Goal: Transaction & Acquisition: Book appointment/travel/reservation

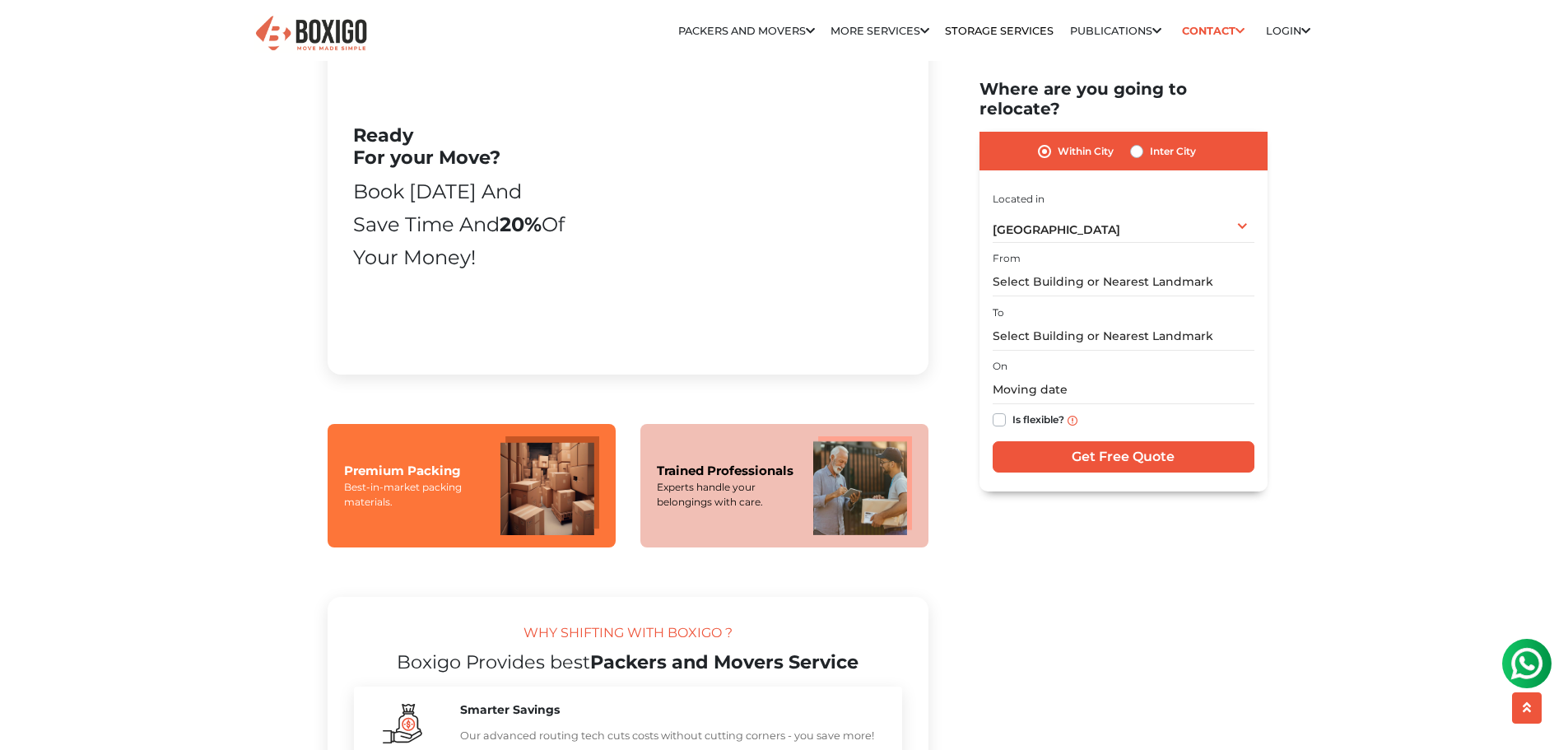
scroll to position [1317, 0]
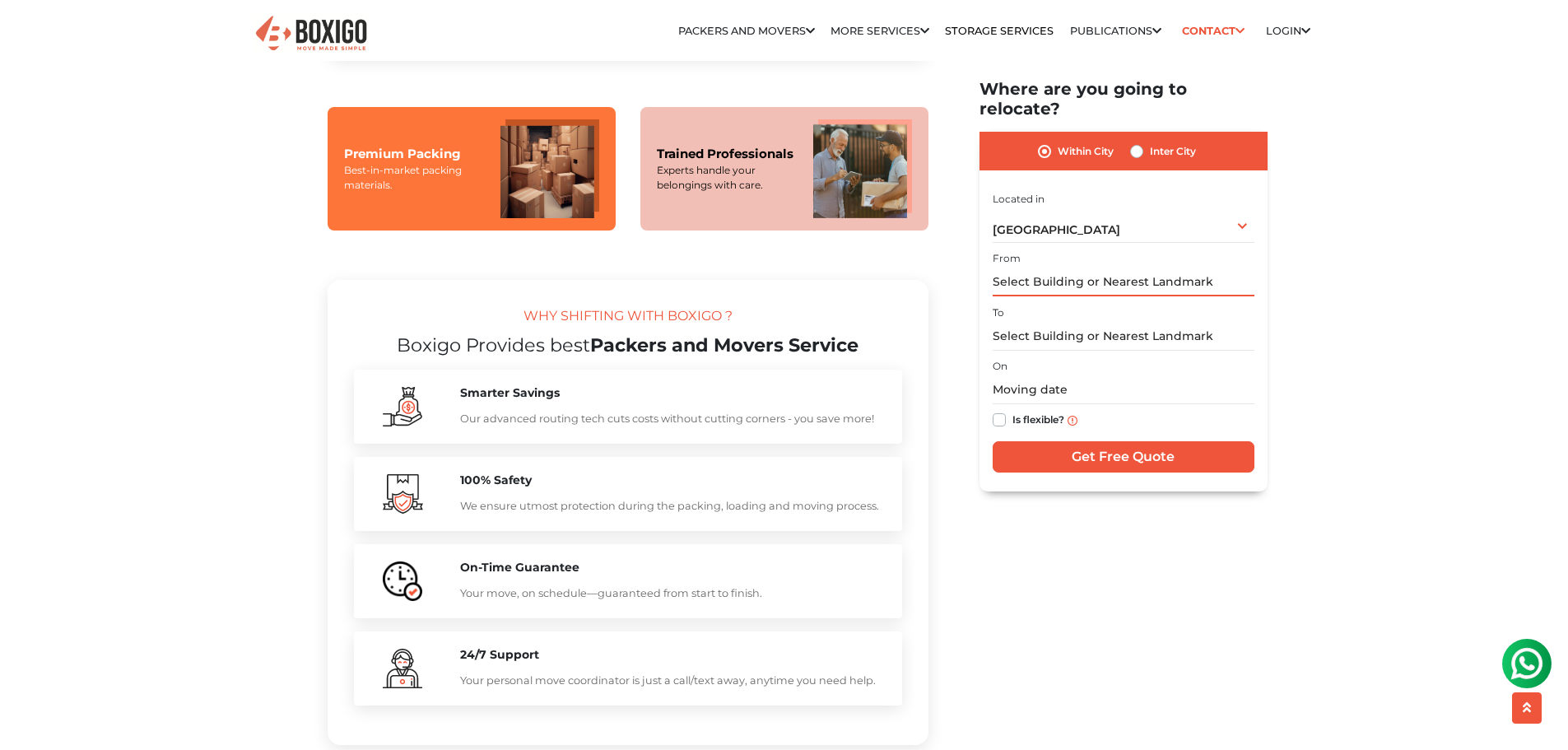
click at [1053, 268] on input "text" at bounding box center [1123, 282] width 261 height 29
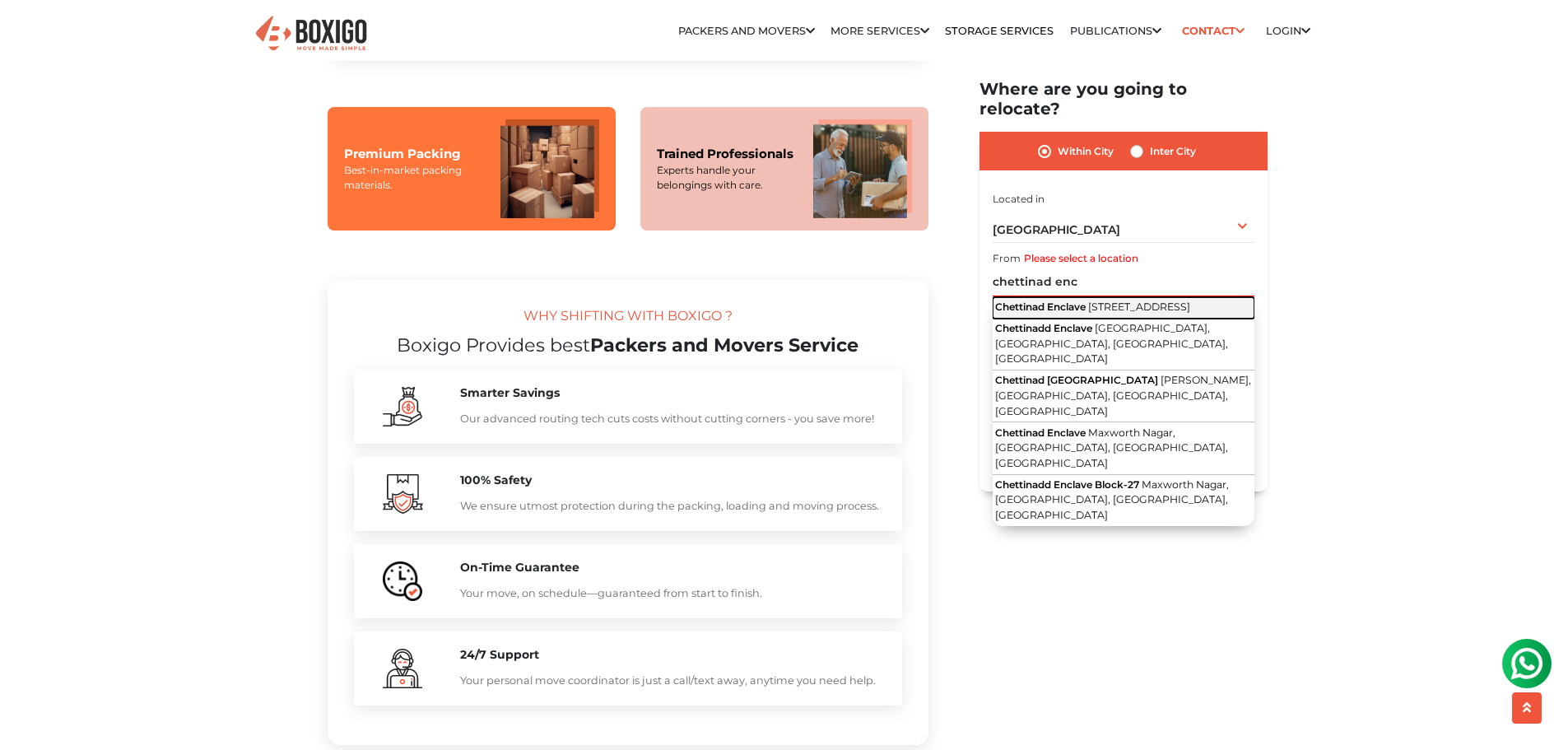
click at [1088, 301] on span "[STREET_ADDRESS]" at bounding box center [1139, 307] width 102 height 12
type input "Chettinad Enclave, [STREET_ADDRESS]"
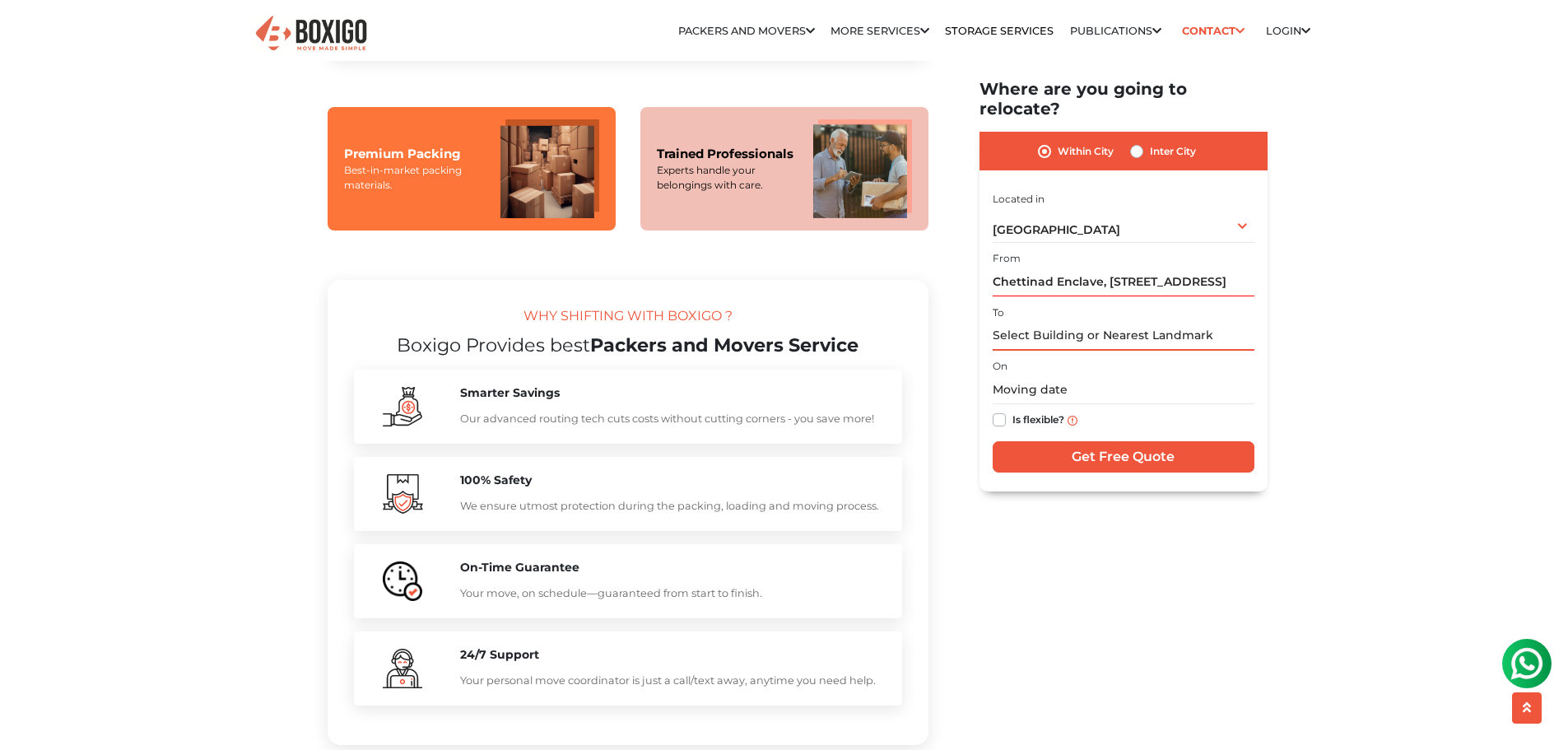
click at [1067, 322] on input "text" at bounding box center [1123, 336] width 261 height 29
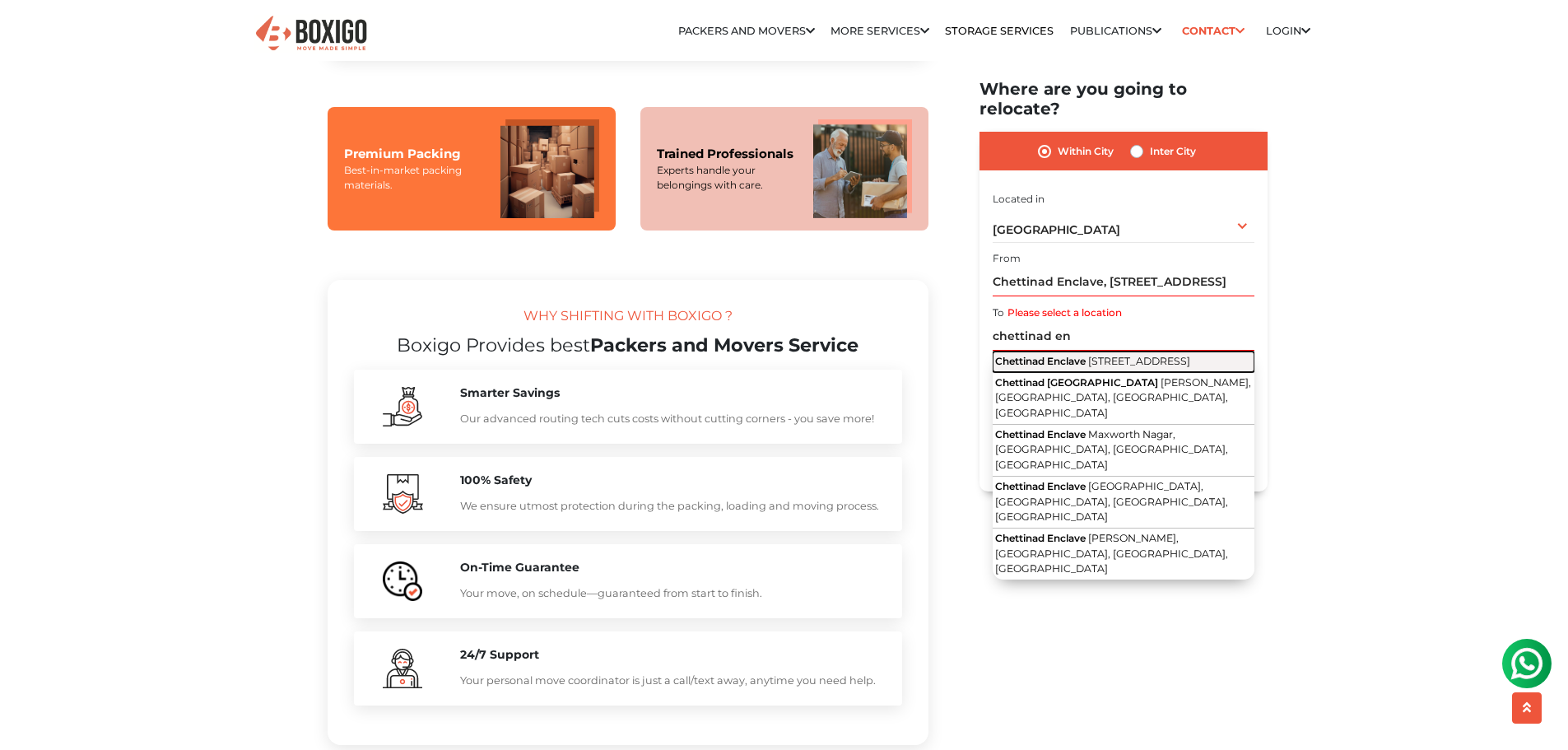
click at [1088, 354] on span "[STREET_ADDRESS]" at bounding box center [1139, 360] width 102 height 12
type input "Chettinad Enclave, [STREET_ADDRESS]"
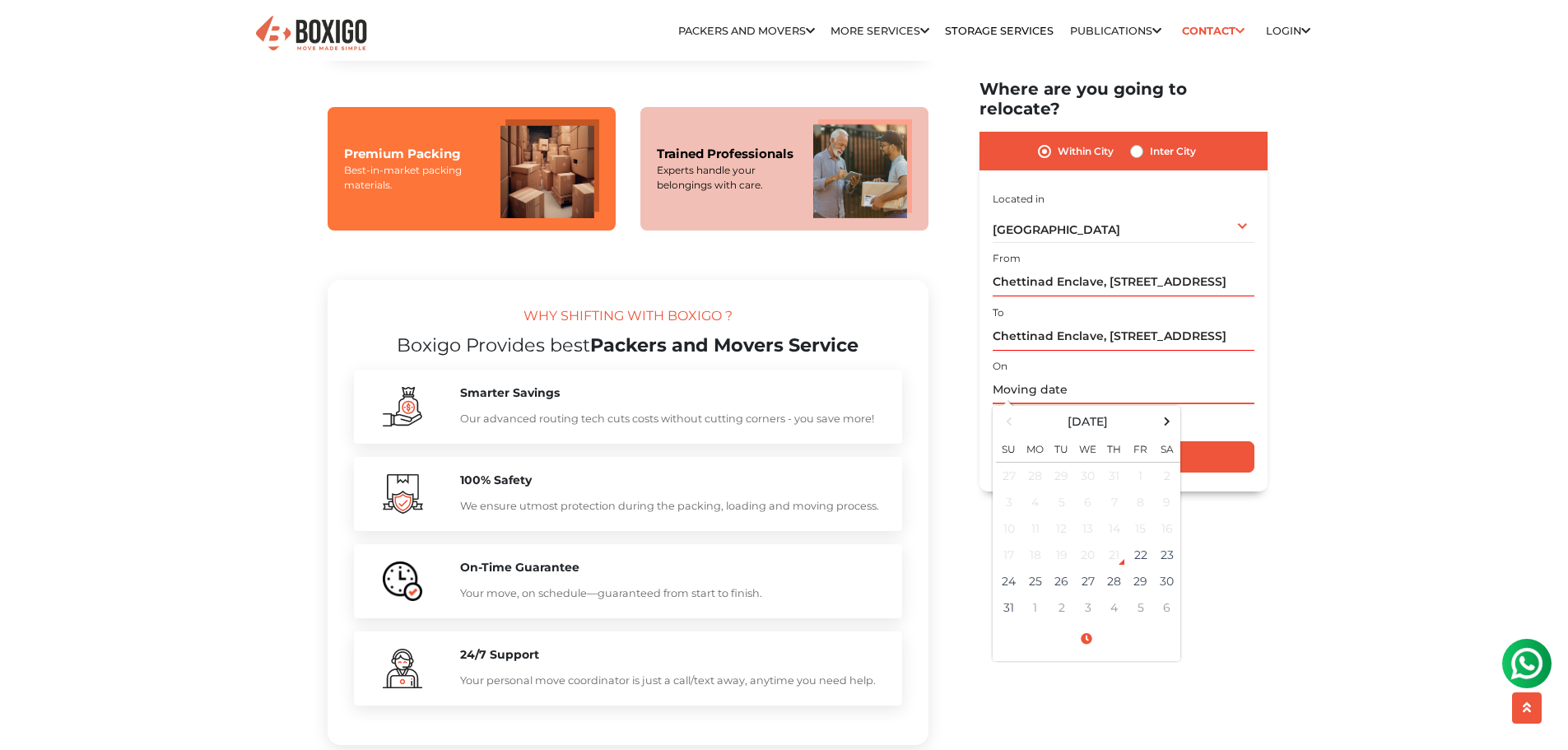
click at [1015, 376] on input "text" at bounding box center [1123, 390] width 261 height 29
click at [1141, 568] on td "29" at bounding box center [1141, 582] width 27 height 27
type input "[DATE] 12:00 AM"
click at [908, 591] on section "WHY SHIFTING WITH BOXIGO ? Boxigo Provides best Packers and Movers Service Smar…" at bounding box center [628, 512] width 601 height 465
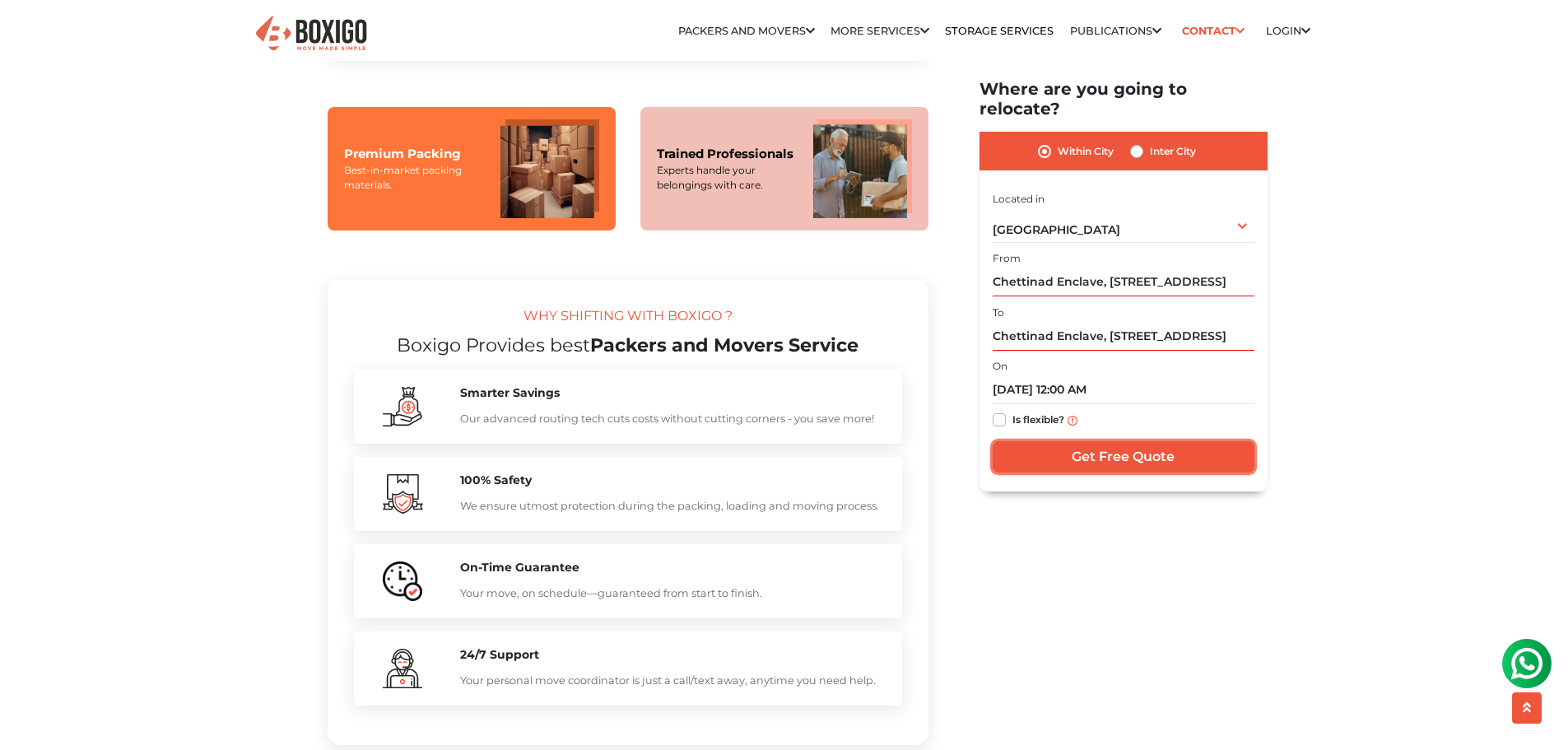
click at [1049, 442] on input "Get Free Quote" at bounding box center [1123, 458] width 261 height 32
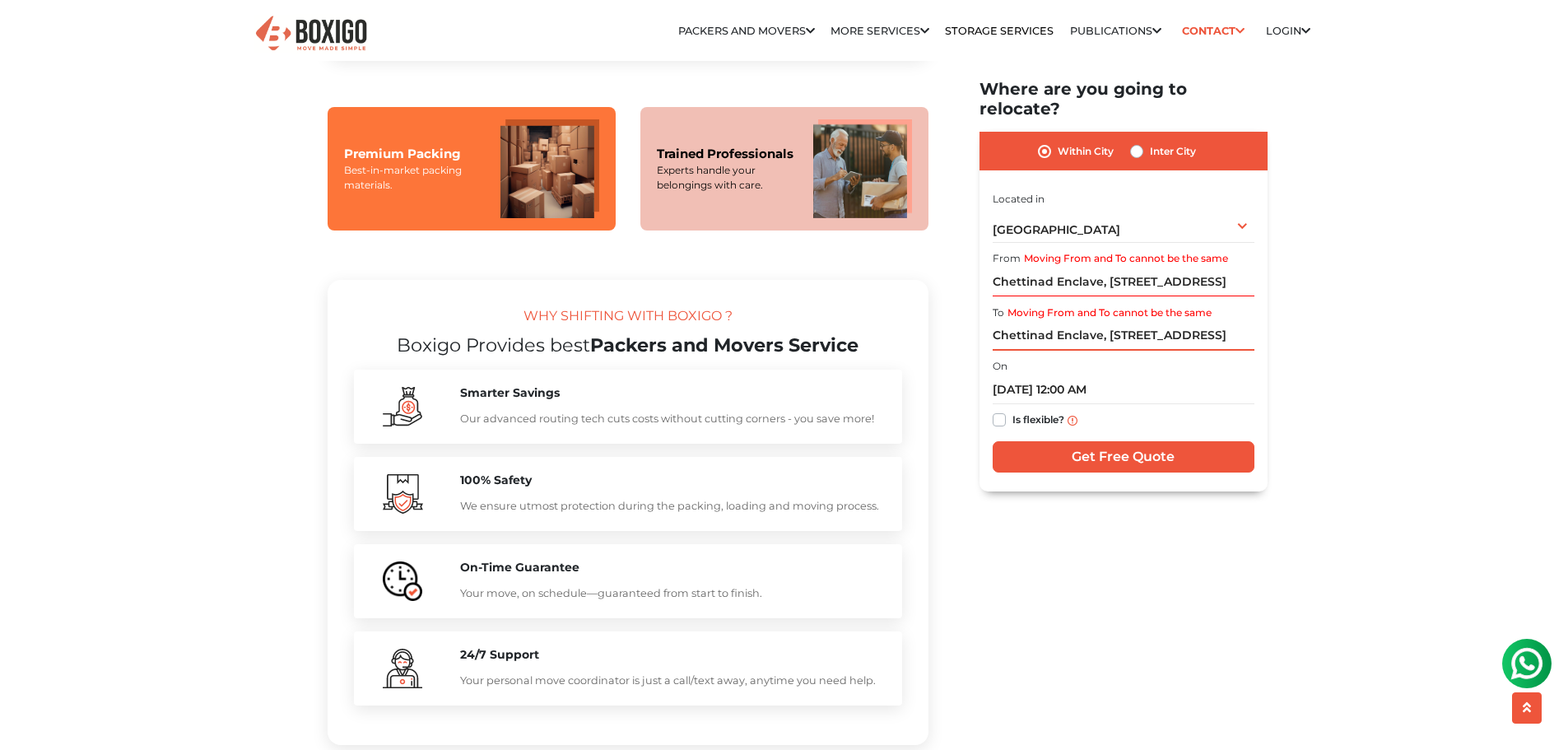
click at [1096, 322] on input "Chettinad Enclave, [STREET_ADDRESS]" at bounding box center [1123, 336] width 261 height 29
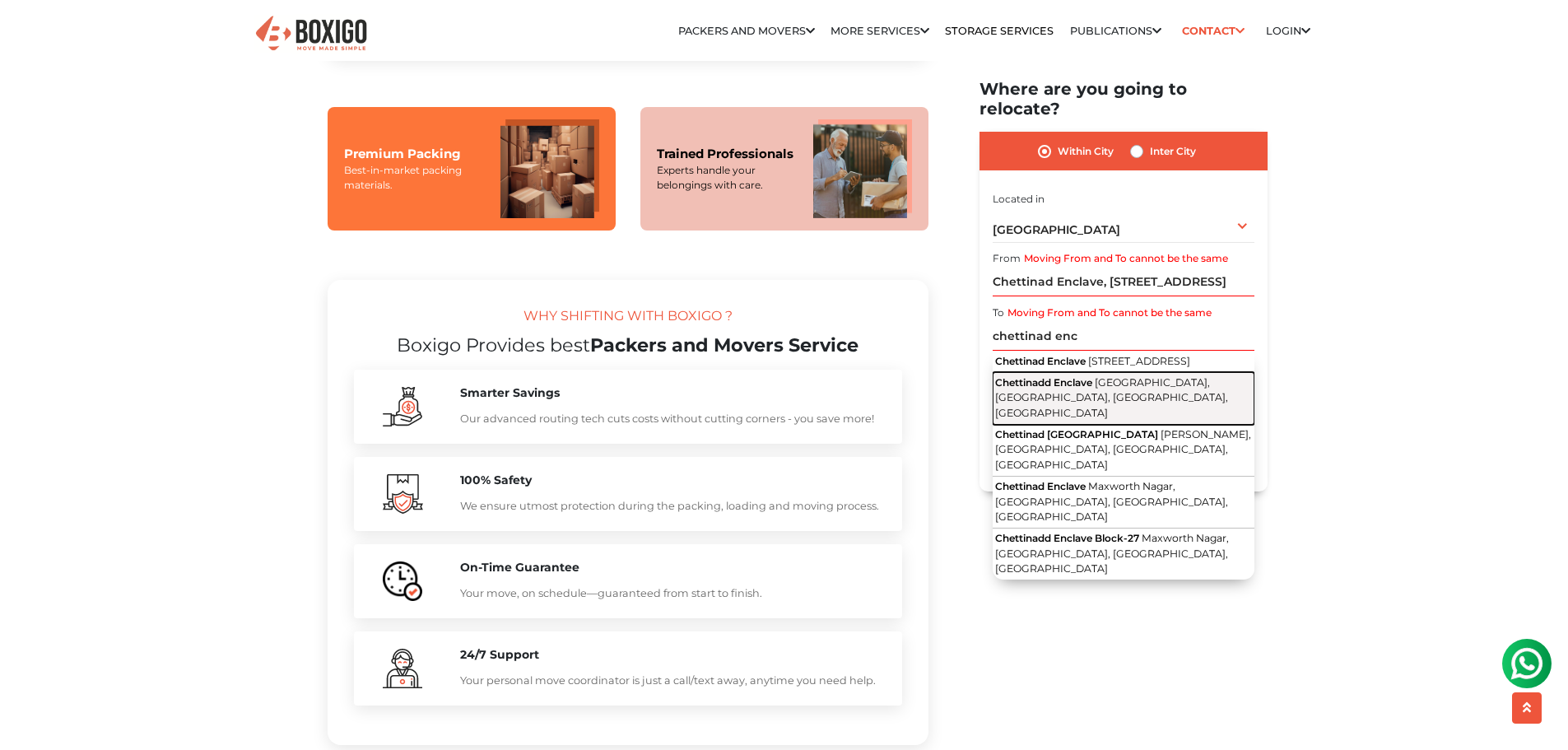
click at [1138, 378] on span "[GEOGRAPHIC_DATA], [GEOGRAPHIC_DATA], [GEOGRAPHIC_DATA], [GEOGRAPHIC_DATA]" at bounding box center [1111, 397] width 233 height 43
type input "Chettinadd Enclave, [GEOGRAPHIC_DATA], [GEOGRAPHIC_DATA], [GEOGRAPHIC_DATA], [G…"
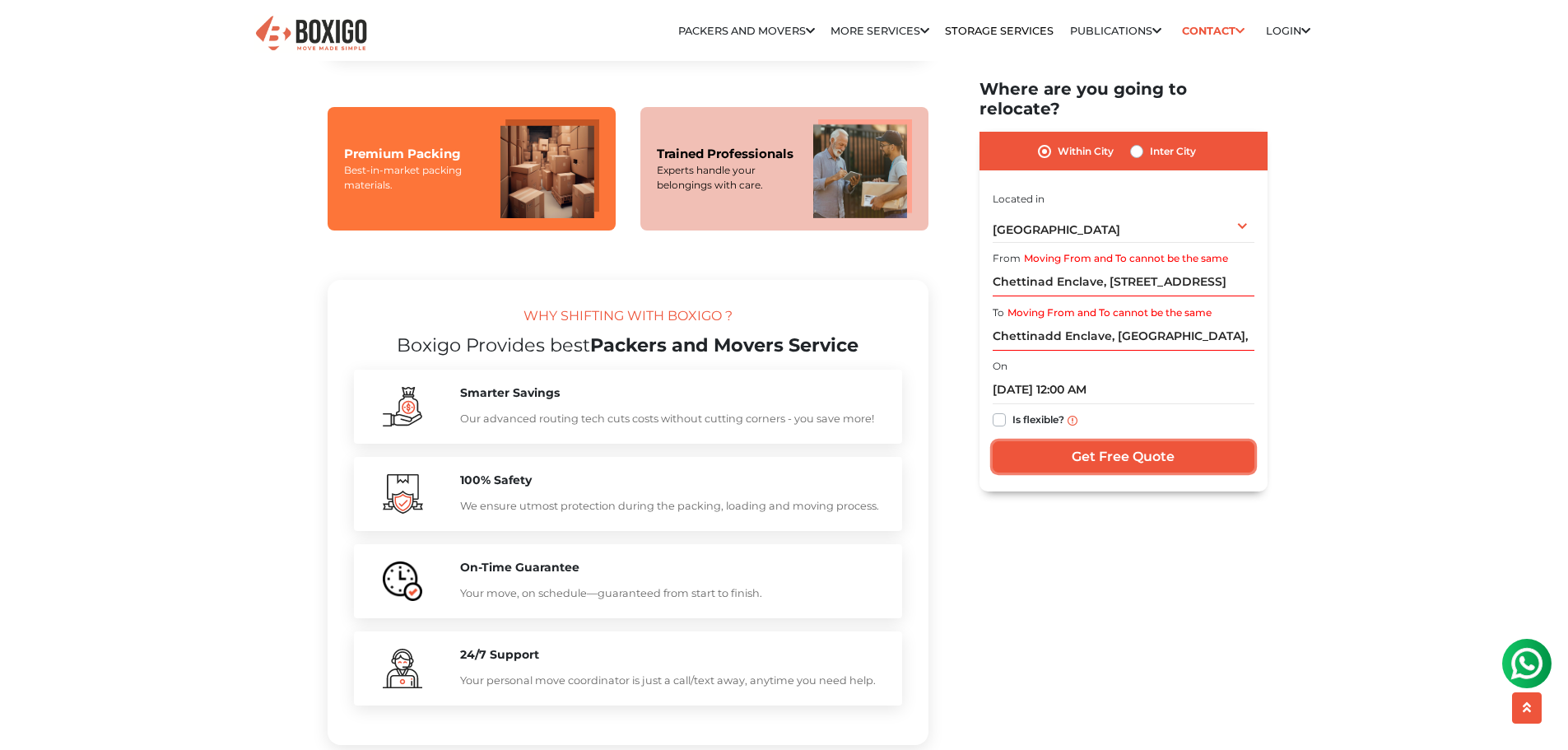
click at [1132, 442] on input "Get Free Quote" at bounding box center [1123, 458] width 261 height 32
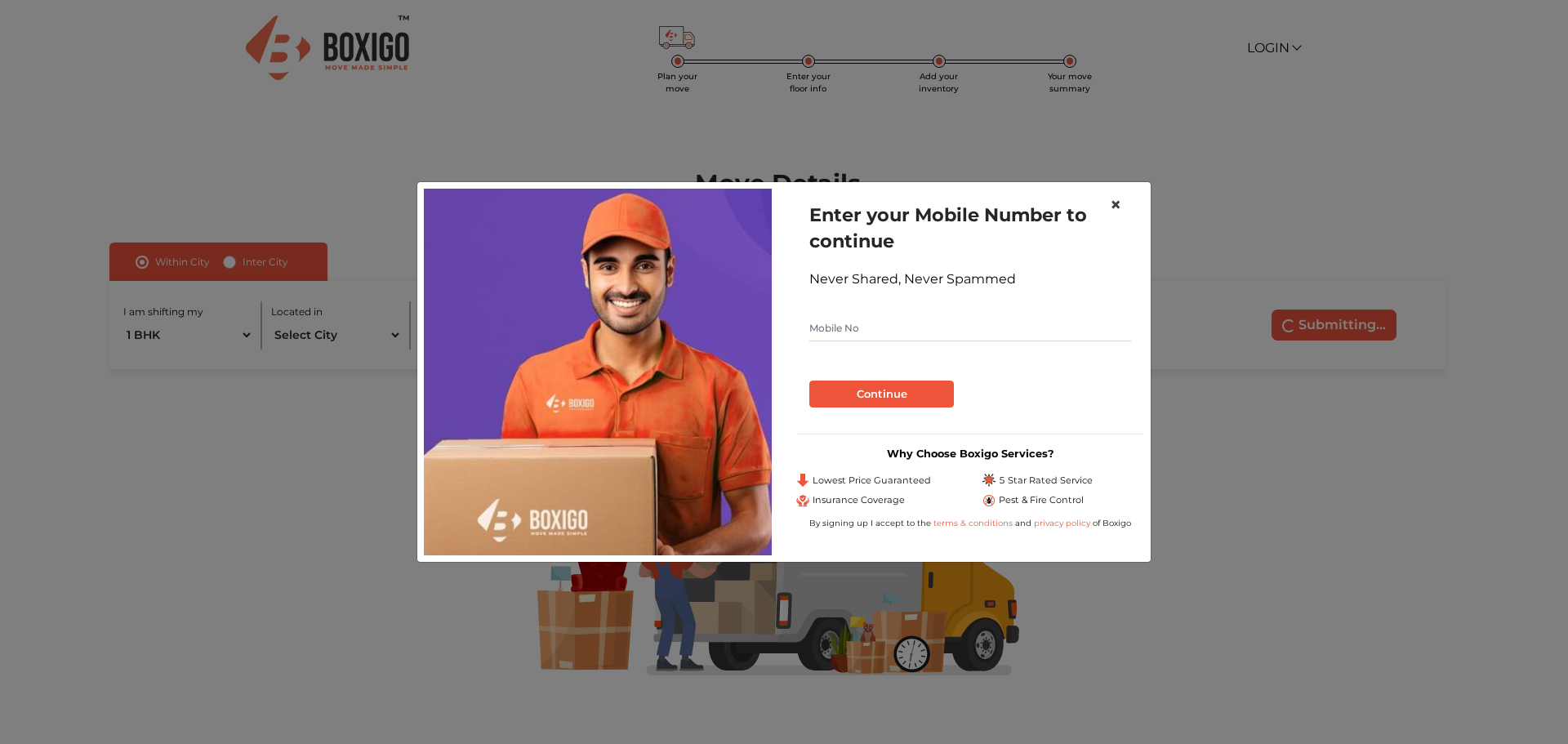
drag, startPoint x: 1116, startPoint y: 203, endPoint x: 973, endPoint y: 345, distance: 201.5
click at [973, 345] on div "× Enter your Mobile Number to continue Never Shared, Never Spammed Continue Why…" at bounding box center [784, 371] width 735 height 380
click at [955, 346] on form "Enter your Mobile Number to continue Never Shared, Never Spammed Continue" at bounding box center [970, 305] width 322 height 206
click at [912, 320] on input "text" at bounding box center [970, 328] width 322 height 26
type input "893"
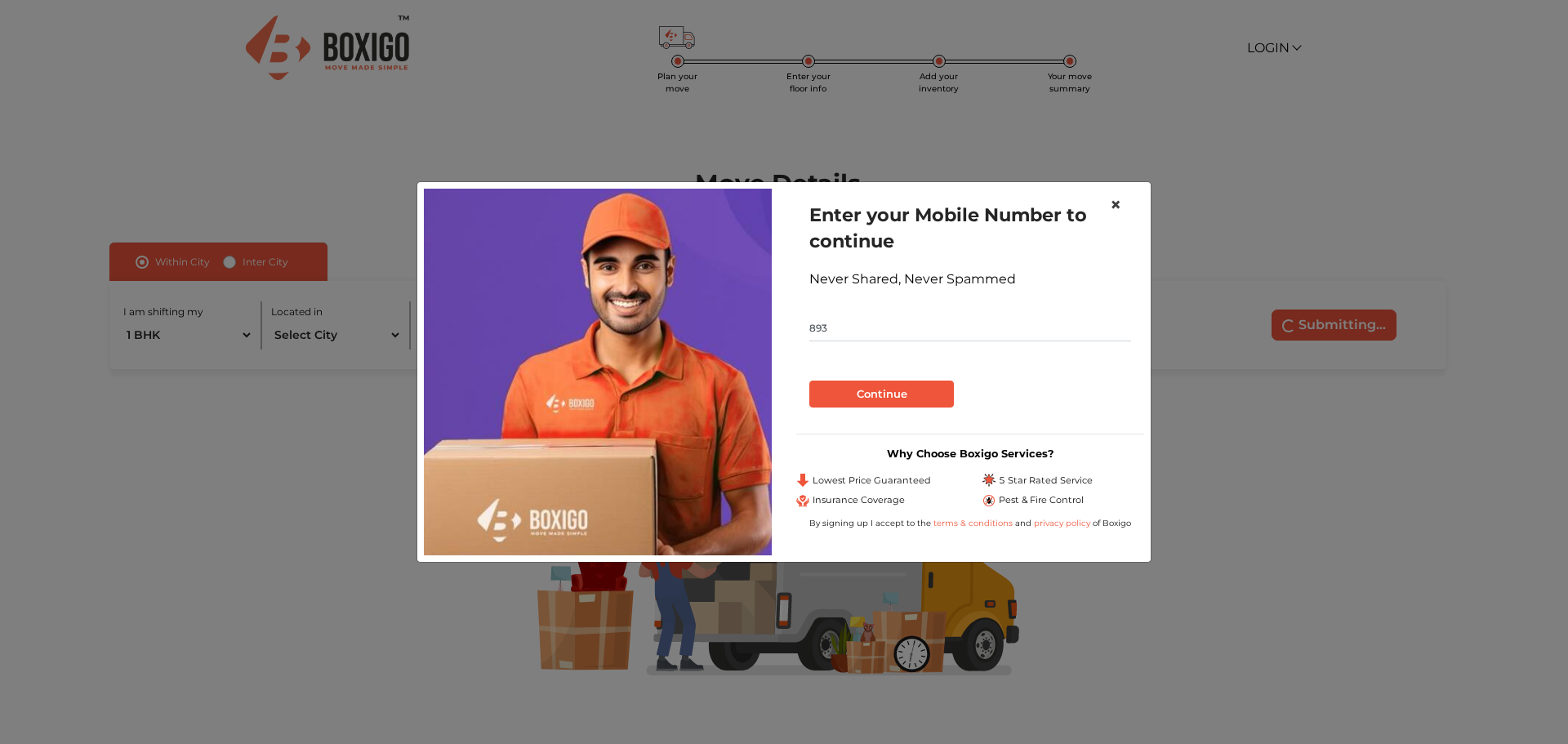
click at [1122, 205] on button "×" at bounding box center [1116, 205] width 38 height 46
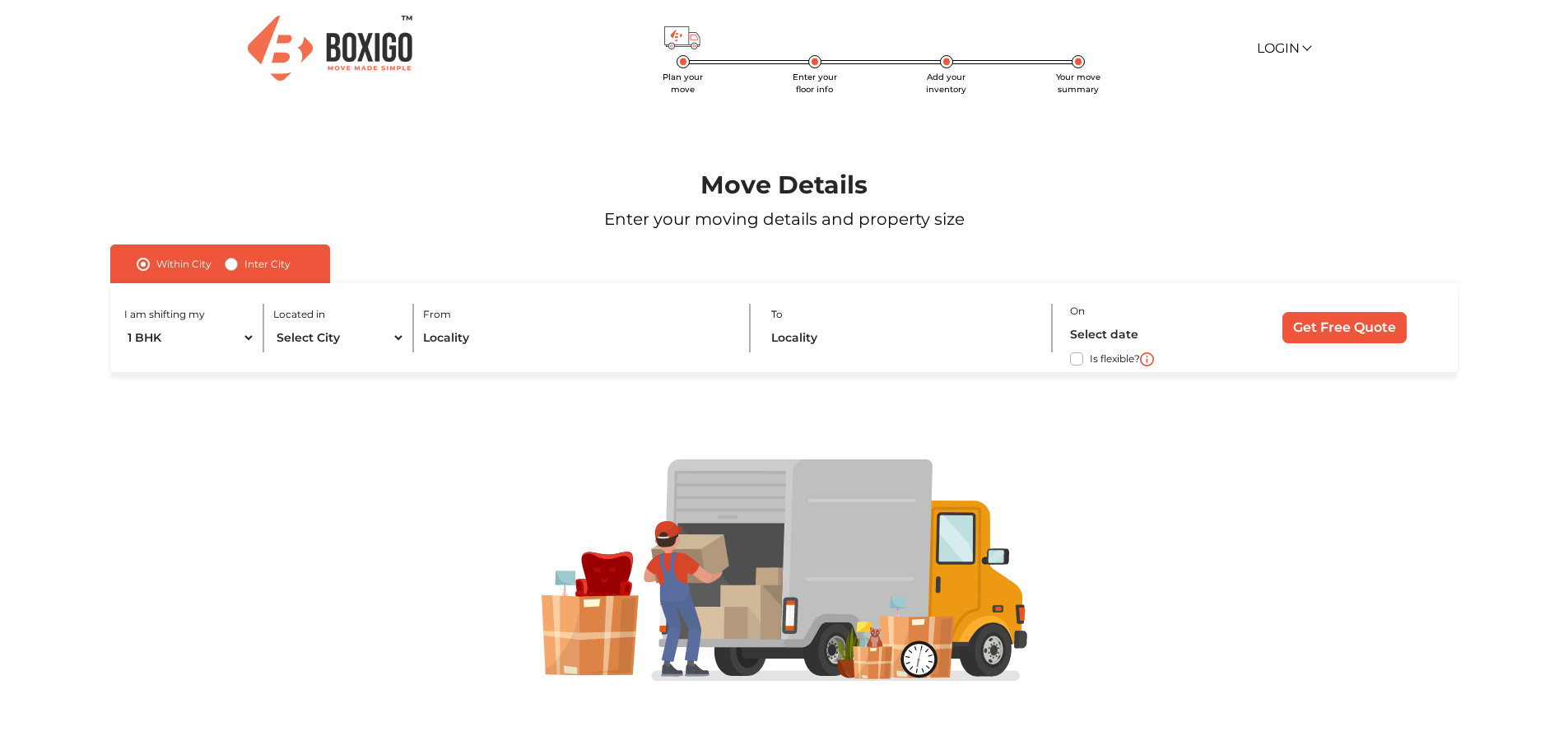
click at [181, 320] on label "I am shifting my" at bounding box center [164, 314] width 81 height 15
click at [190, 338] on select "1 BHK 2 BHK 3 BHK 3 + BHK FEW ITEMS" at bounding box center [190, 338] width 132 height 29
select select "3 BHK"
click at [125, 324] on select "1 BHK 2 BHK 3 BHK 3 + BHK FEW ITEMS" at bounding box center [190, 338] width 132 height 29
click at [325, 343] on select "Select City Bangalore Bengaluru Bhopal Bhubaneswar Chennai Coimbatore Cuttack D…" at bounding box center [339, 338] width 132 height 29
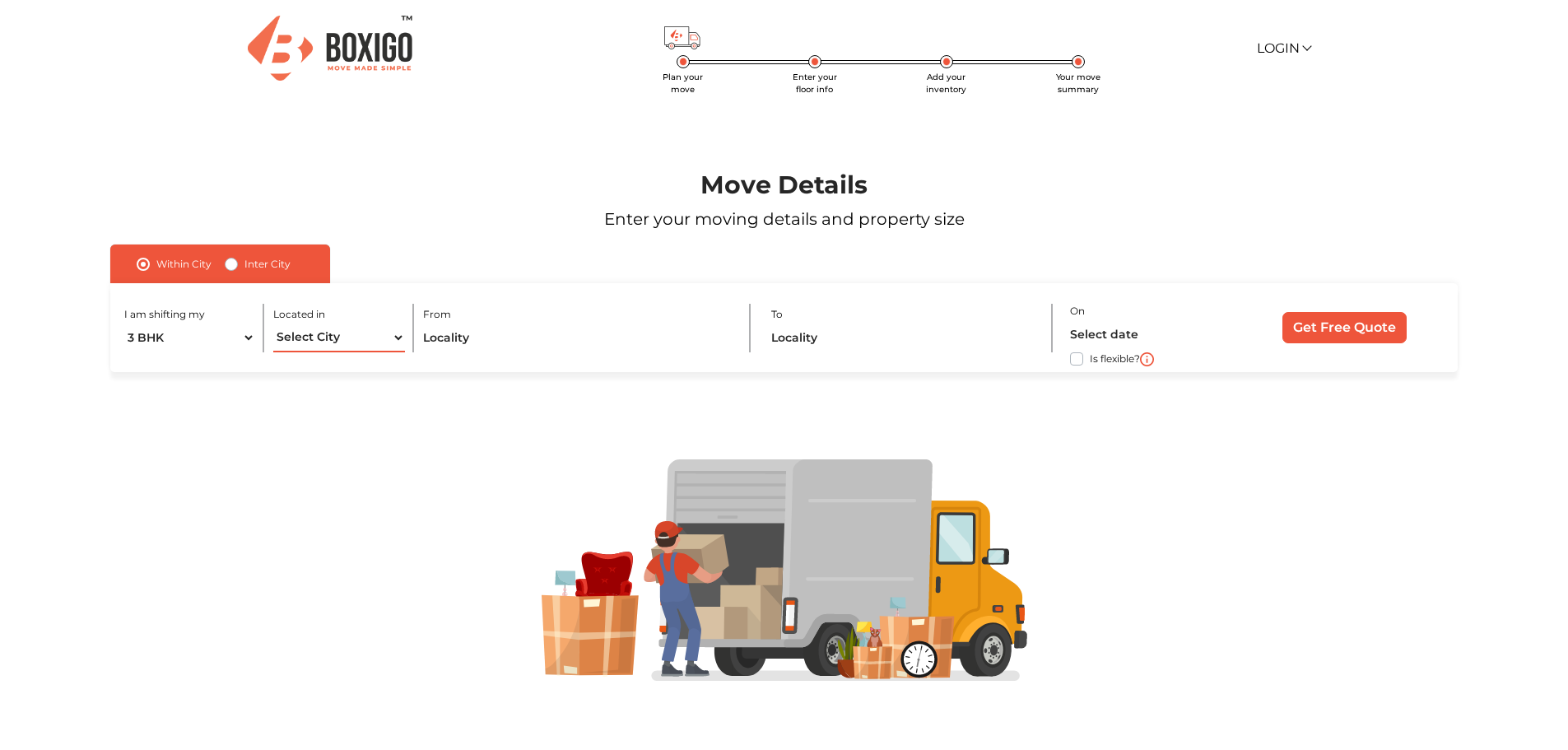
select select "[GEOGRAPHIC_DATA]"
click at [273, 324] on select "Select City Bangalore Bengaluru Bhopal Bhubaneswar Chennai Coimbatore Cuttack D…" at bounding box center [339, 338] width 132 height 29
click at [486, 341] on input "text" at bounding box center [578, 338] width 309 height 29
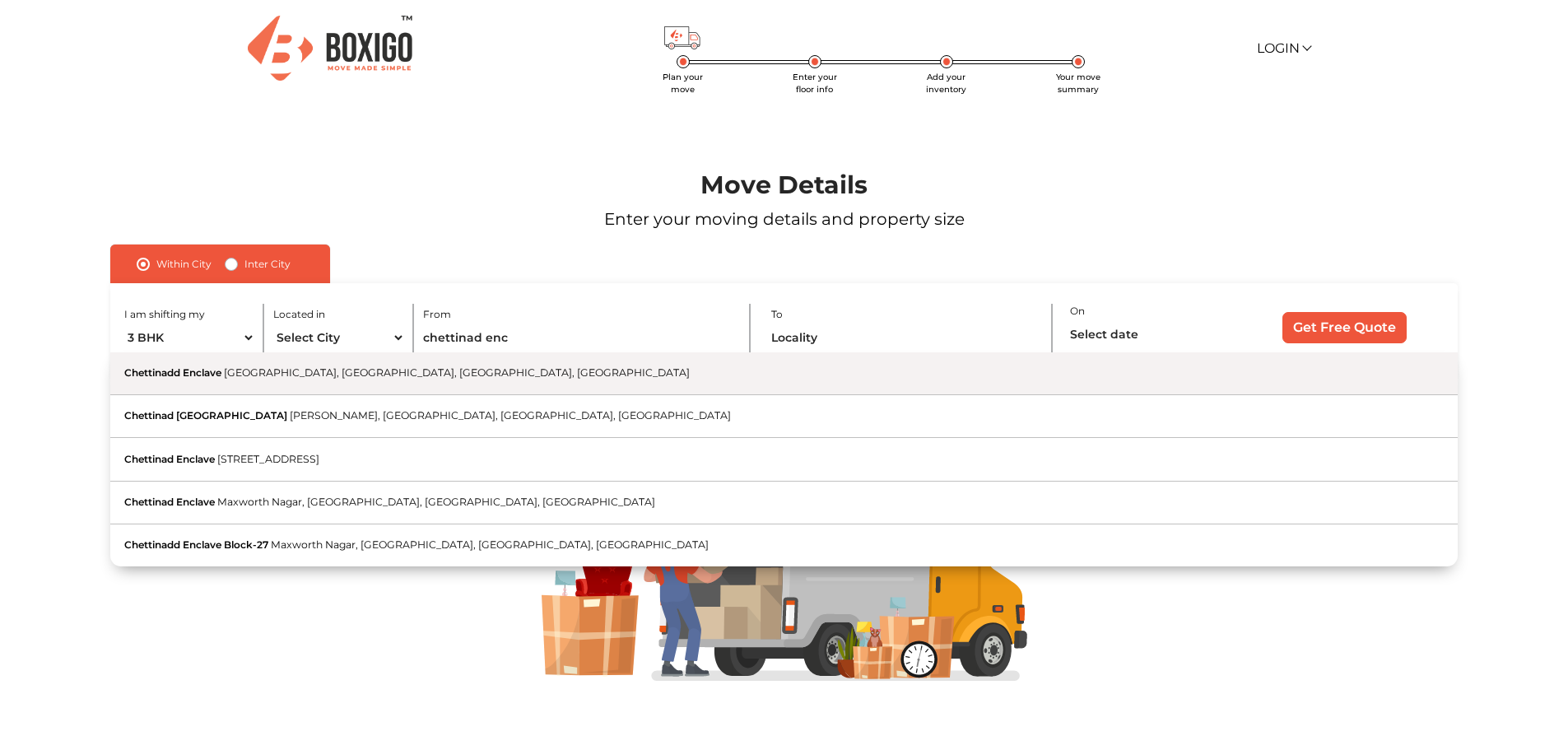
click at [329, 364] on button "Chettinadd Enclave Narayanapuram, Pallikaranai, Chennai, Tamil Nadu" at bounding box center [784, 373] width 1347 height 43
type input "Chettinadd Enclave, [GEOGRAPHIC_DATA], [GEOGRAPHIC_DATA], [GEOGRAPHIC_DATA], [G…"
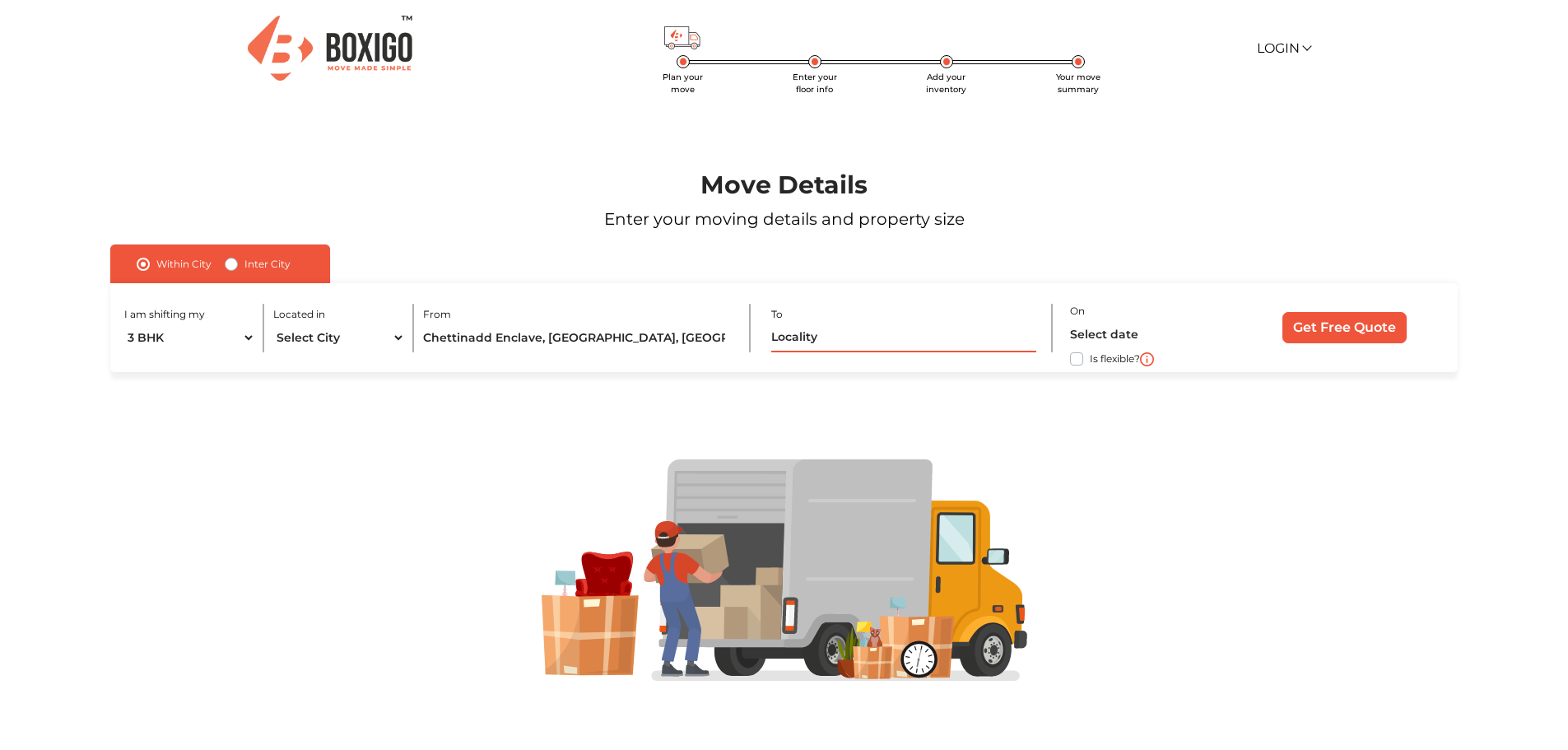
click at [830, 347] on input "text" at bounding box center [903, 338] width 264 height 29
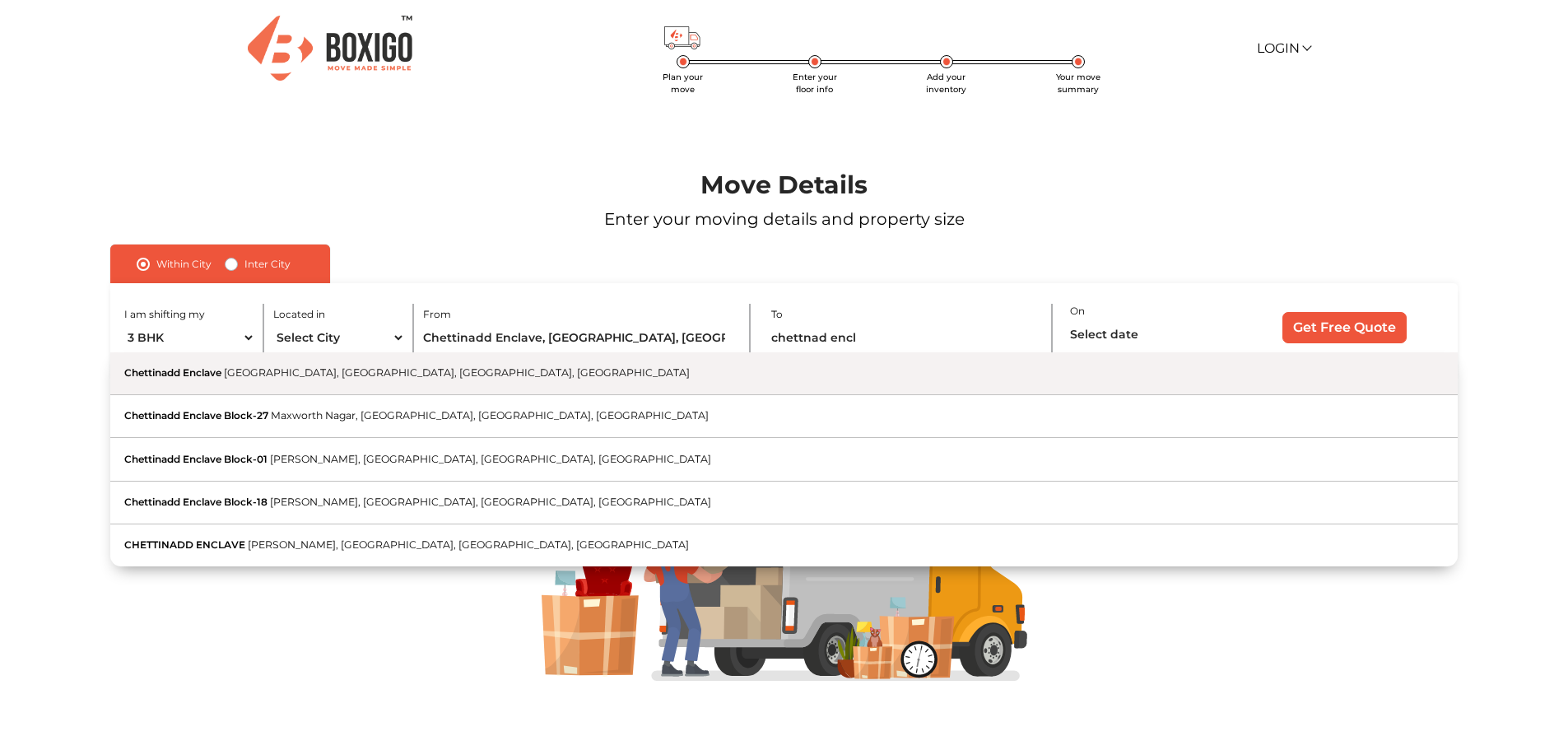
click at [413, 382] on button "Chettinadd Enclave Narayanapuram, Pallikaranai, Chennai, Tamil Nadu" at bounding box center [784, 373] width 1347 height 43
type input "Chettinadd Enclave, [GEOGRAPHIC_DATA], [GEOGRAPHIC_DATA], [GEOGRAPHIC_DATA], [G…"
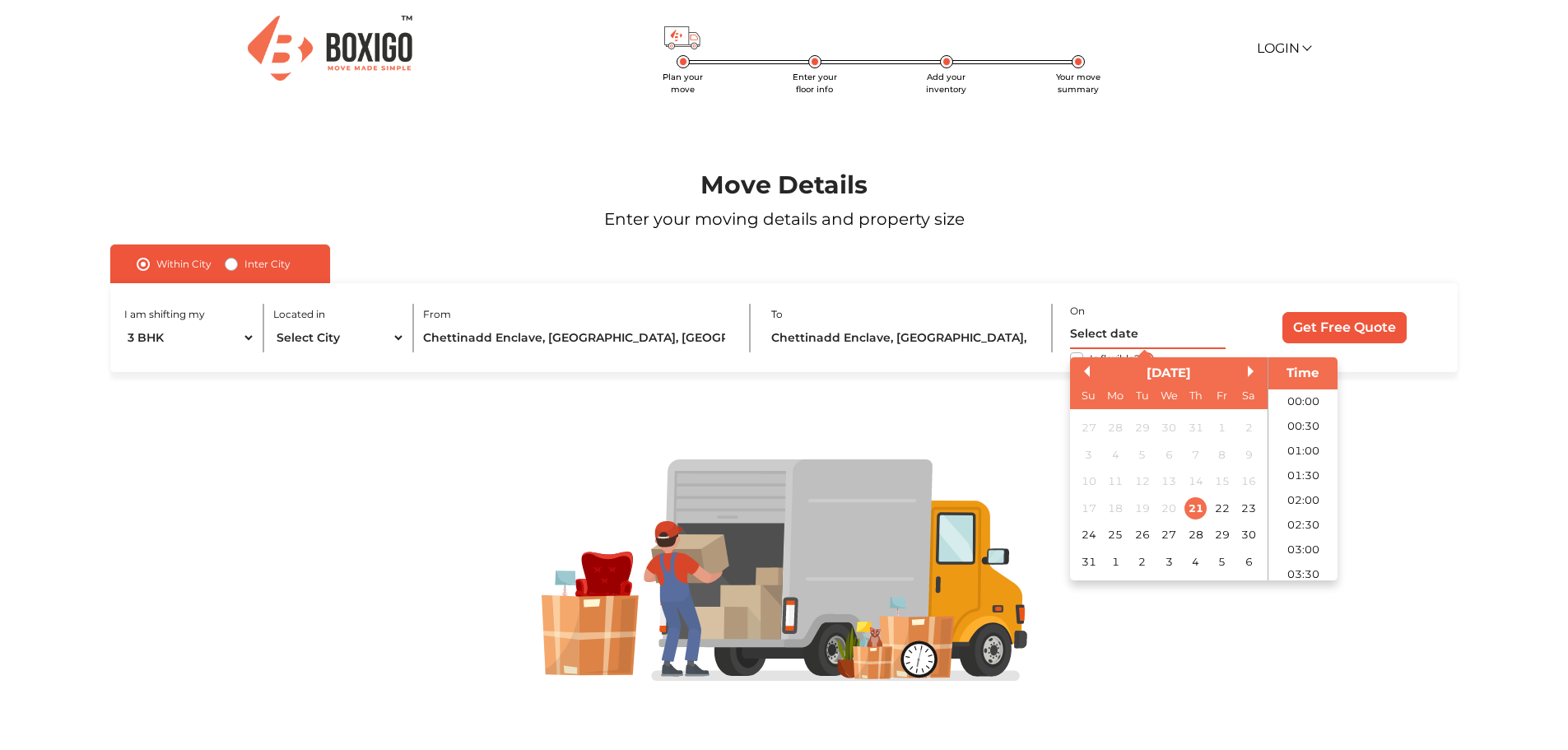
click at [1120, 331] on input "text" at bounding box center [1147, 334] width 155 height 29
click at [1220, 538] on div "29" at bounding box center [1223, 534] width 22 height 22
type input "29/08/2025 12:00 AM"
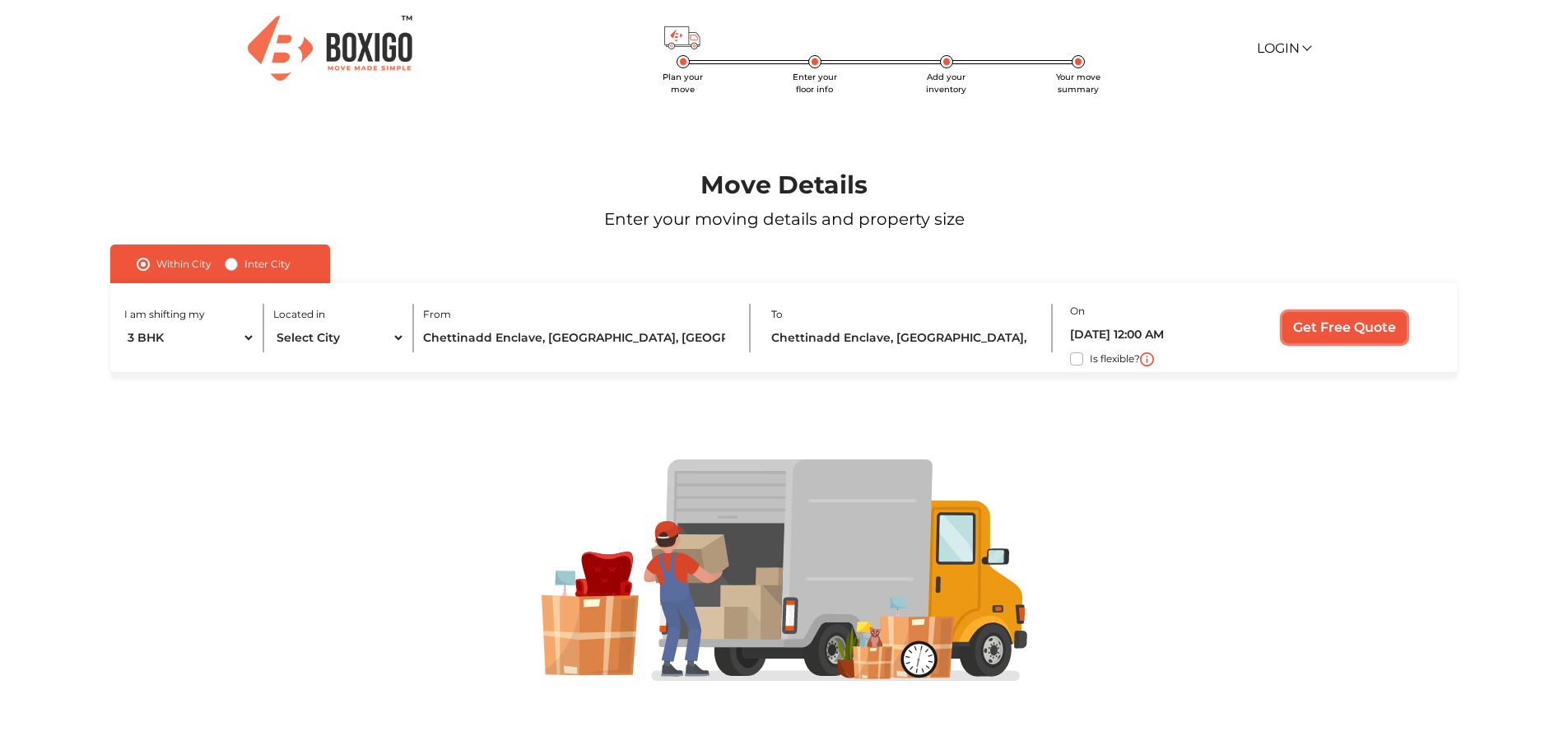
click at [1315, 322] on input "Get Free Quote" at bounding box center [1345, 328] width 125 height 32
click at [885, 335] on input "Chettinadd Enclave, [GEOGRAPHIC_DATA], [GEOGRAPHIC_DATA], [GEOGRAPHIC_DATA], [G…" at bounding box center [903, 338] width 264 height 29
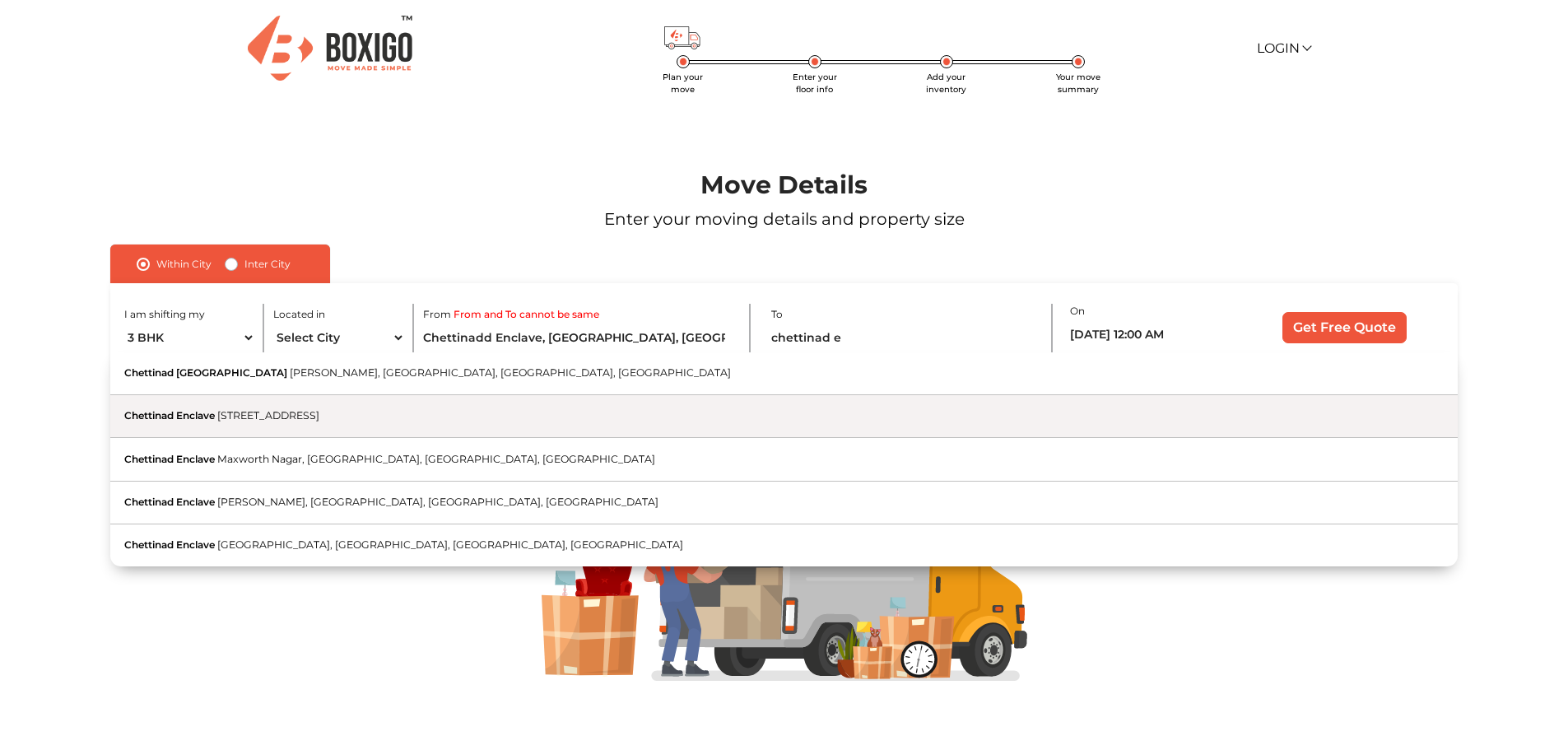
click at [482, 425] on button "Chettinad Enclave 3rd Main Road, Pallikaranai, Chennai, Tamil Nadu" at bounding box center [784, 416] width 1347 height 43
type input "Chettinad Enclave, [STREET_ADDRESS]"
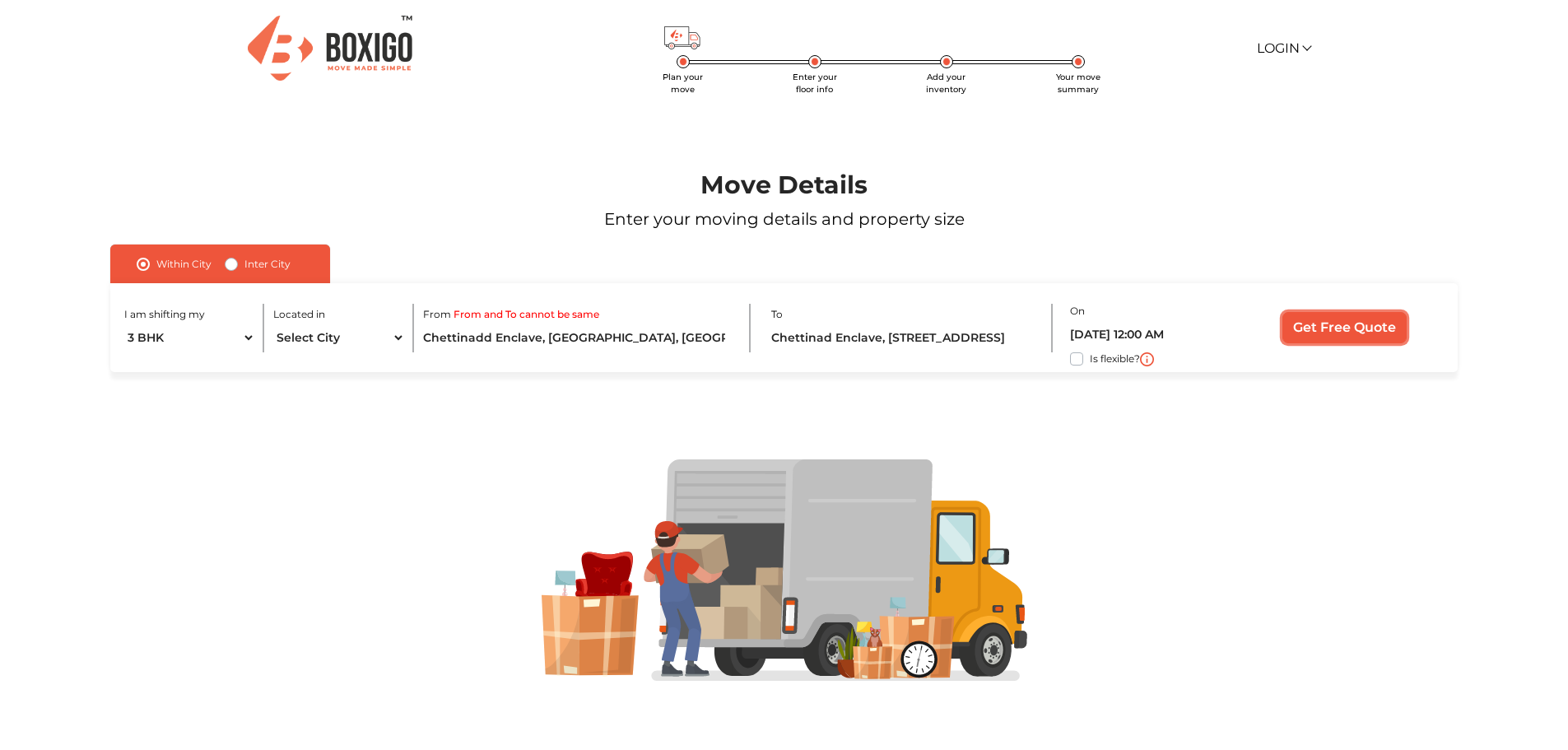
click at [1344, 329] on input "Get Free Quote" at bounding box center [1345, 328] width 125 height 32
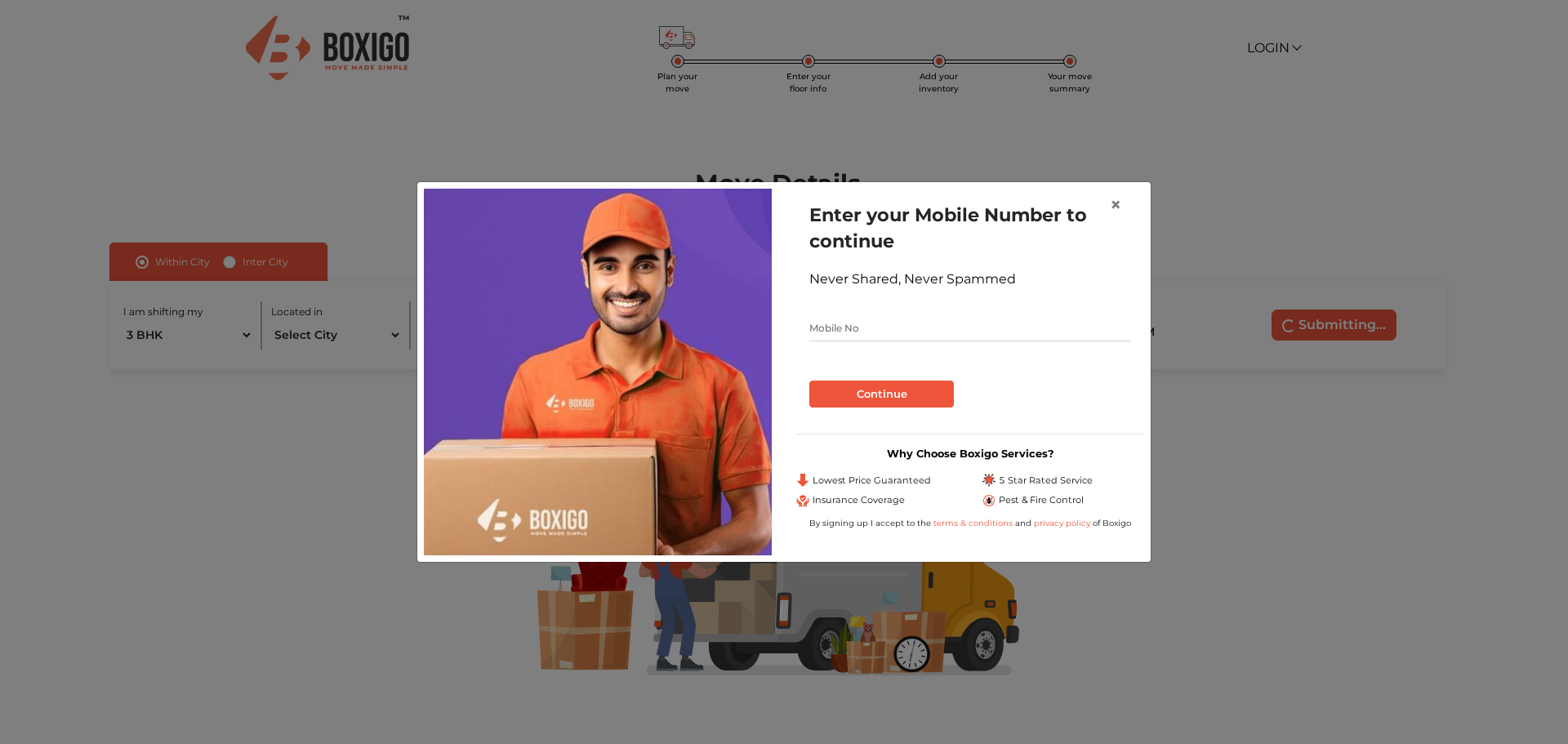
click at [889, 325] on input "text" at bounding box center [970, 328] width 322 height 26
type input "8939724906"
click at [889, 395] on button "Continue" at bounding box center [882, 394] width 145 height 28
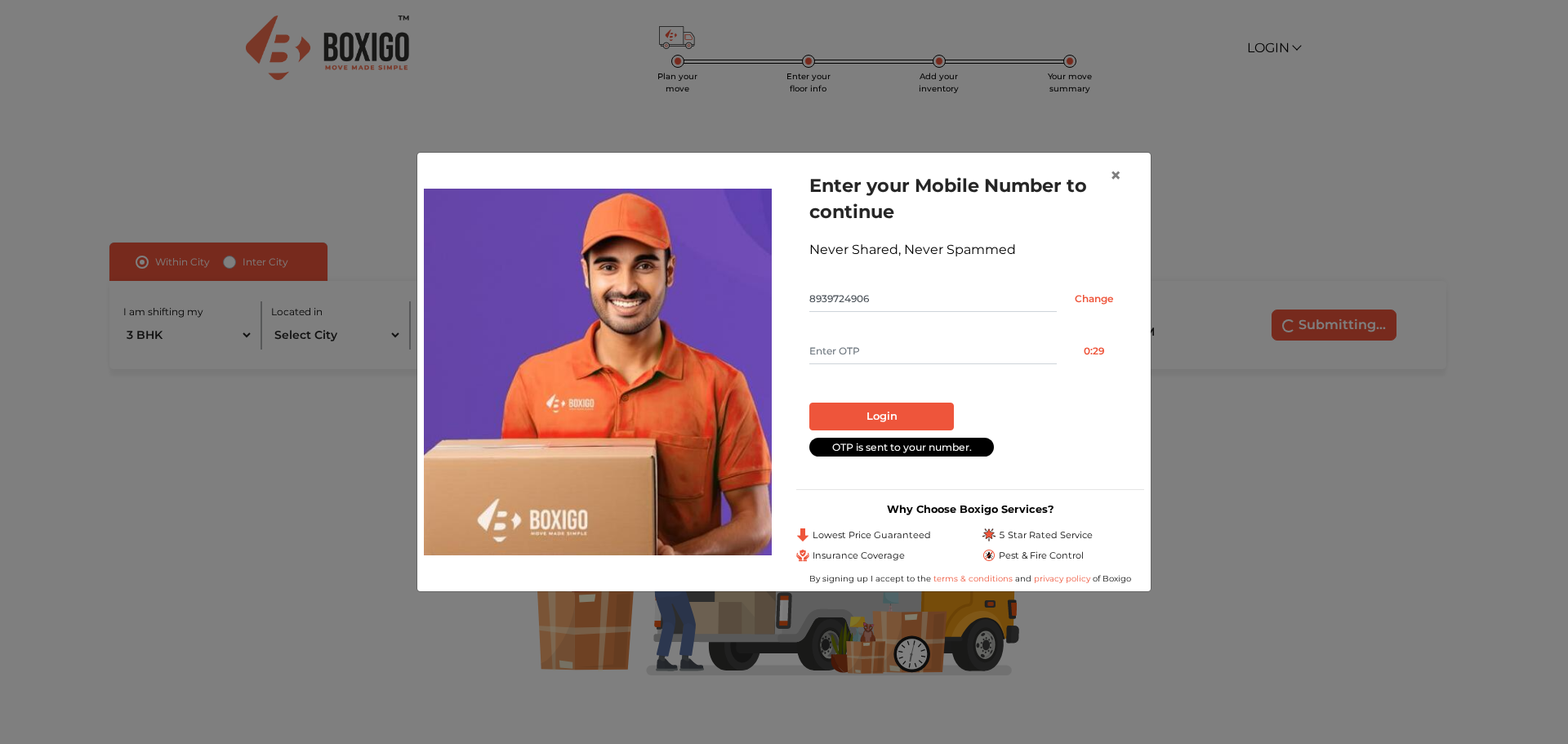
click at [879, 352] on input "text" at bounding box center [933, 351] width 248 height 26
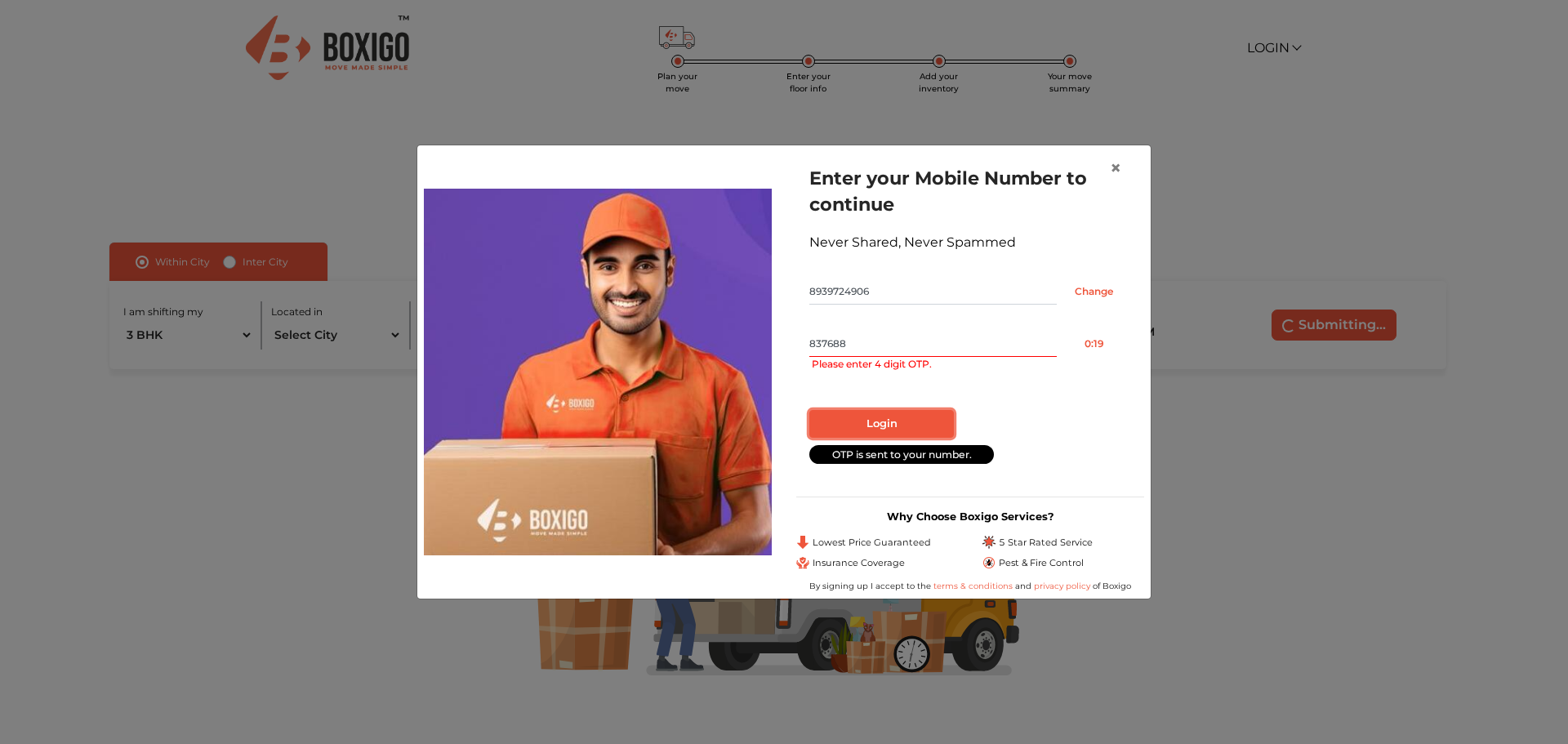
drag, startPoint x: 880, startPoint y: 419, endPoint x: 901, endPoint y: 337, distance: 84.6
click at [901, 337] on form "Enter your Mobile Number to continue Never Shared, Never Spammed 8939724906 Cha…" at bounding box center [970, 314] width 322 height 298
drag, startPoint x: 901, startPoint y: 337, endPoint x: 808, endPoint y: 341, distance: 93.1
click at [808, 341] on div "Enter your Mobile Number to continue Never Shared, Never Spammed 8939724906 Cha…" at bounding box center [970, 317] width 348 height 331
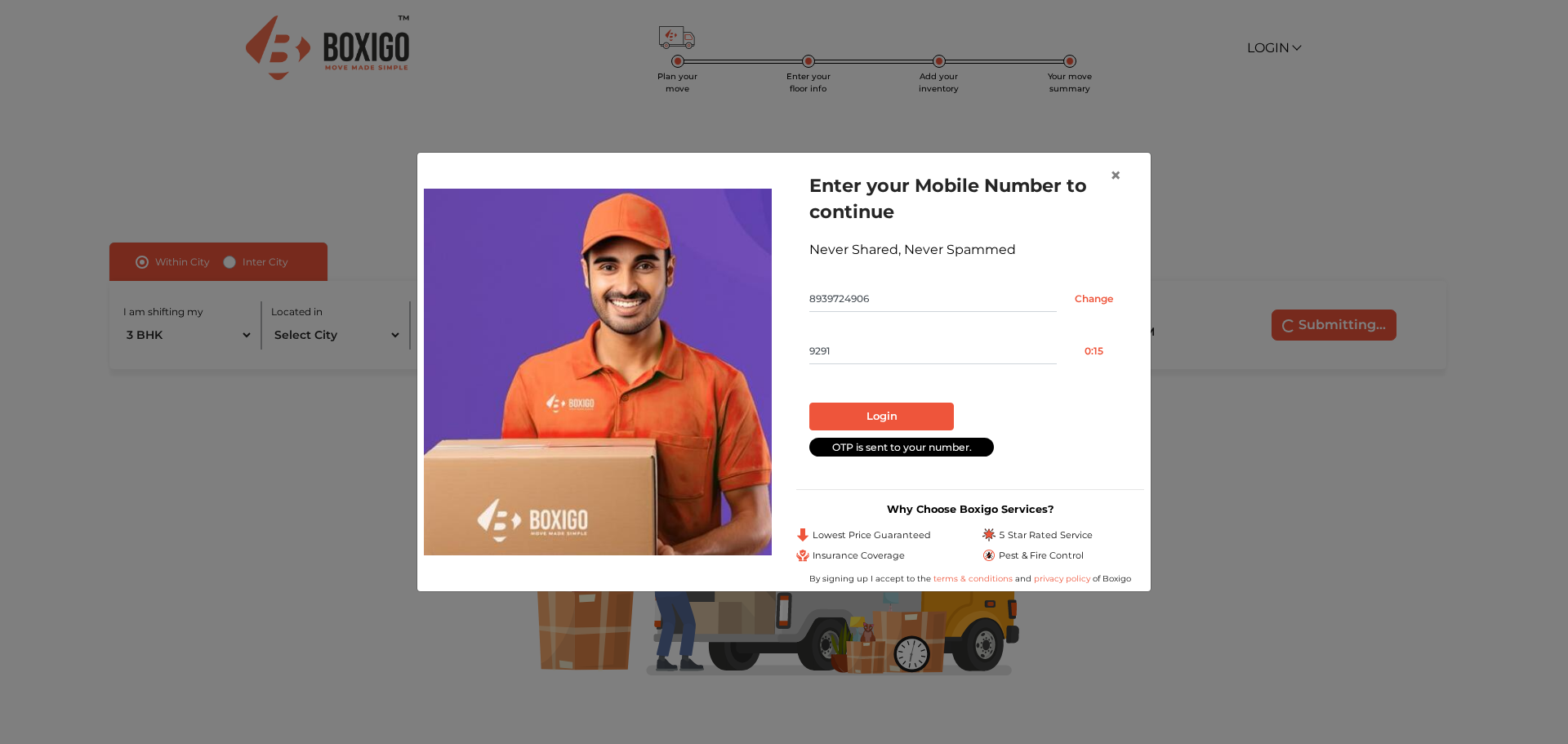
type input "9291"
click at [870, 421] on button "Login" at bounding box center [882, 416] width 145 height 28
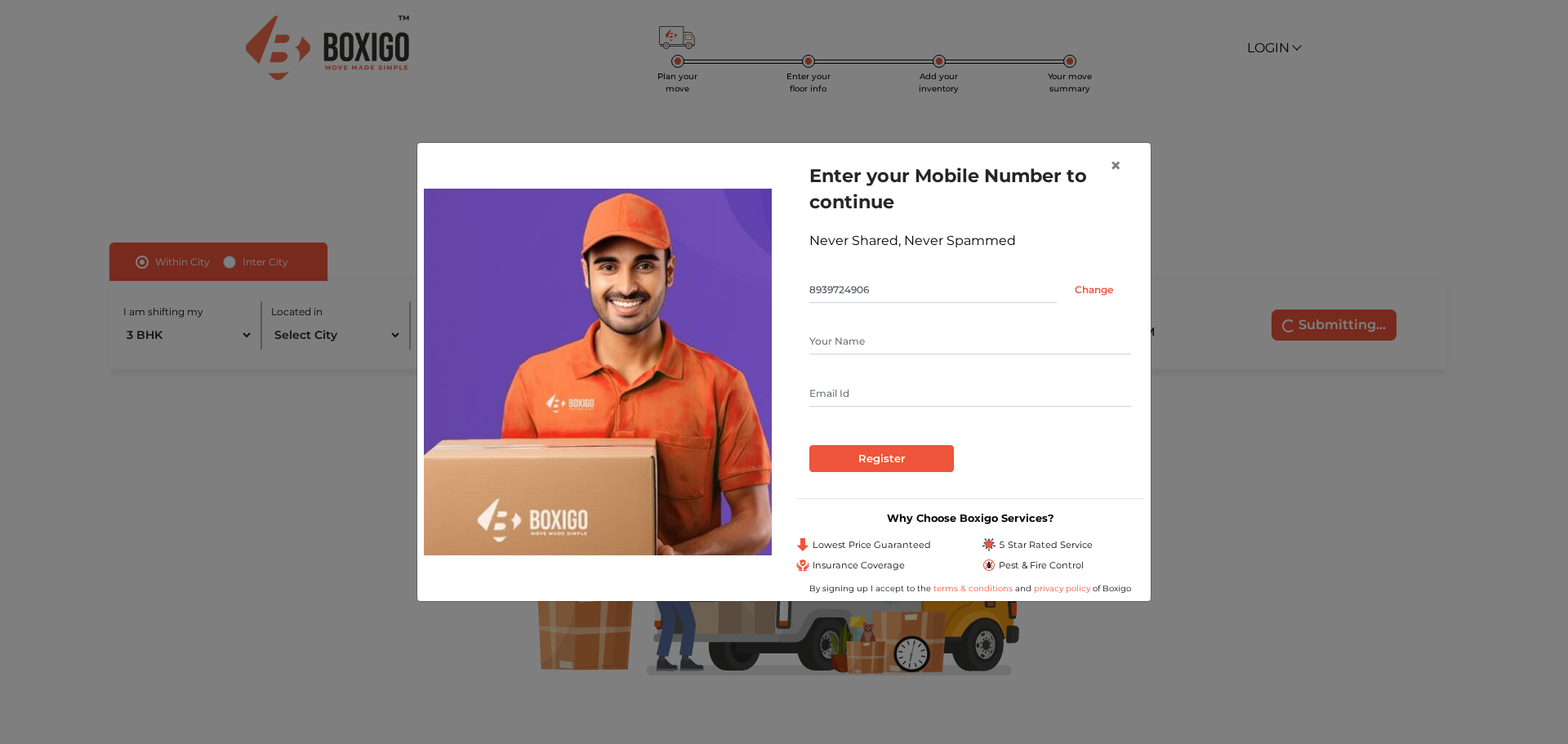
click at [896, 337] on input "text" at bounding box center [970, 342] width 322 height 26
type input "Arun Prasath M"
click at [873, 392] on input "text" at bounding box center [970, 393] width 322 height 26
type input "learun478@gmail.com"
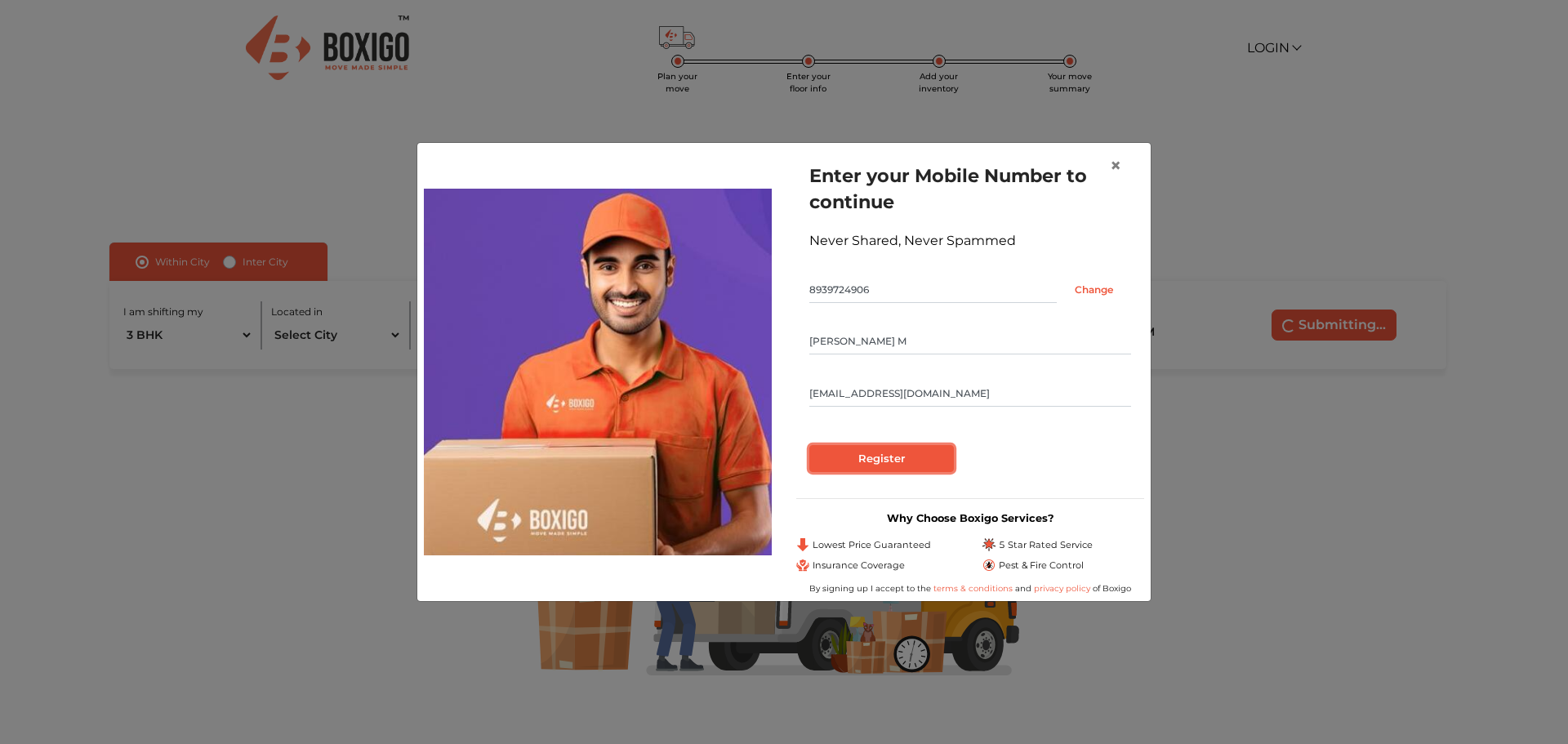
click at [906, 449] on input "Register" at bounding box center [882, 459] width 145 height 28
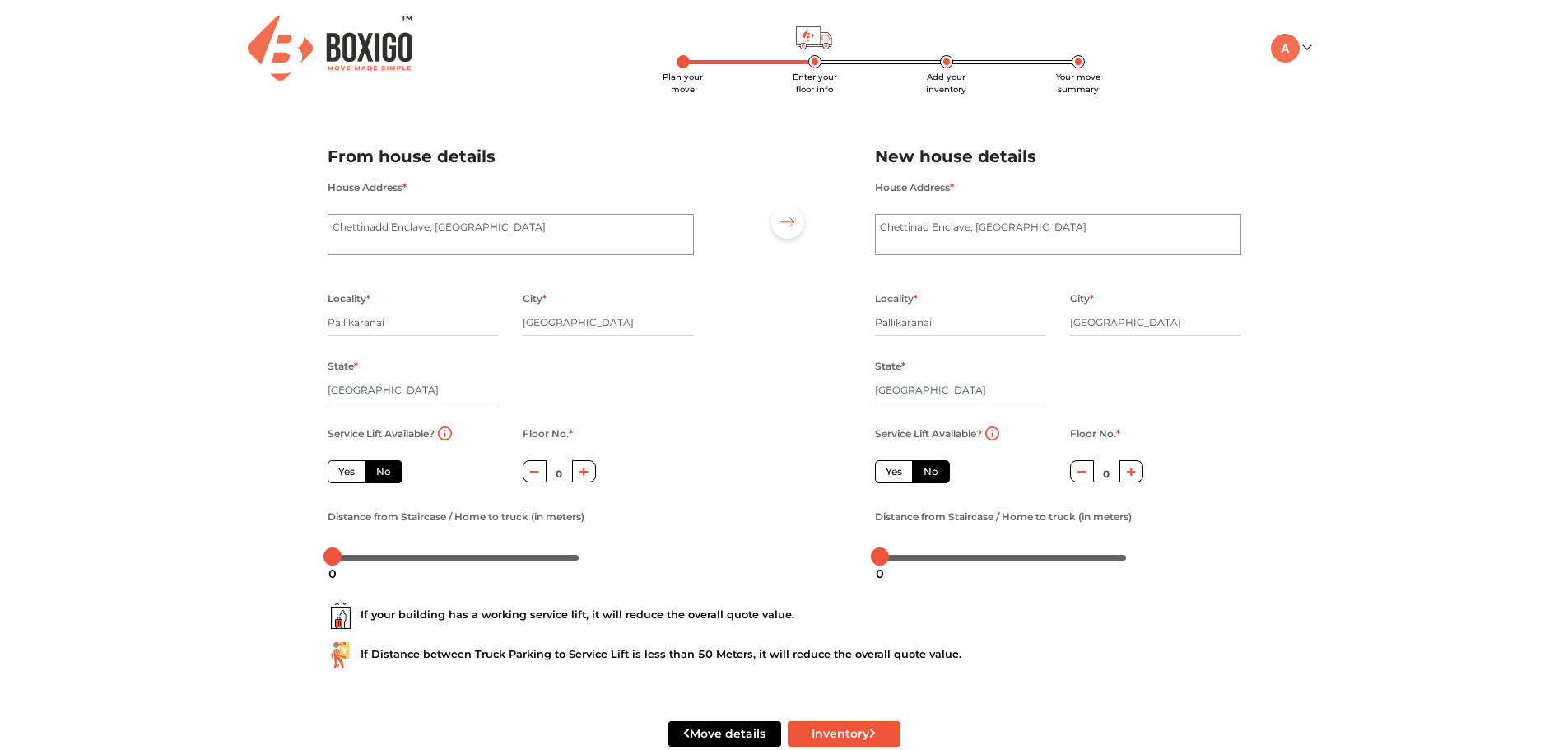
click at [383, 475] on label "No" at bounding box center [383, 471] width 38 height 23
click at [383, 475] on input "No" at bounding box center [381, 469] width 11 height 11
drag, startPoint x: 335, startPoint y: 553, endPoint x: 372, endPoint y: 553, distance: 37.0
click at [372, 553] on div at bounding box center [369, 557] width 18 height 18
drag, startPoint x: 367, startPoint y: 551, endPoint x: 278, endPoint y: 551, distance: 89.0
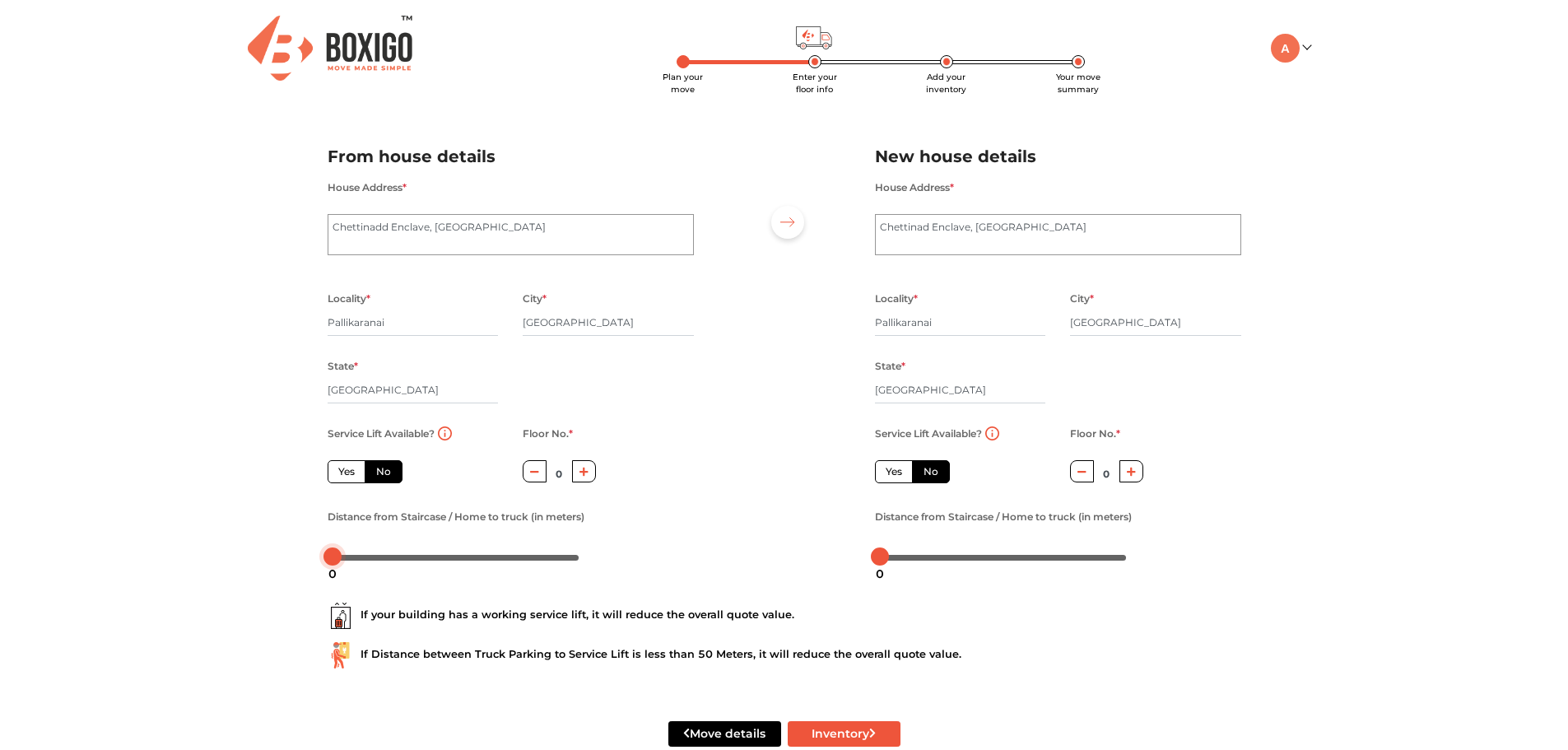
click at [278, 551] on div "Plan your move Enter your floor info Add your inventory Your move summary My Mo…" at bounding box center [784, 392] width 1568 height 786
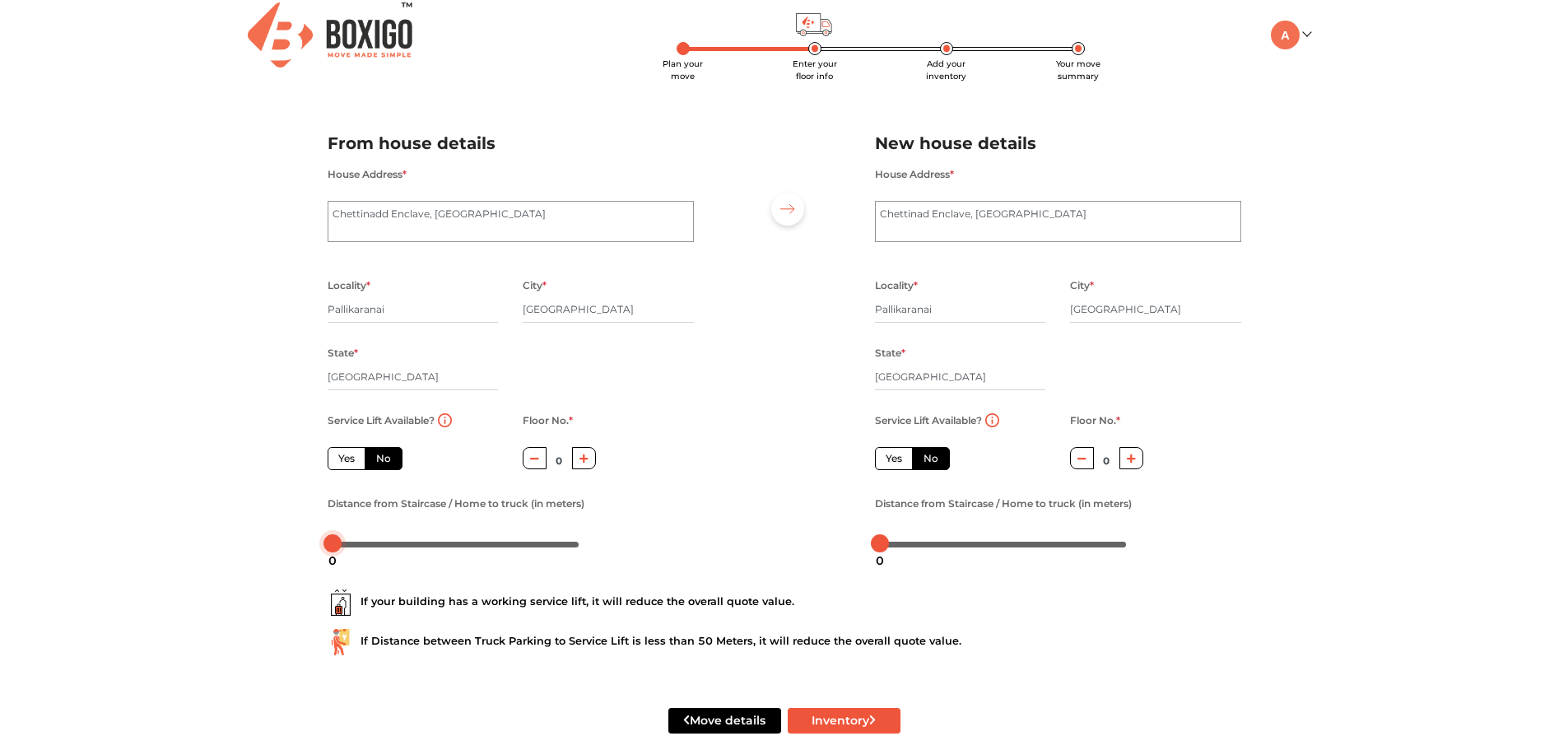
scroll to position [37, 0]
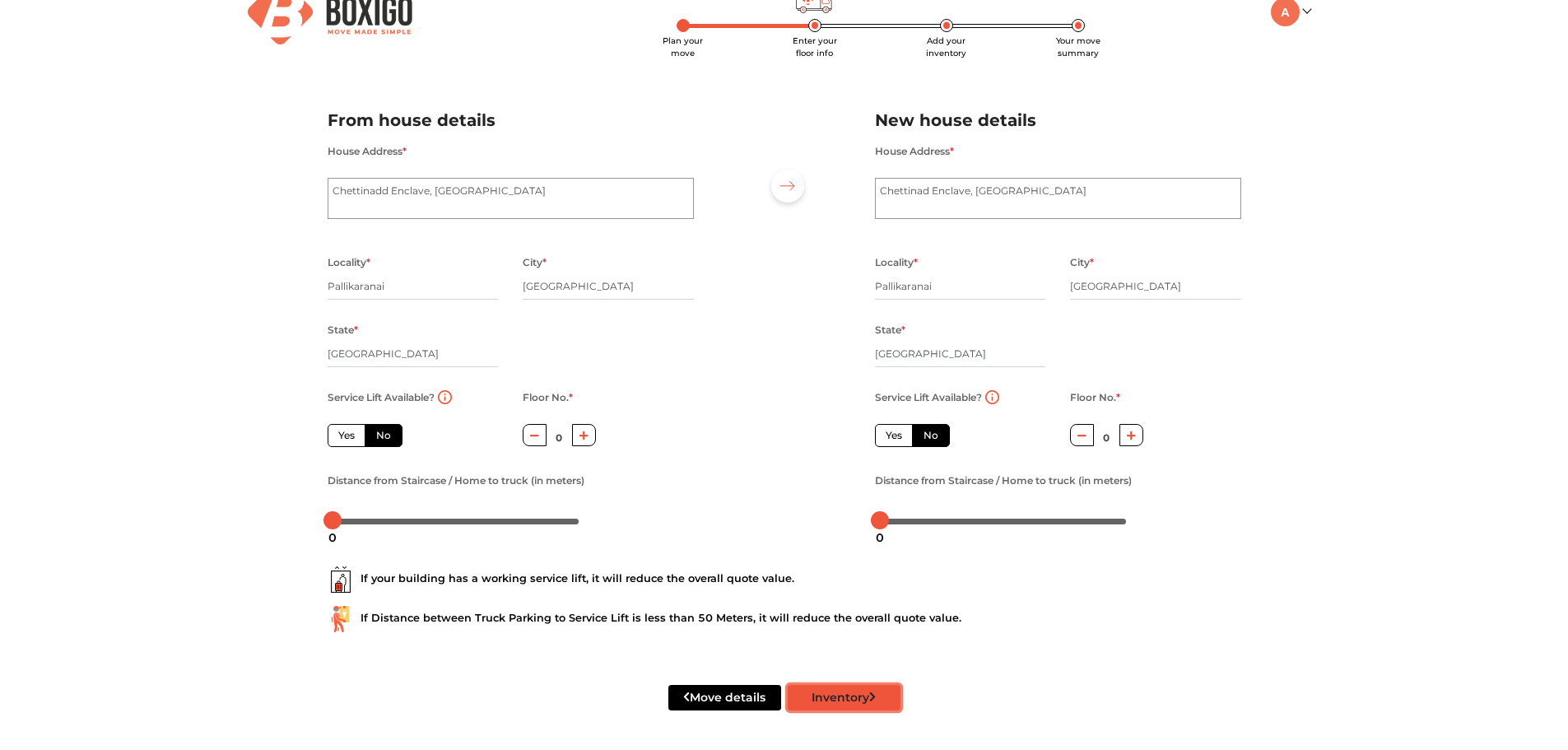
click at [838, 699] on button "Inventory" at bounding box center [844, 697] width 113 height 26
radio input "true"
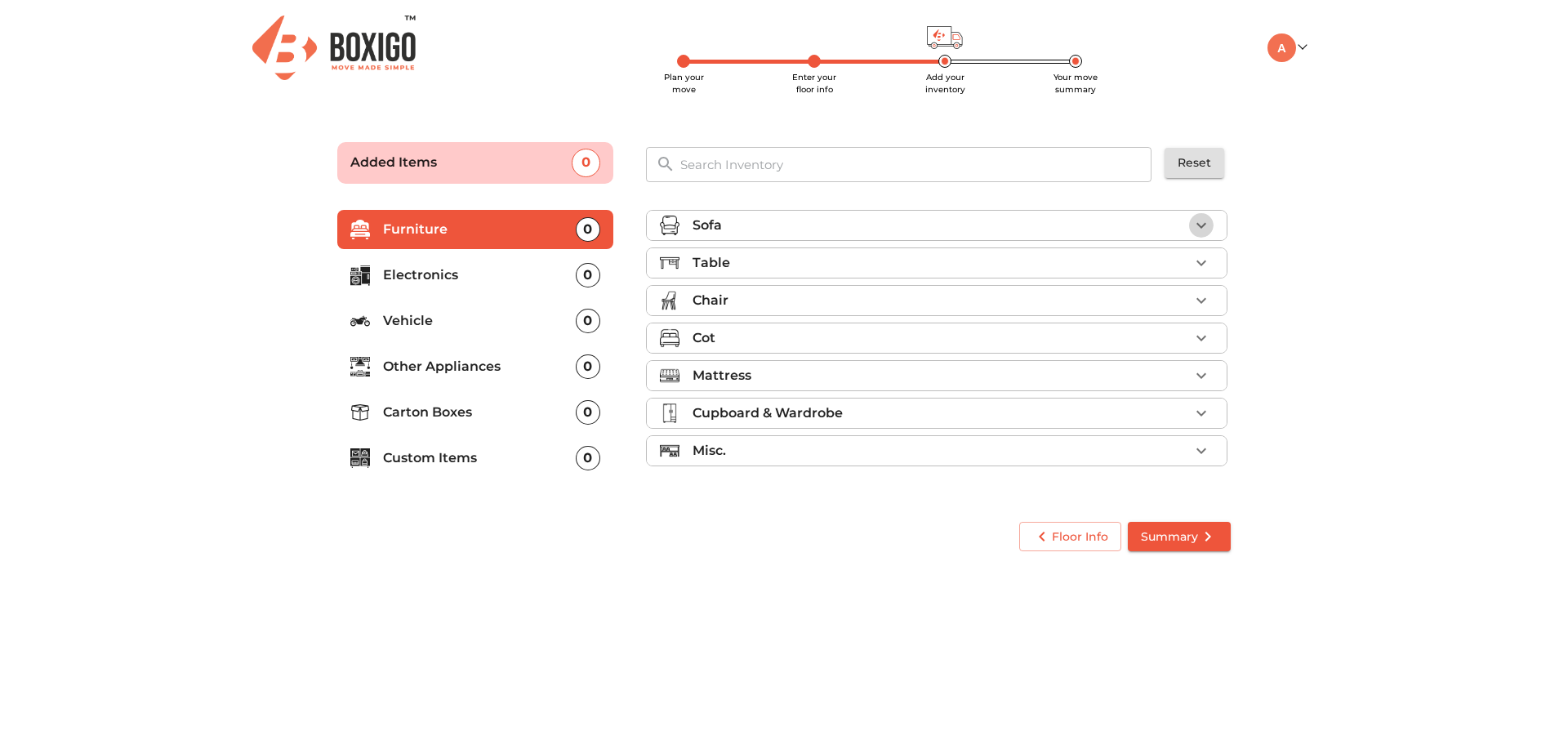
click at [1209, 224] on icon "button" at bounding box center [1202, 226] width 20 height 20
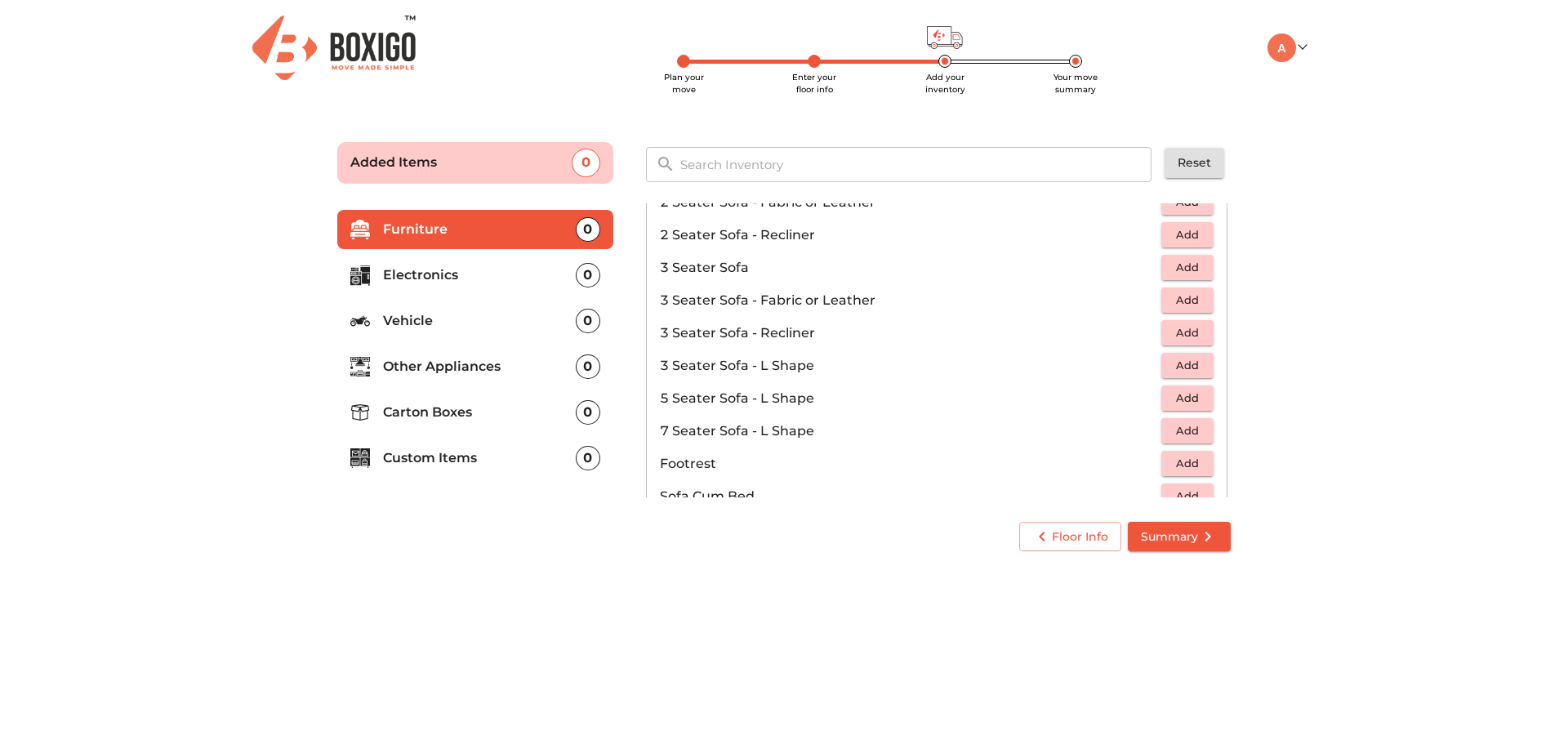
scroll to position [163, 0]
click at [1184, 293] on span "Add" at bounding box center [1188, 295] width 36 height 19
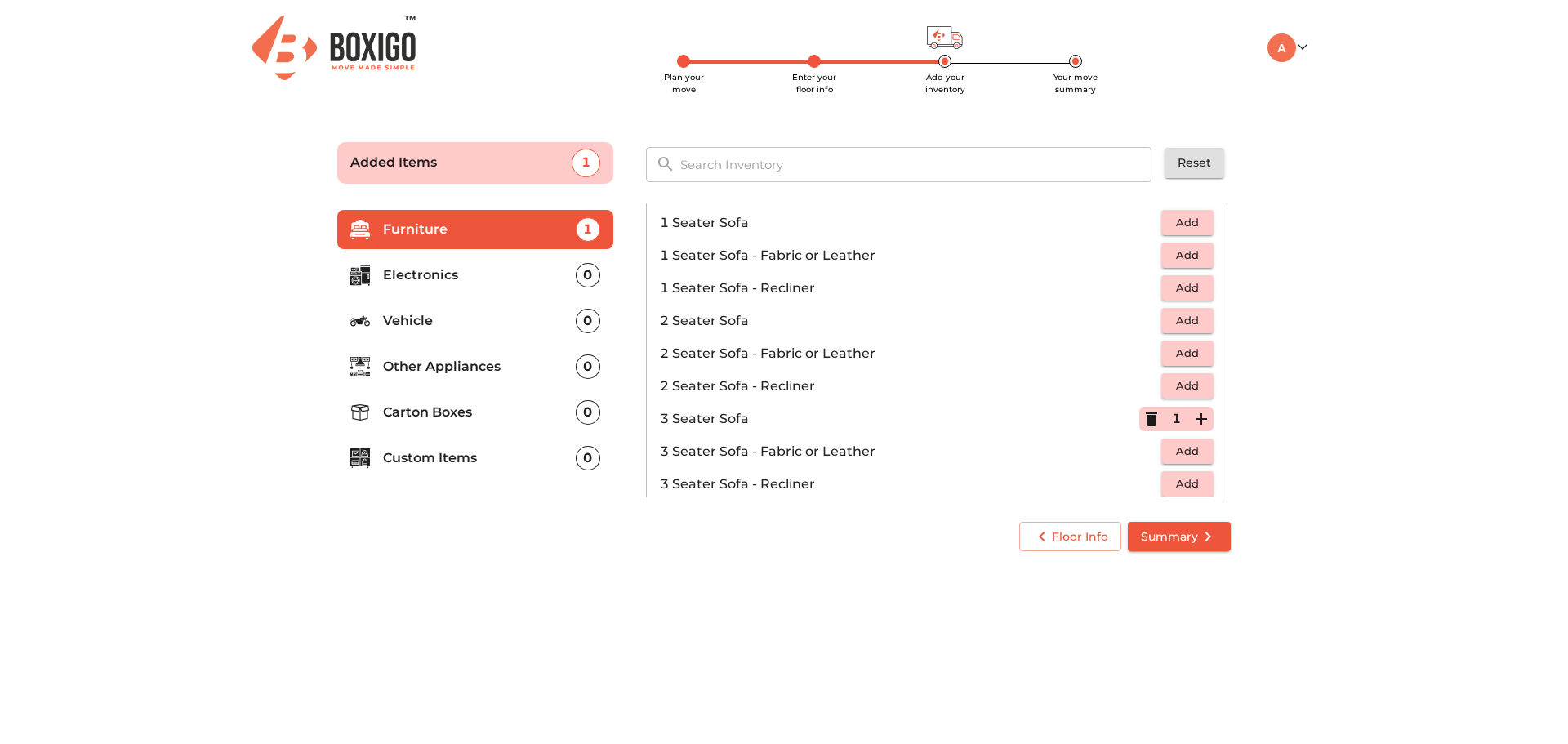
scroll to position [0, 0]
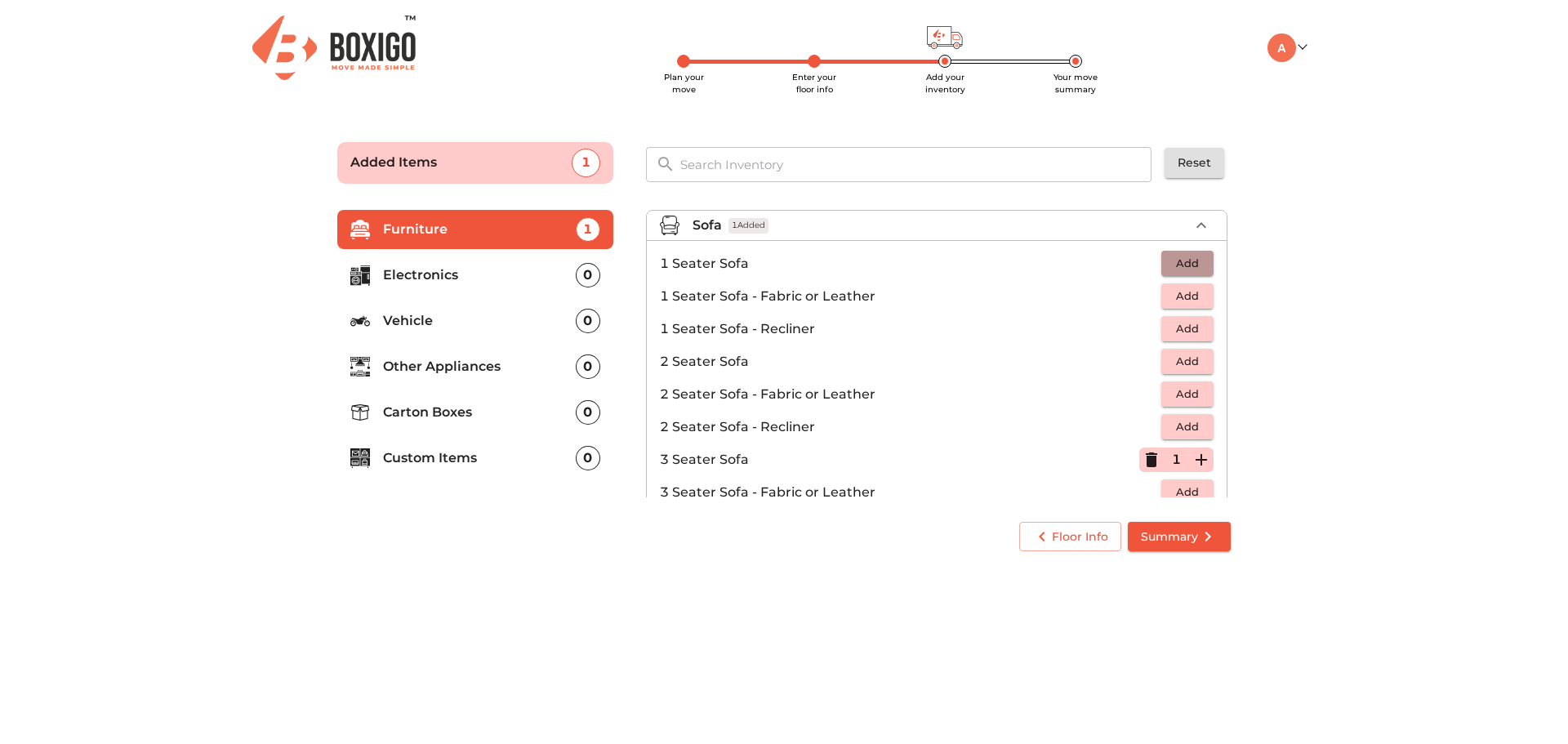
click at [1183, 261] on span "Add" at bounding box center [1188, 263] width 36 height 19
click at [1198, 261] on icon "button" at bounding box center [1202, 263] width 20 height 20
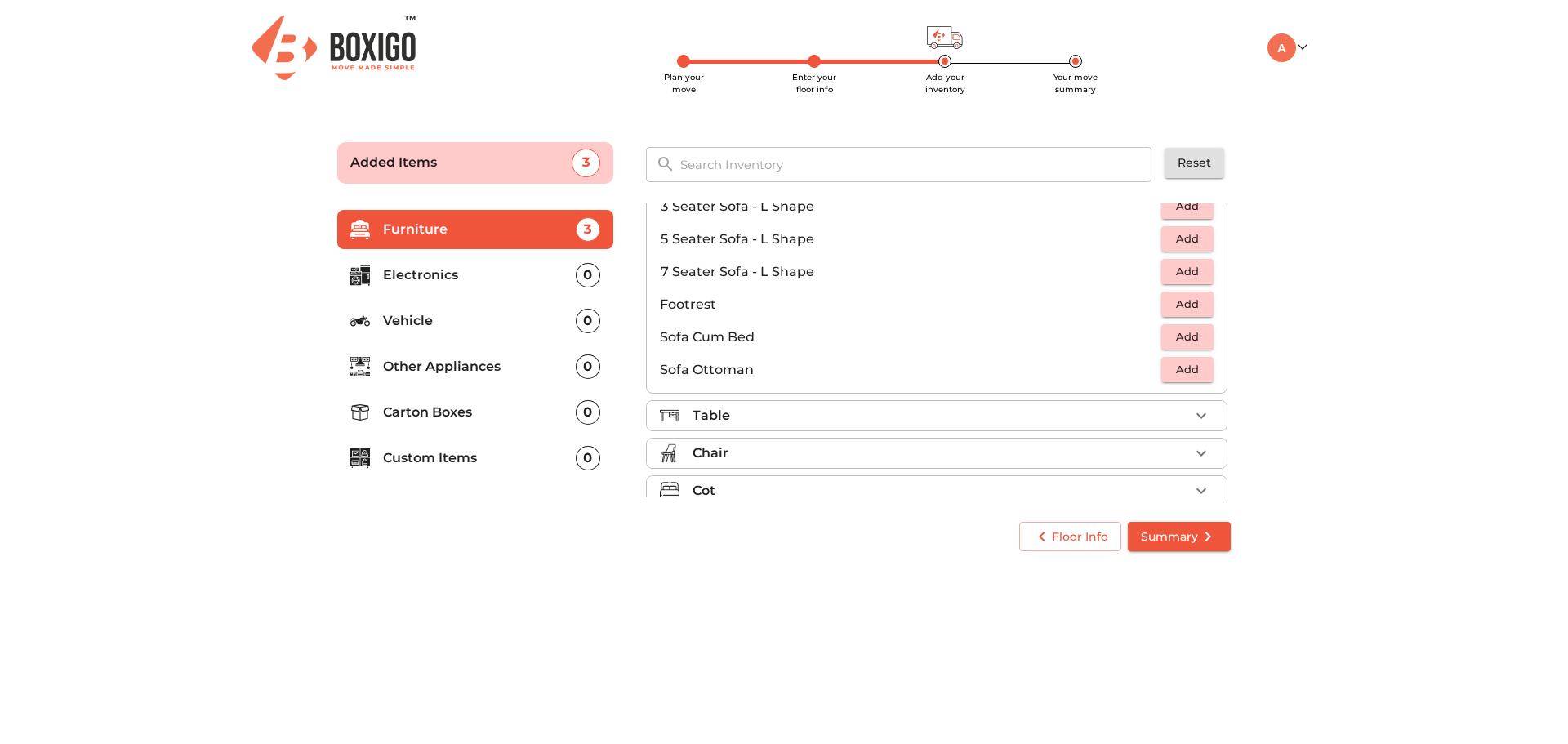
scroll to position [323, 0]
click at [425, 278] on p "Electronics" at bounding box center [479, 275] width 193 height 20
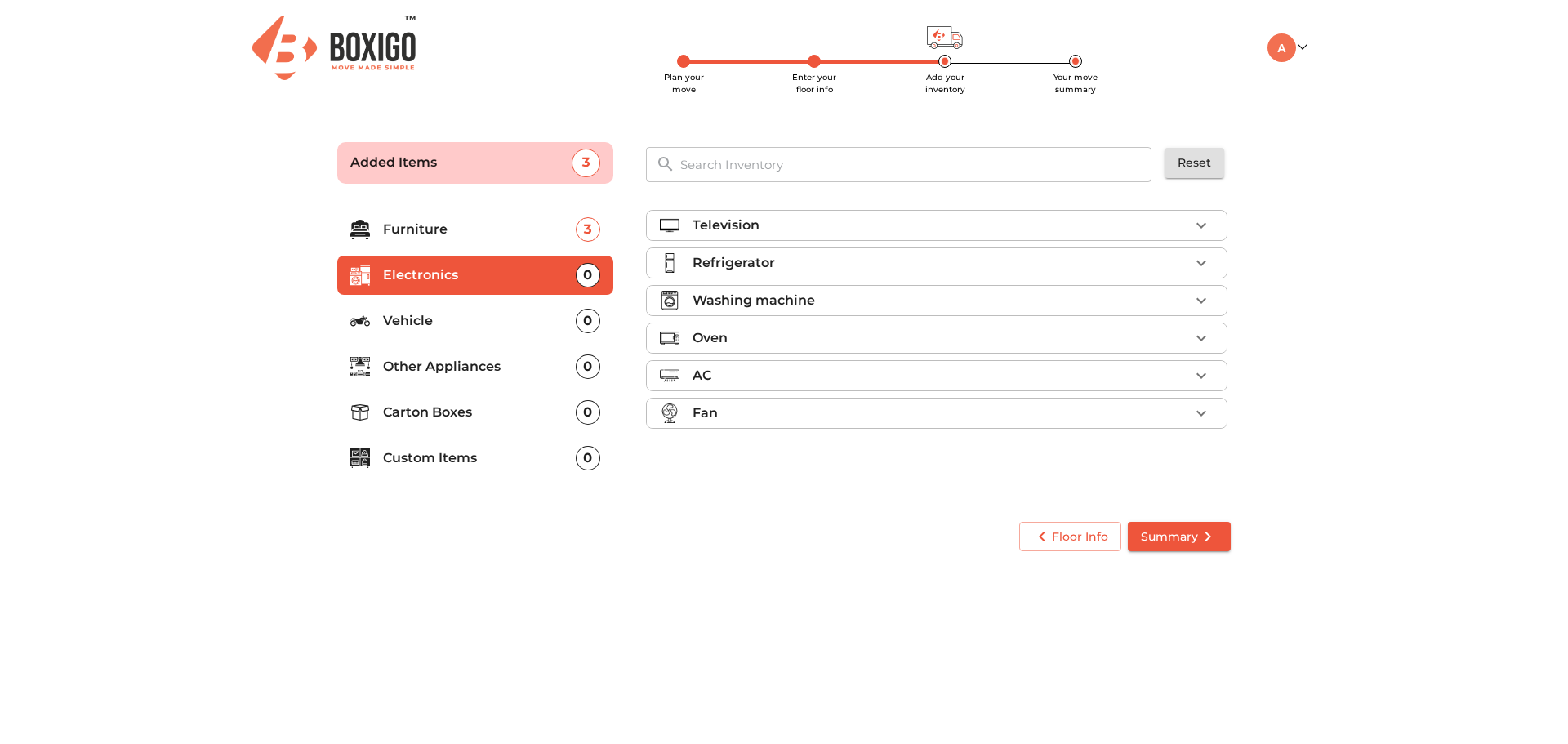
click at [1106, 222] on div "Television" at bounding box center [940, 226] width 497 height 20
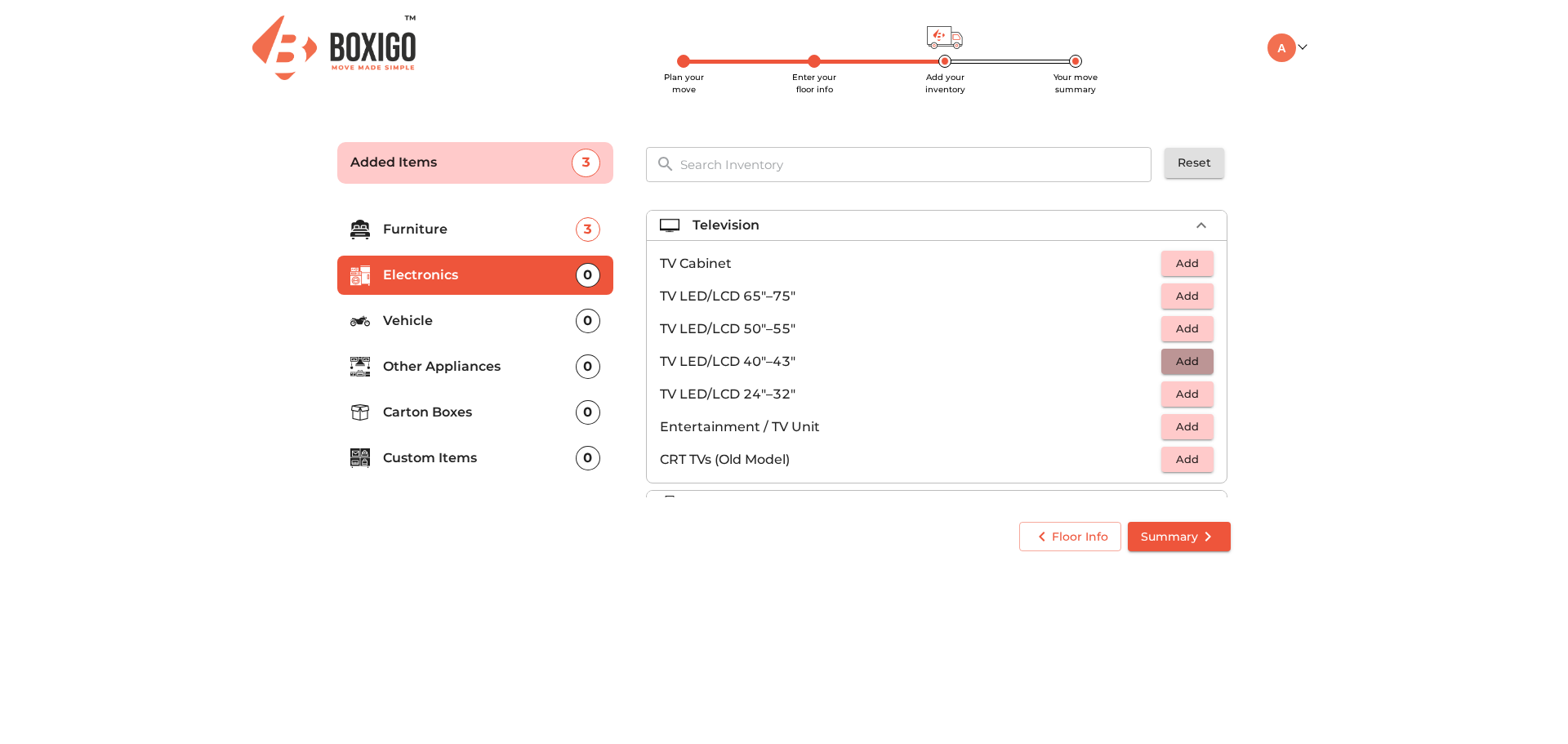
click at [1174, 357] on span "Add" at bounding box center [1188, 360] width 36 height 19
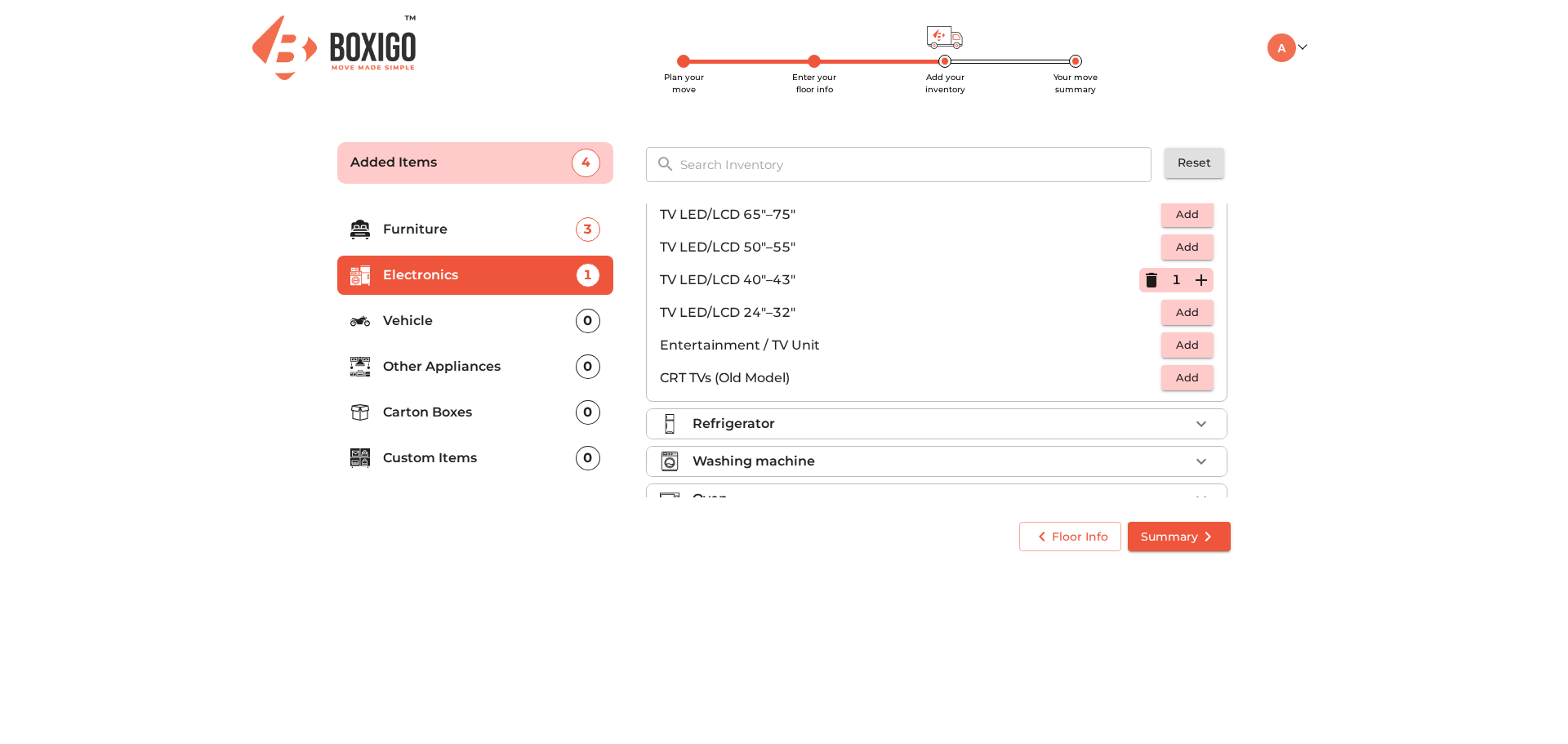
scroll to position [163, 0]
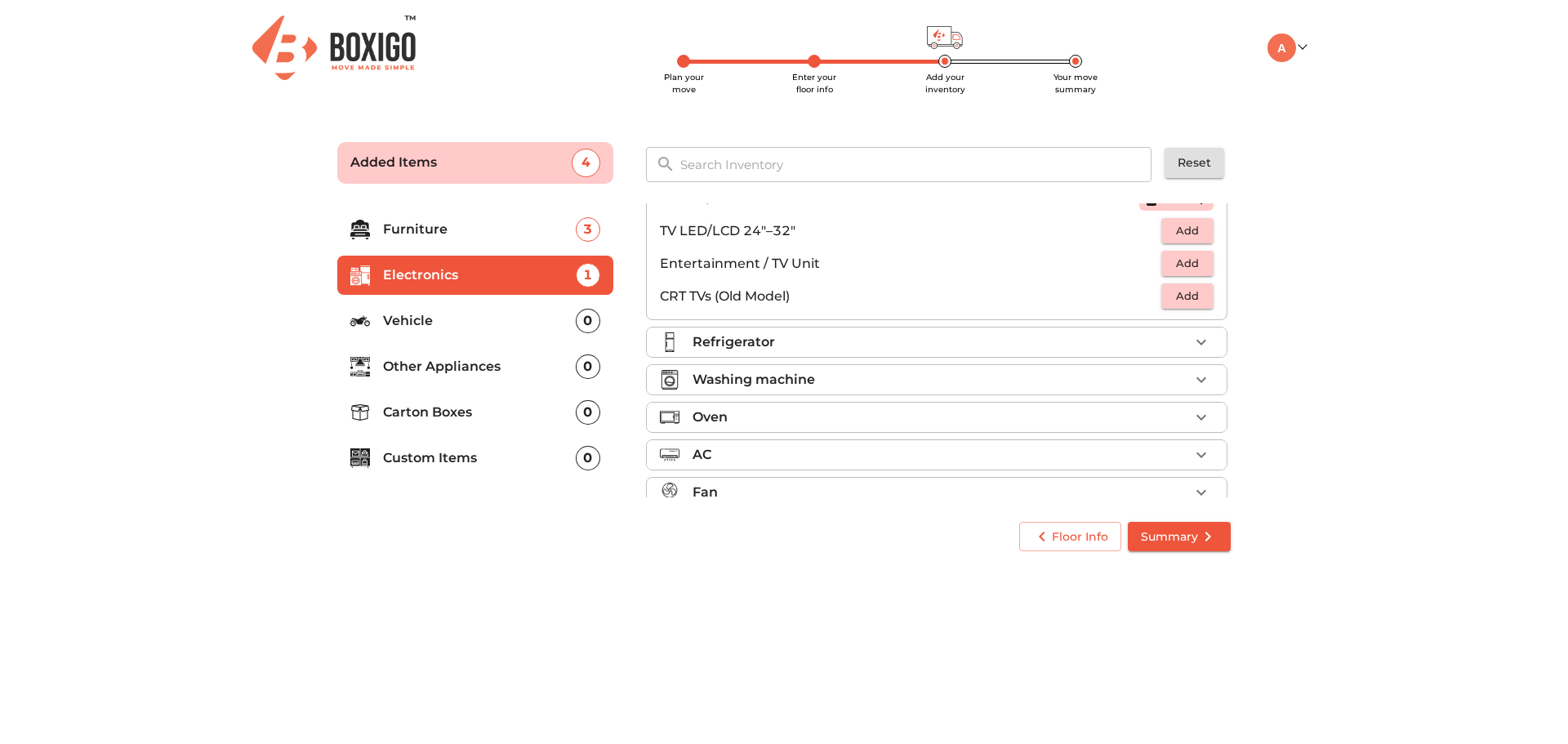
click at [908, 343] on div "Refrigerator" at bounding box center [940, 342] width 497 height 20
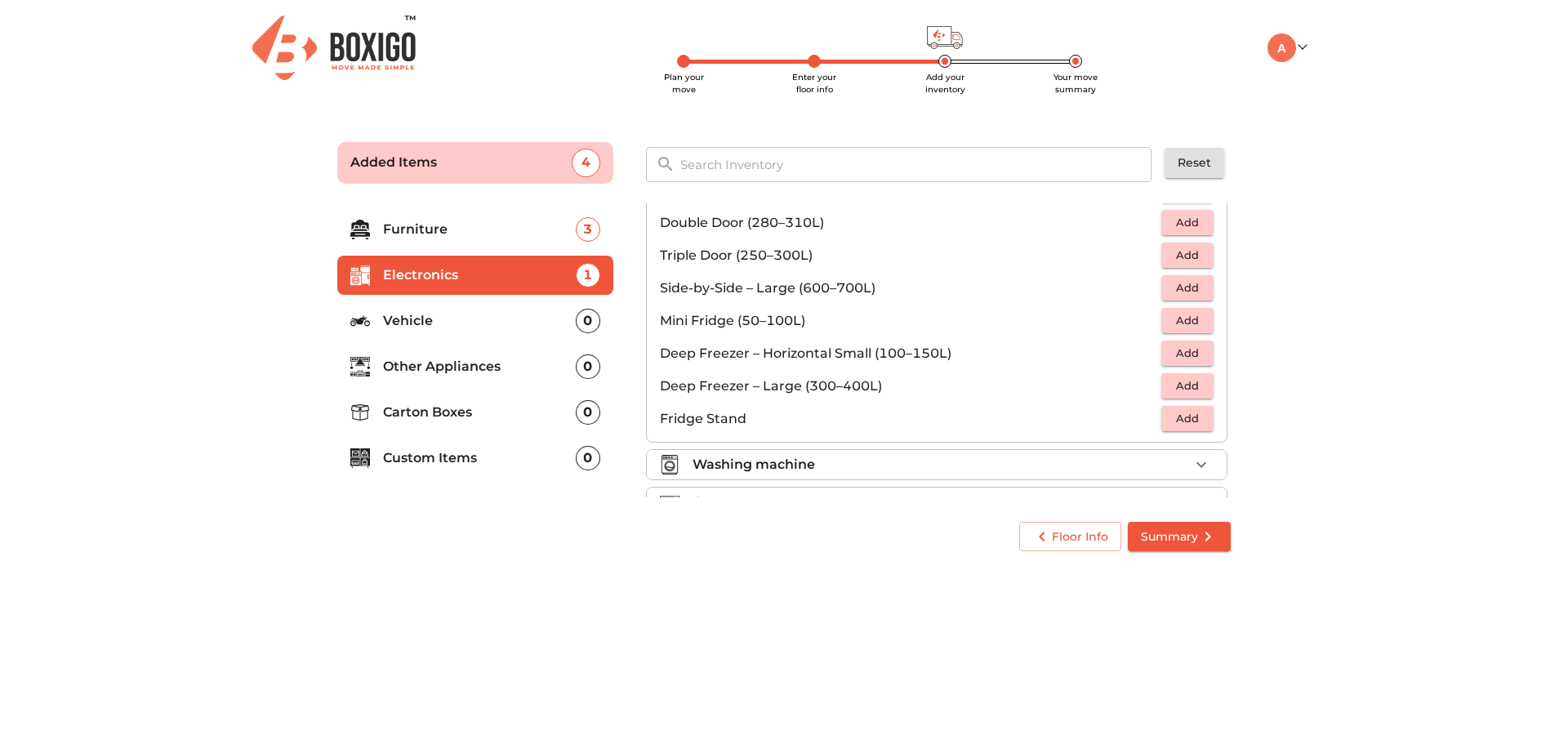
scroll to position [81, 0]
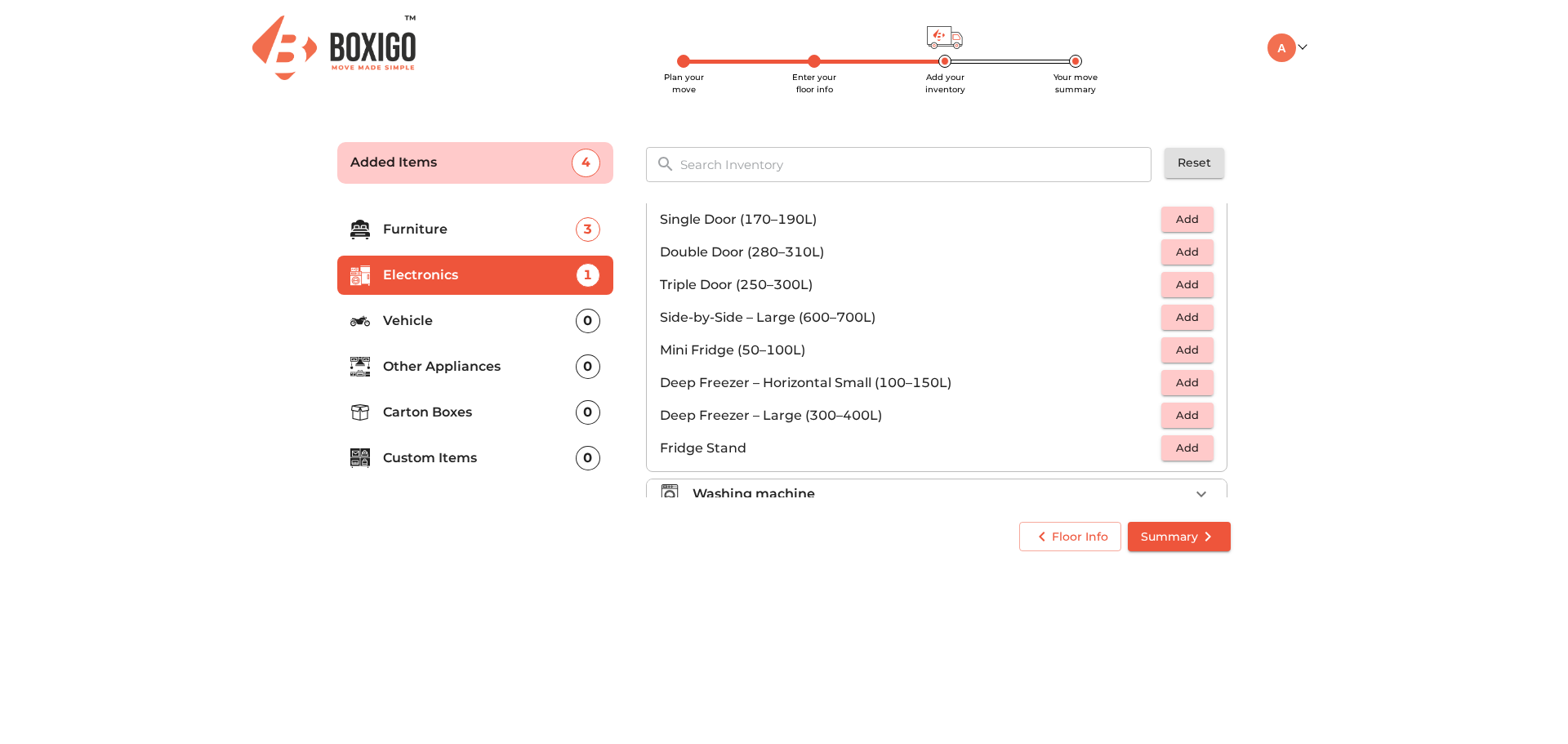
click at [1173, 448] on span "Add" at bounding box center [1188, 448] width 36 height 19
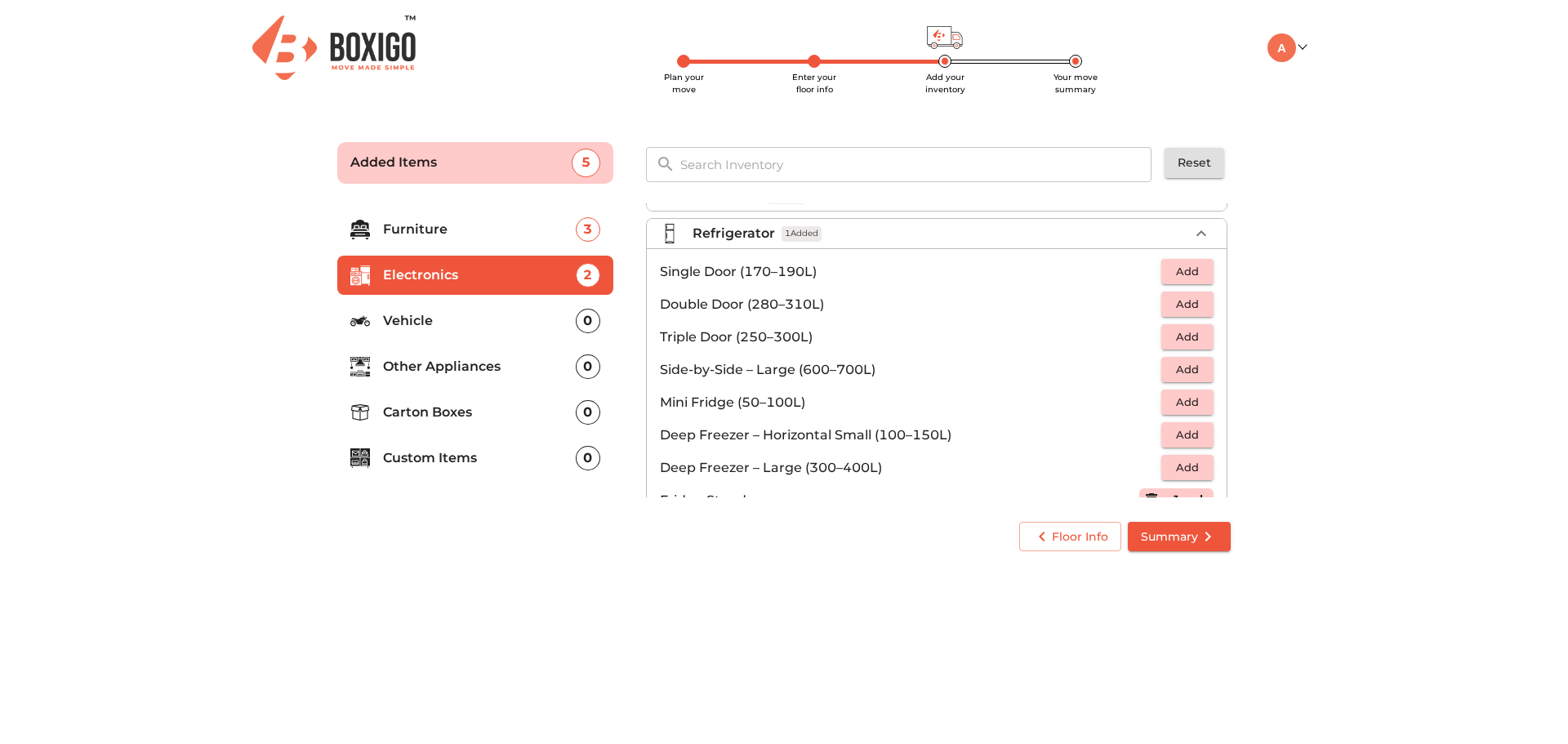
scroll to position [0, 0]
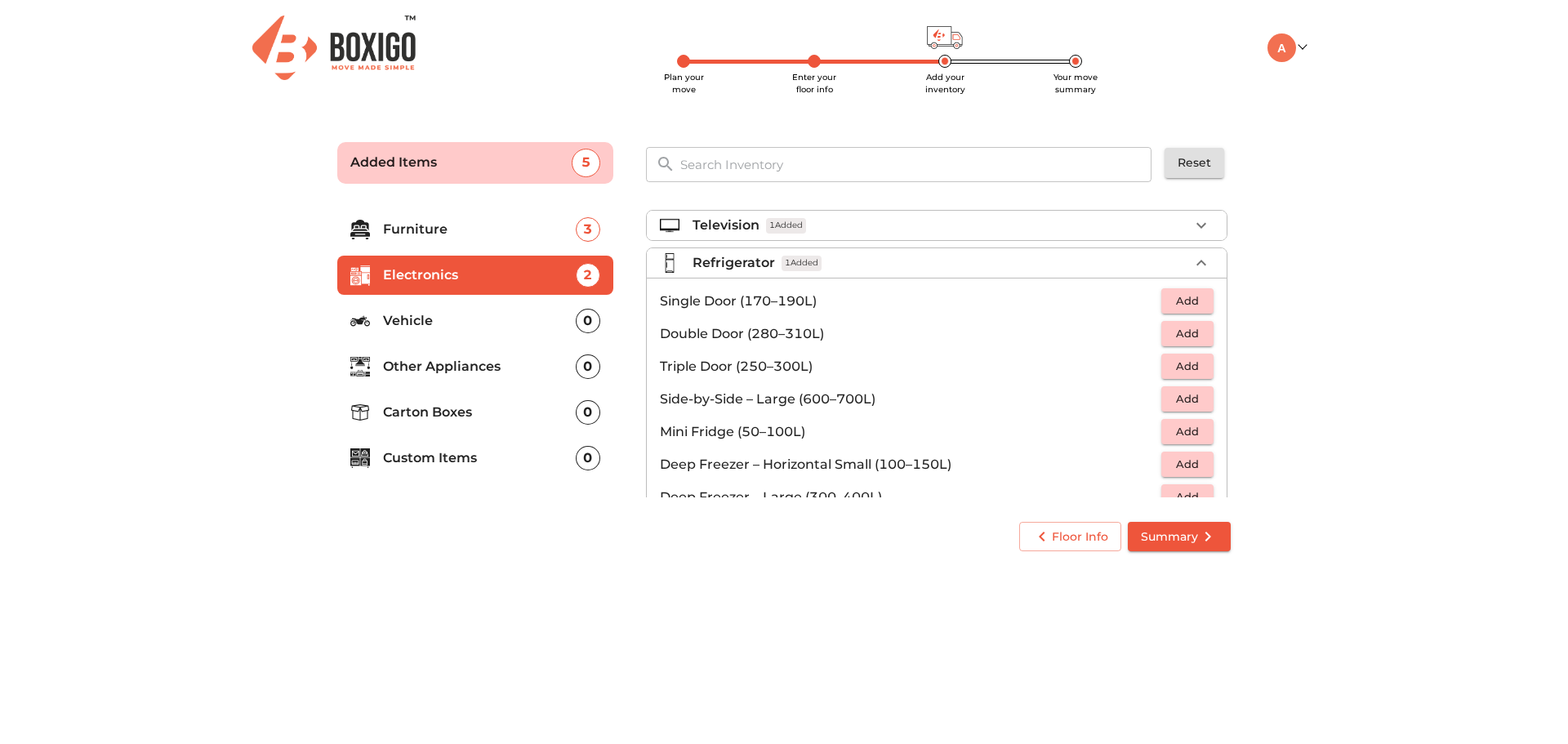
click at [1170, 293] on span "Add" at bounding box center [1188, 300] width 36 height 19
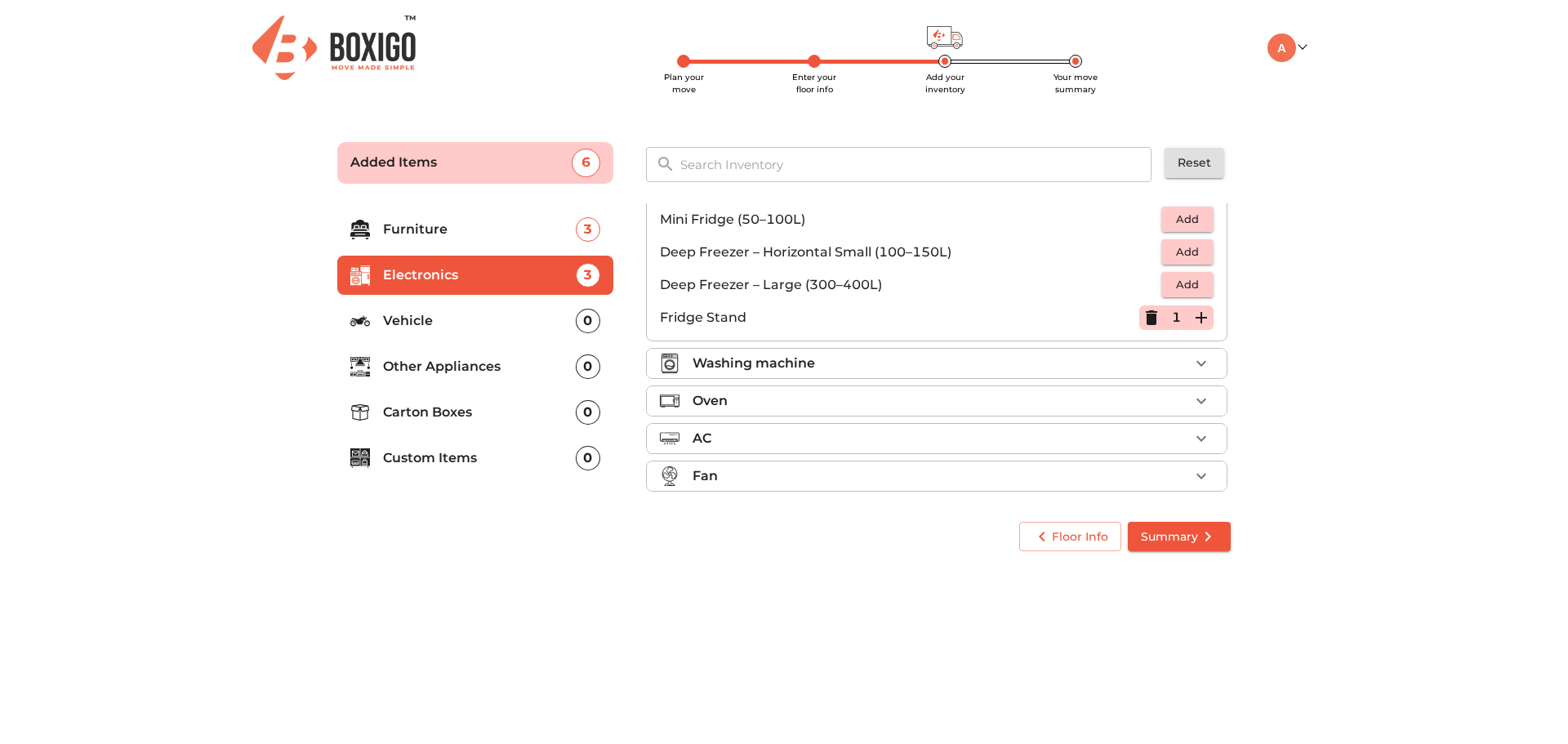
scroll to position [220, 0]
click at [898, 356] on div "Washing machine" at bounding box center [940, 356] width 497 height 20
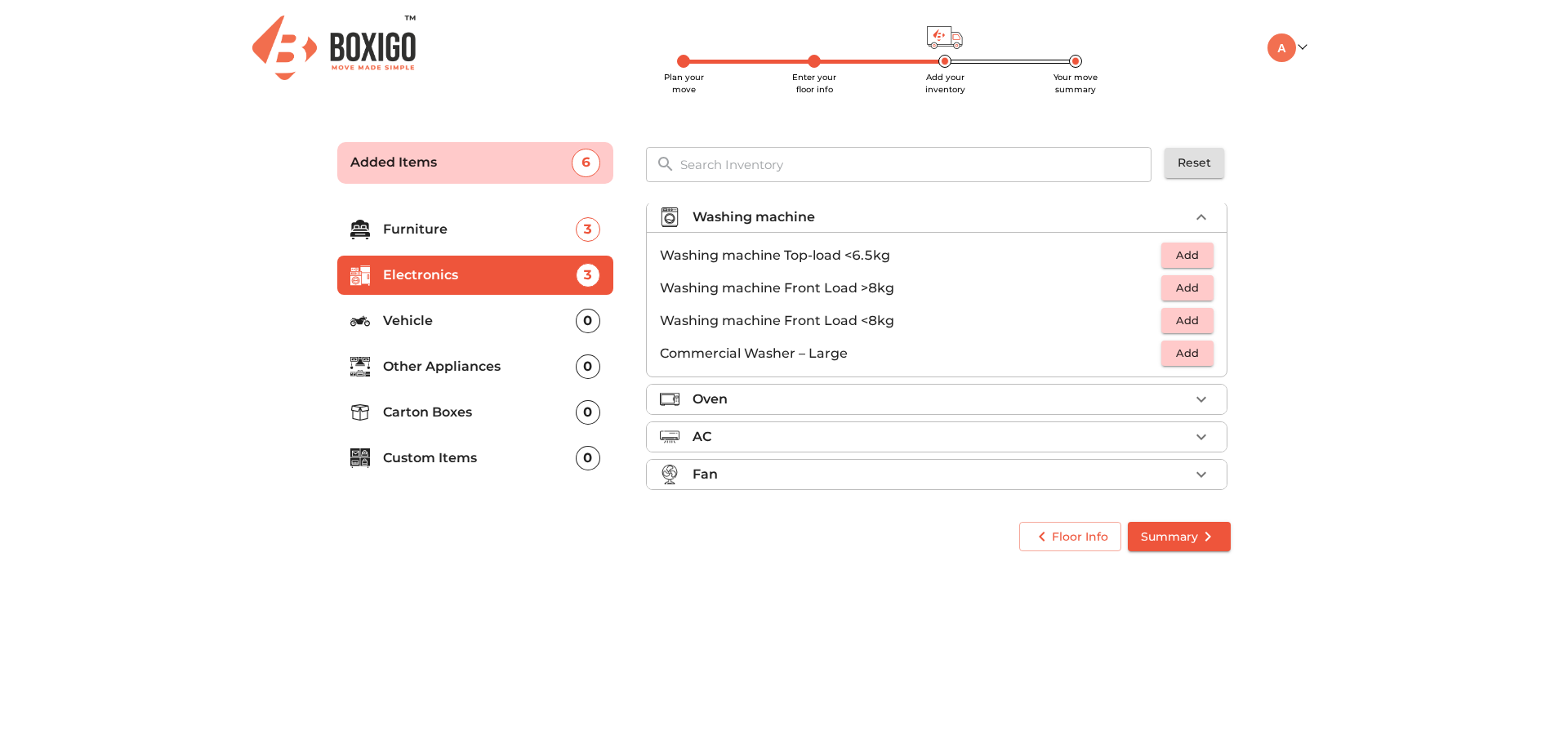
scroll to position [78, 0]
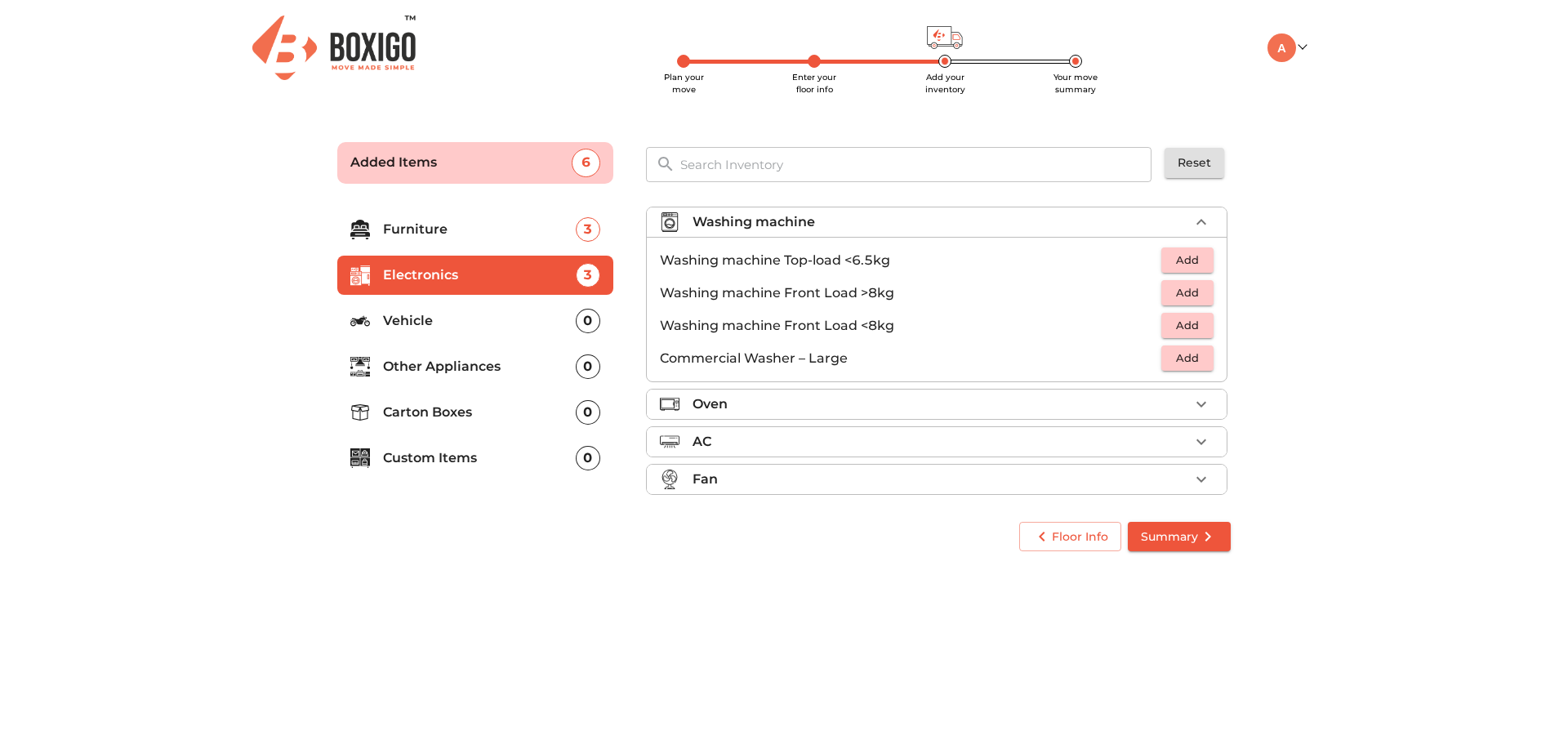
click at [1182, 256] on span "Add" at bounding box center [1188, 259] width 36 height 19
click at [979, 407] on div "Oven" at bounding box center [940, 404] width 497 height 20
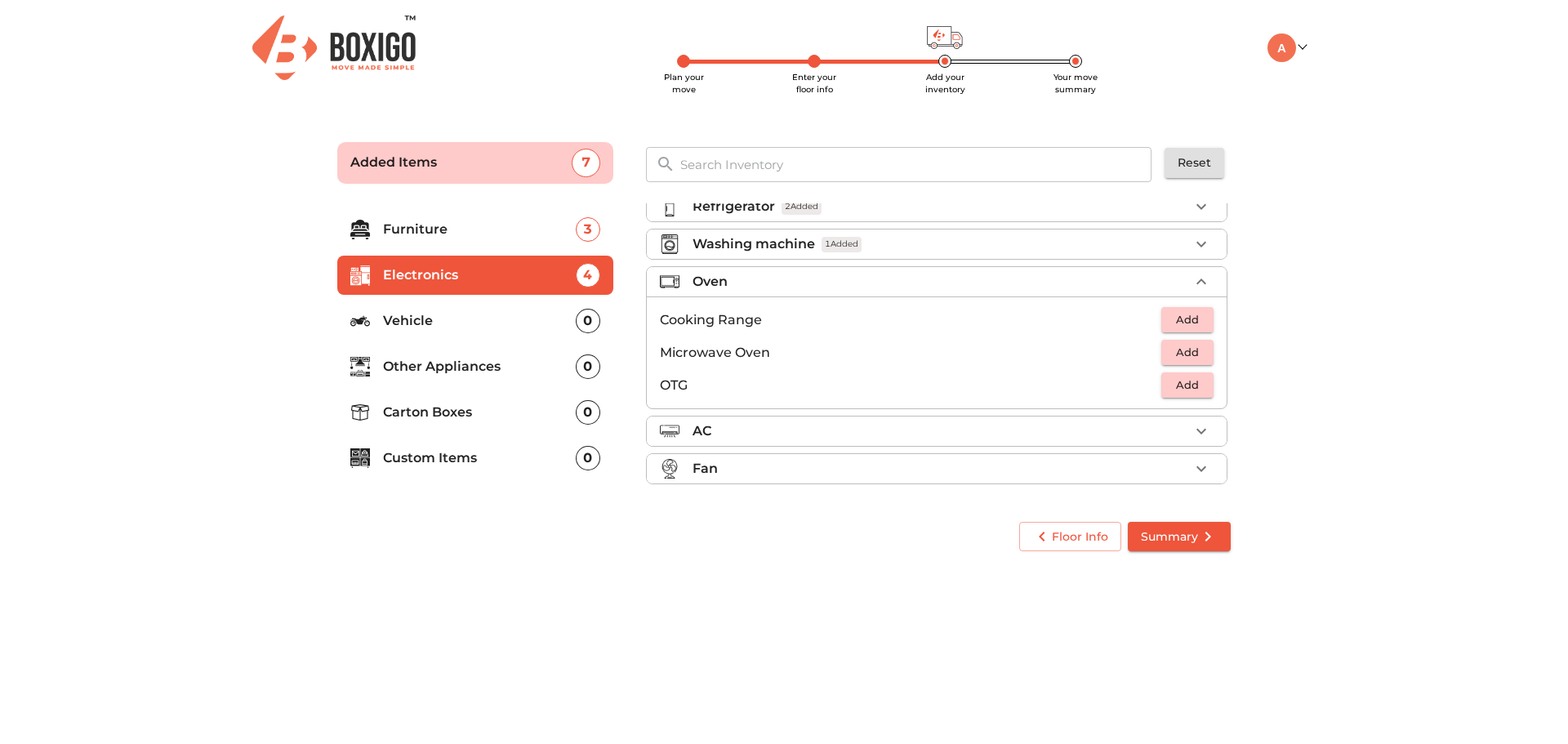
scroll to position [56, 0]
click at [944, 435] on div "AC" at bounding box center [940, 431] width 497 height 20
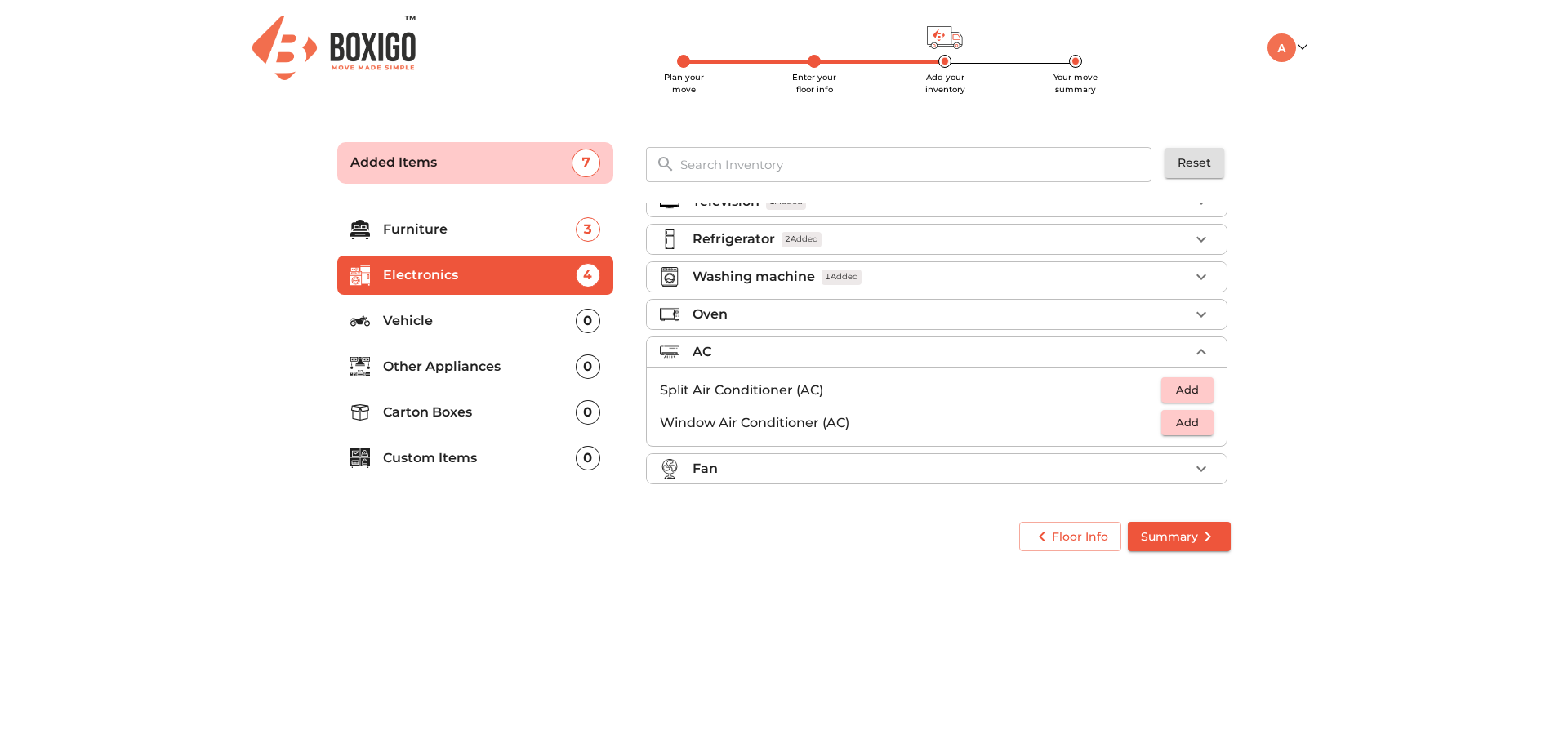
scroll to position [24, 0]
click at [1169, 382] on span "Add" at bounding box center [1188, 389] width 36 height 19
click at [1204, 384] on button "button" at bounding box center [1202, 390] width 25 height 25
click at [1192, 385] on icon "button" at bounding box center [1202, 390] width 20 height 20
click at [822, 467] on div "Fan" at bounding box center [940, 468] width 497 height 20
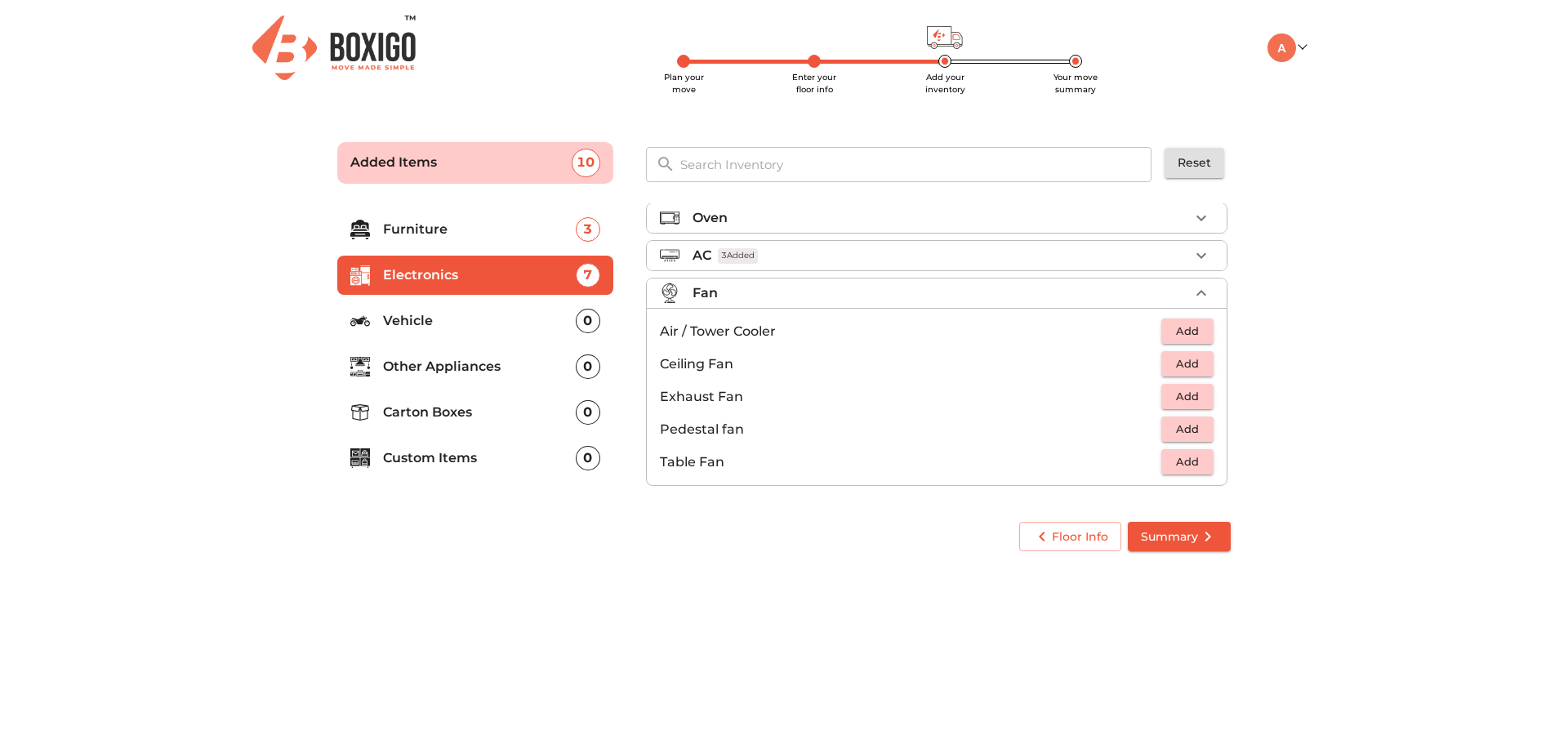
scroll to position [122, 0]
click at [1184, 457] on span "Add" at bounding box center [1188, 459] width 36 height 19
click at [1146, 458] on icon "button" at bounding box center [1152, 460] width 12 height 15
click at [1185, 360] on span "Add" at bounding box center [1188, 361] width 36 height 19
click at [1197, 362] on icon "button" at bounding box center [1202, 362] width 12 height 12
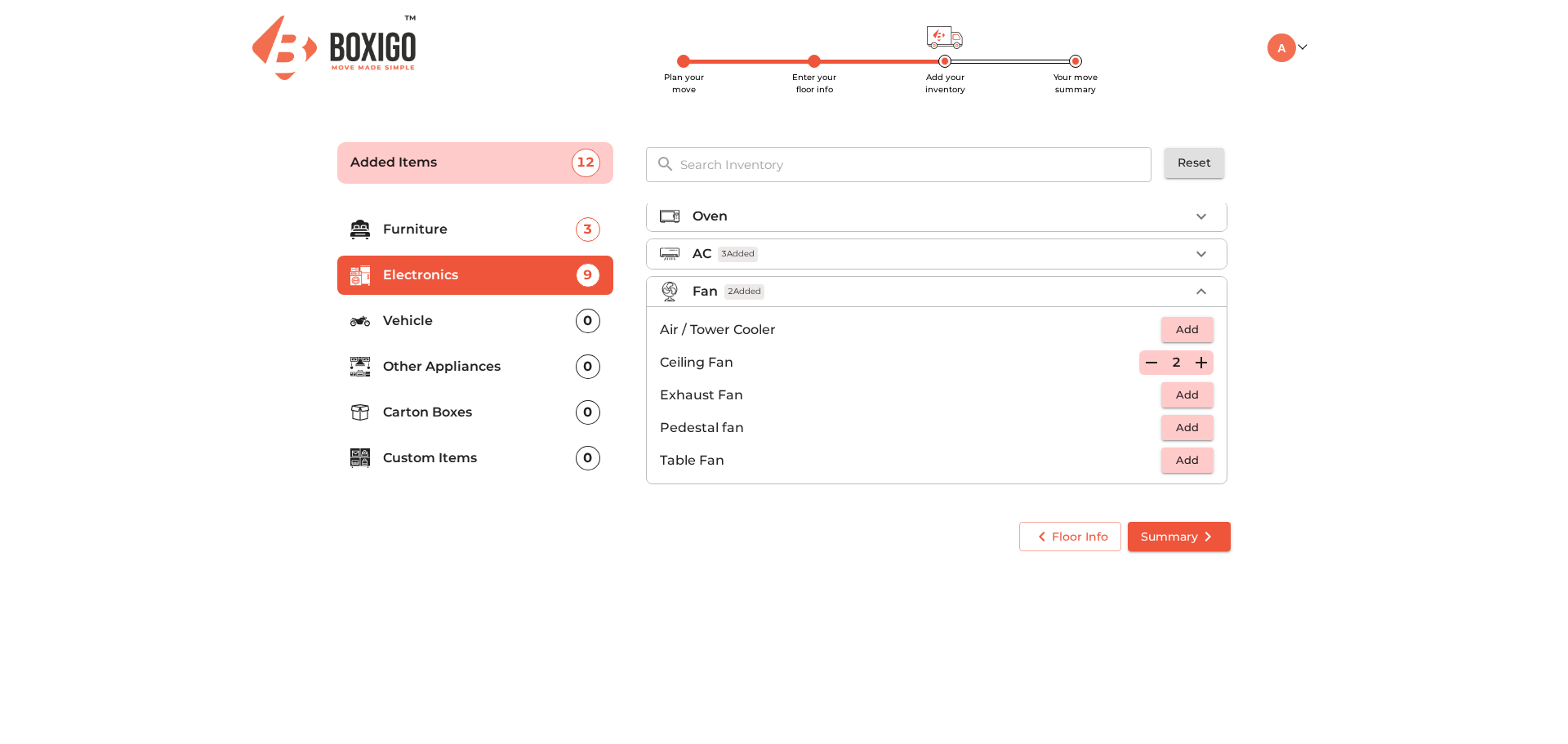
click at [396, 314] on p "Vehicle" at bounding box center [479, 321] width 193 height 20
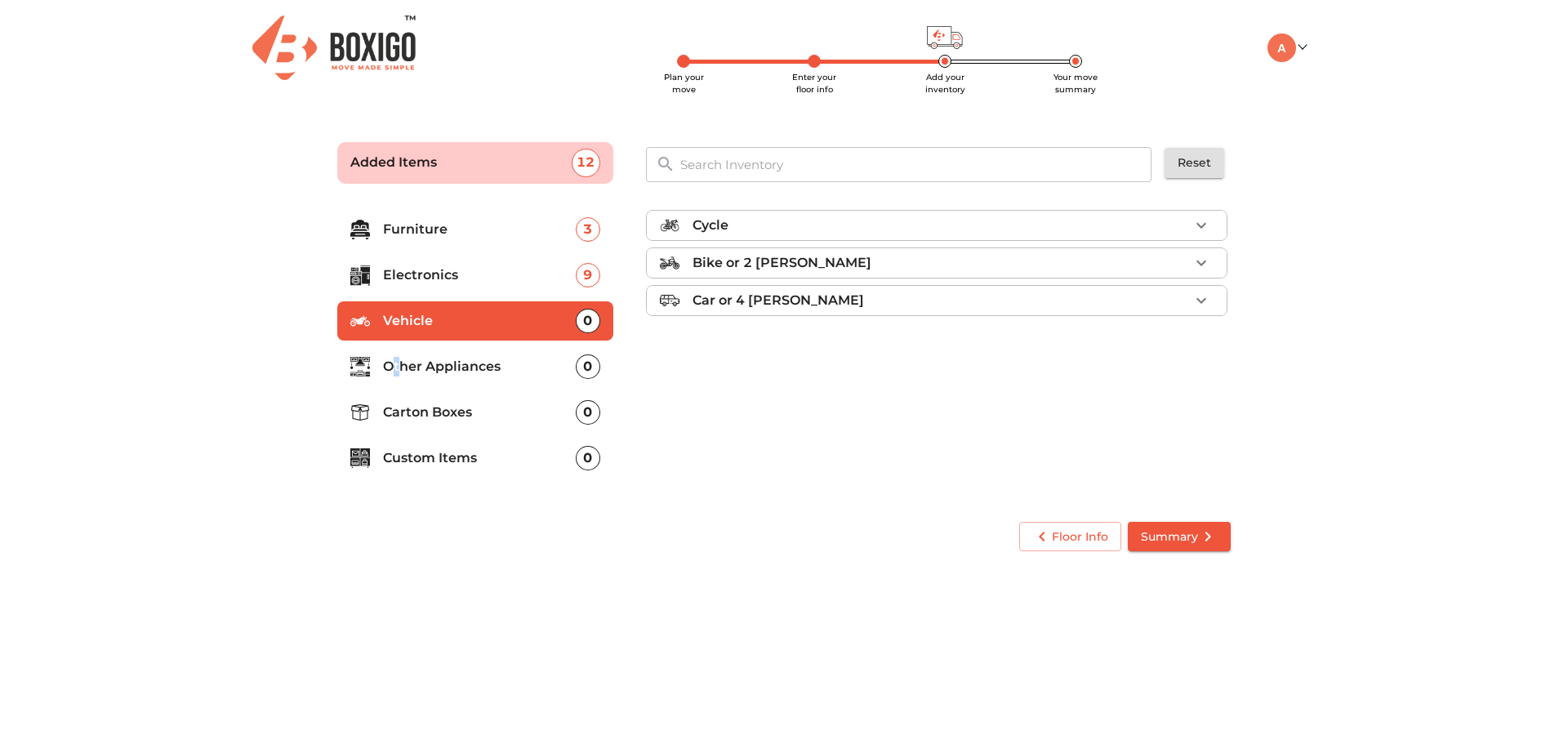
click at [397, 360] on p "Other Appliances" at bounding box center [479, 366] width 193 height 20
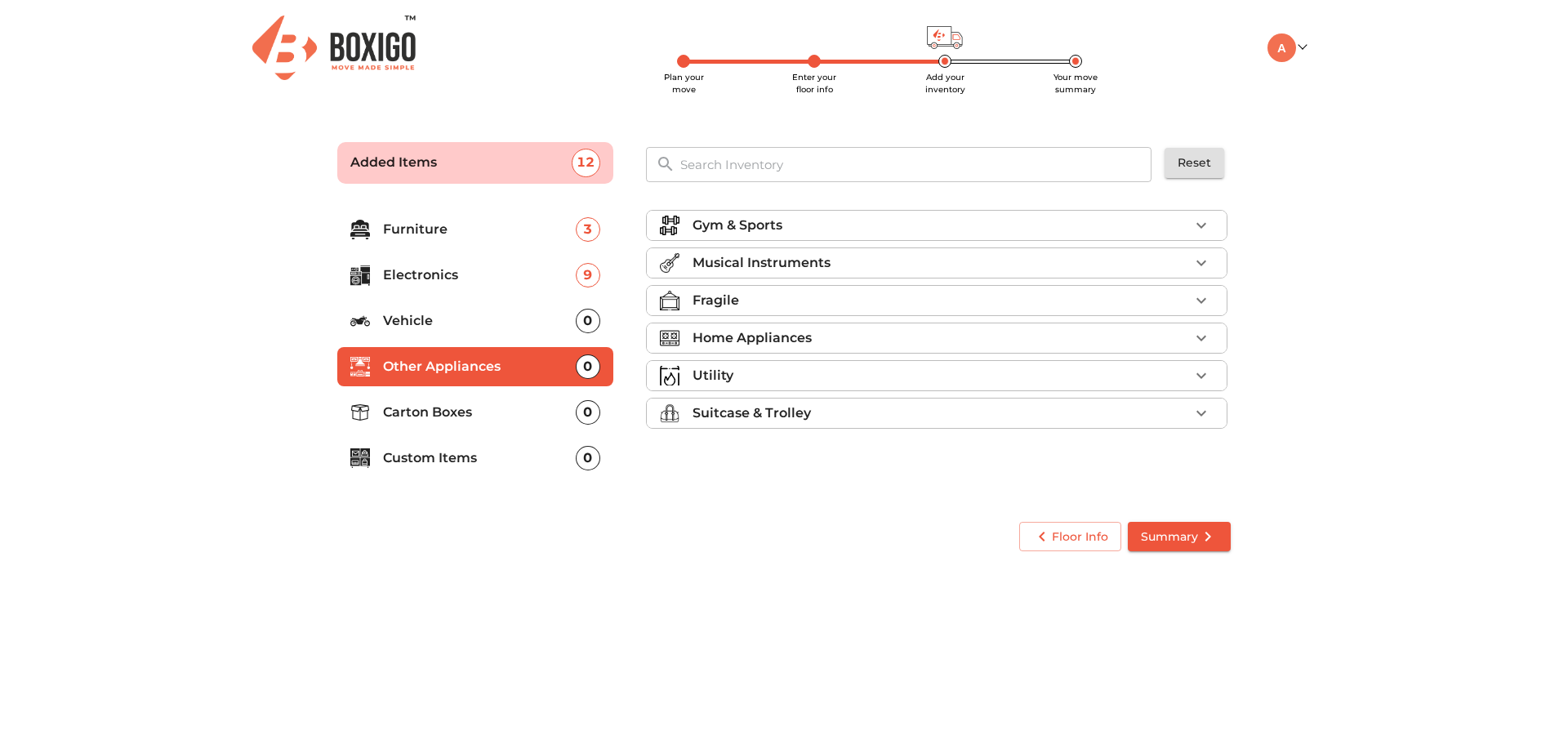
click at [810, 289] on li "Fragile" at bounding box center [937, 300] width 580 height 30
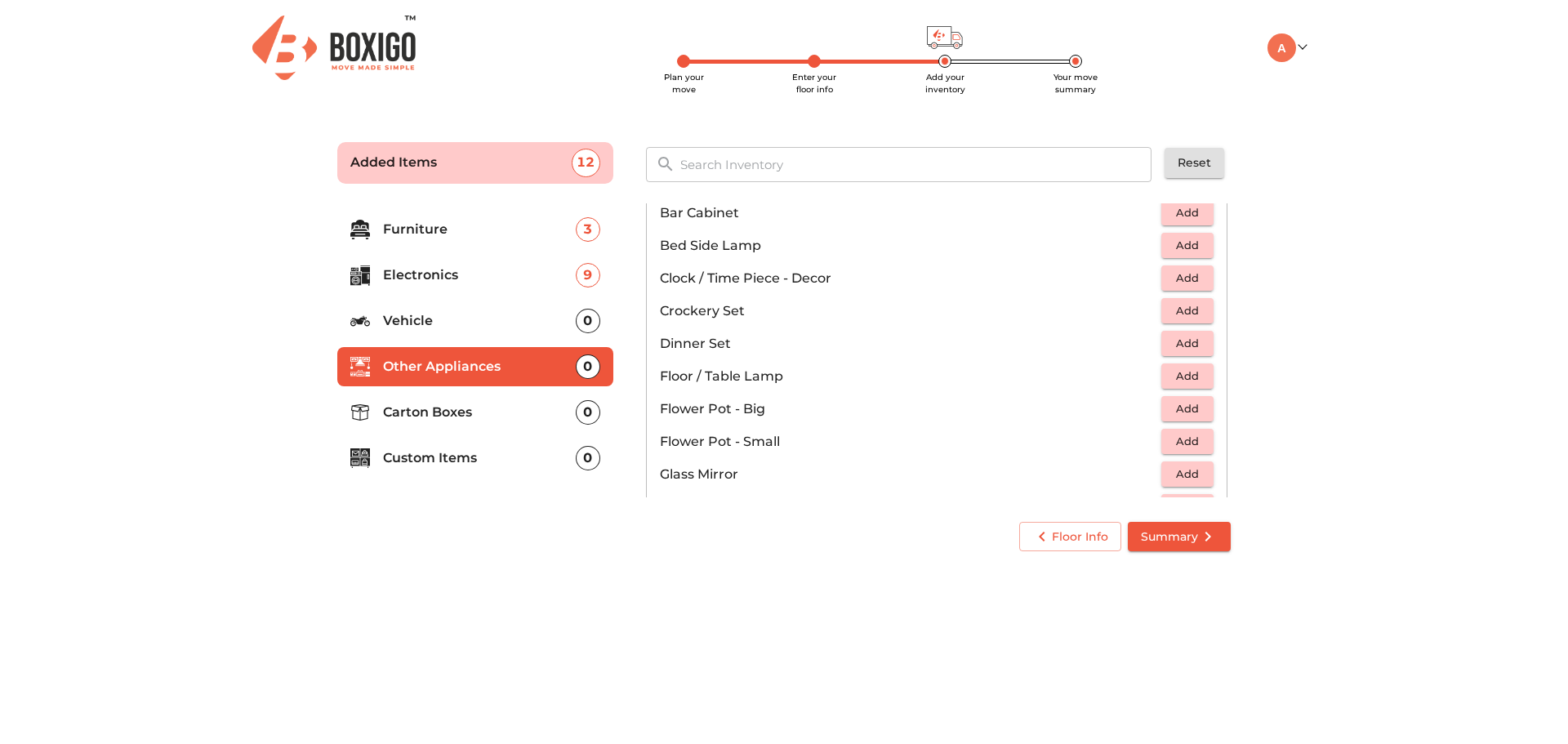
scroll to position [327, 0]
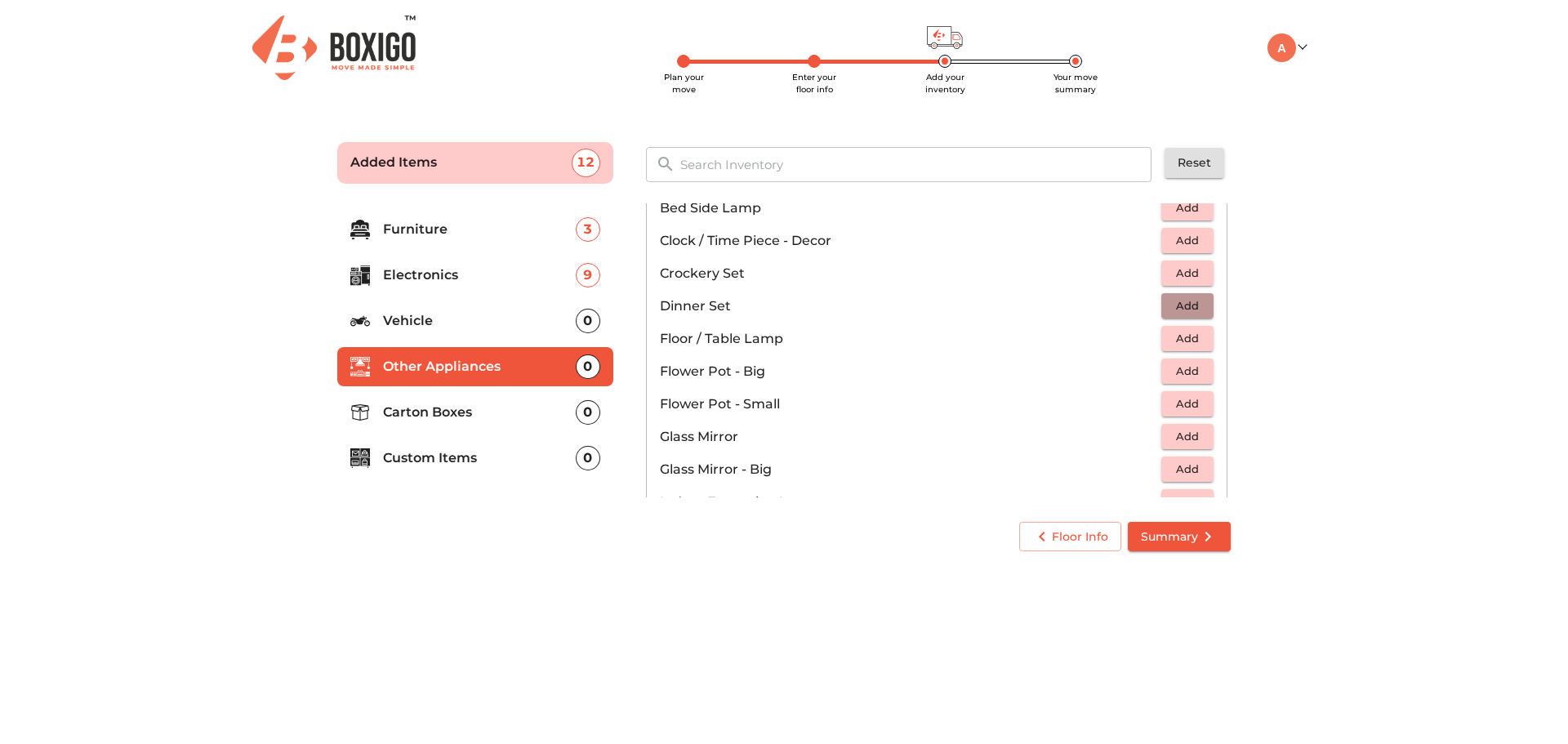
click at [1178, 296] on span "Add" at bounding box center [1188, 305] width 36 height 19
click at [1169, 341] on span "Add" at bounding box center [1188, 338] width 36 height 19
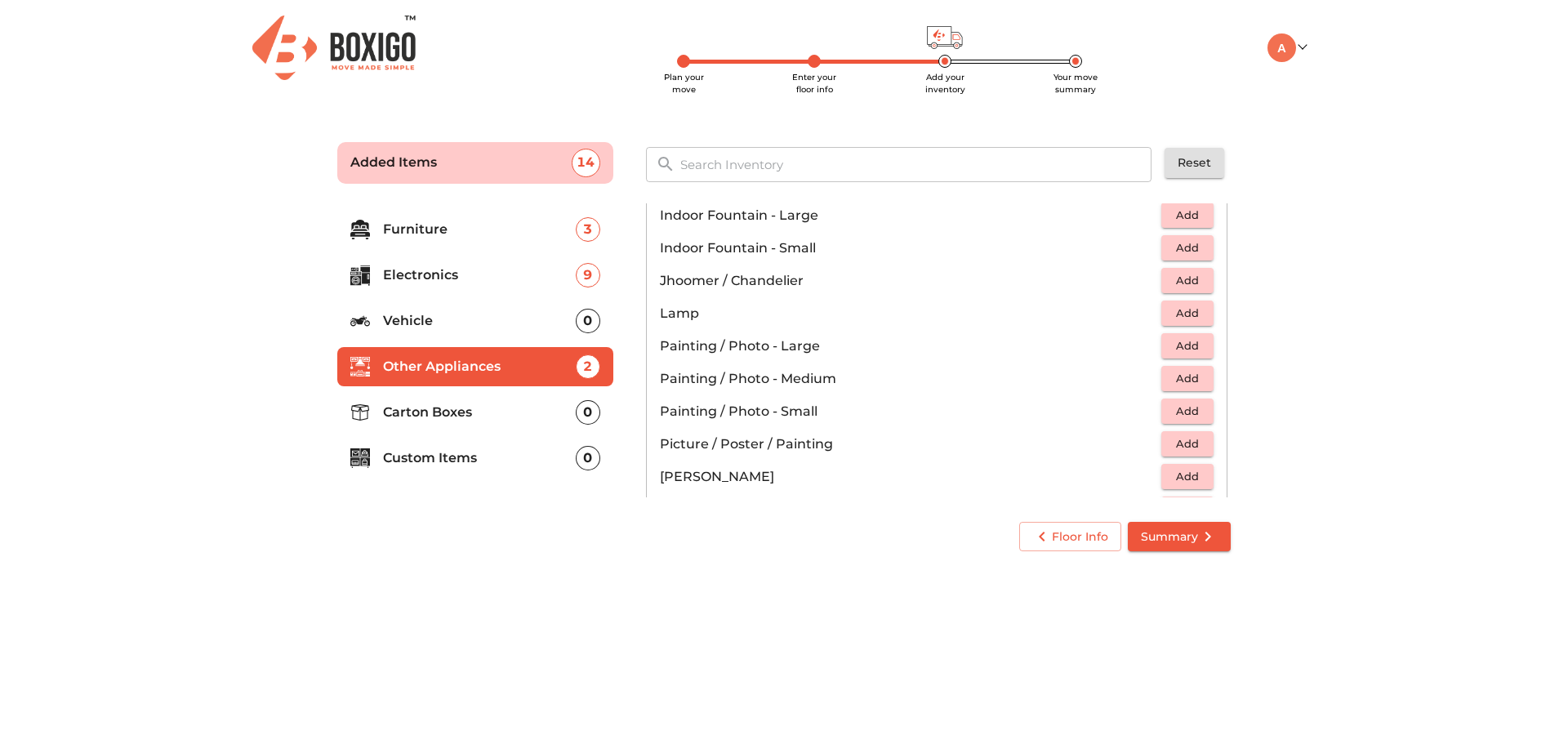
scroll to position [653, 0]
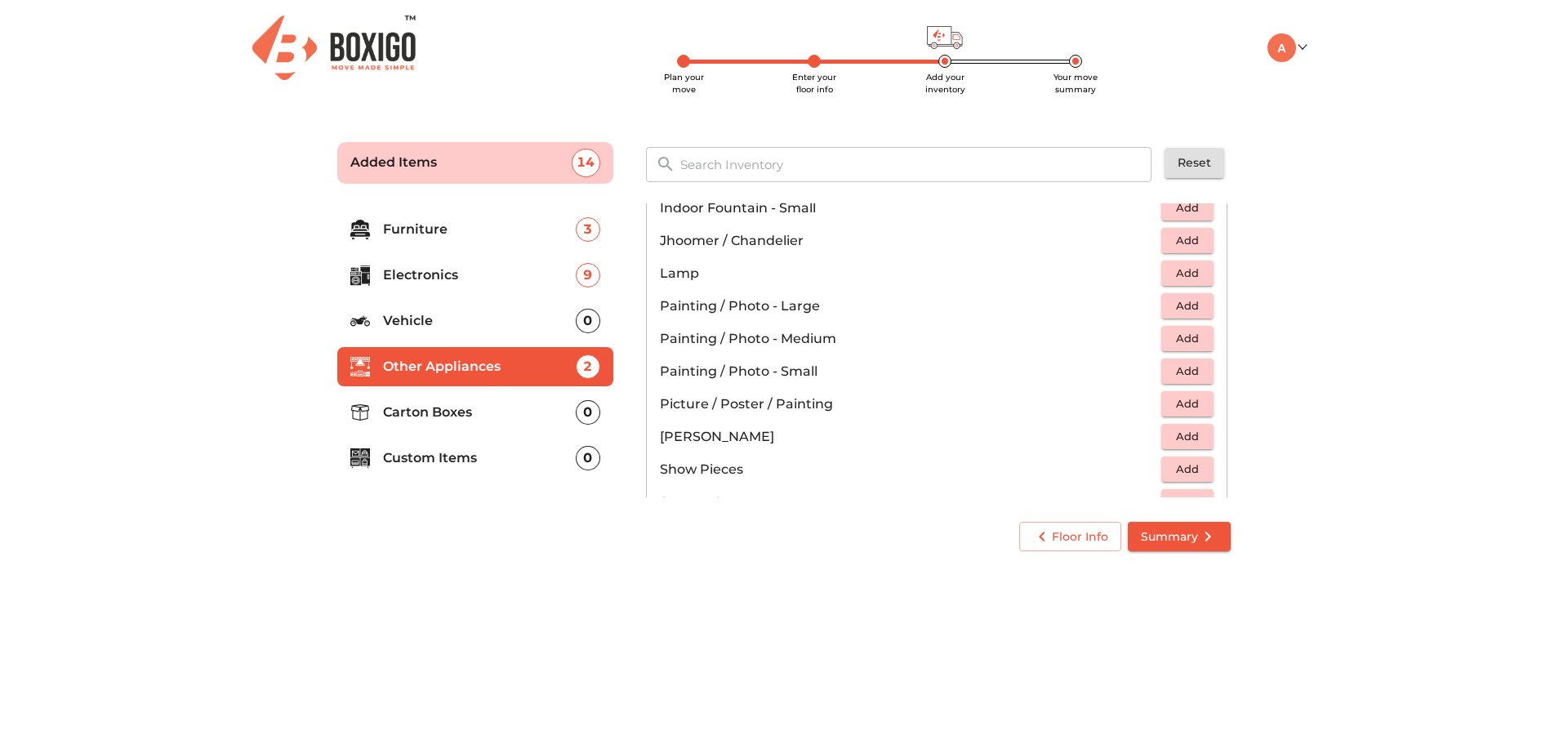
click at [1180, 303] on span "Add" at bounding box center [1188, 305] width 36 height 19
click at [1198, 305] on icon "button" at bounding box center [1202, 306] width 12 height 12
click at [1149, 302] on icon "button" at bounding box center [1152, 306] width 20 height 20
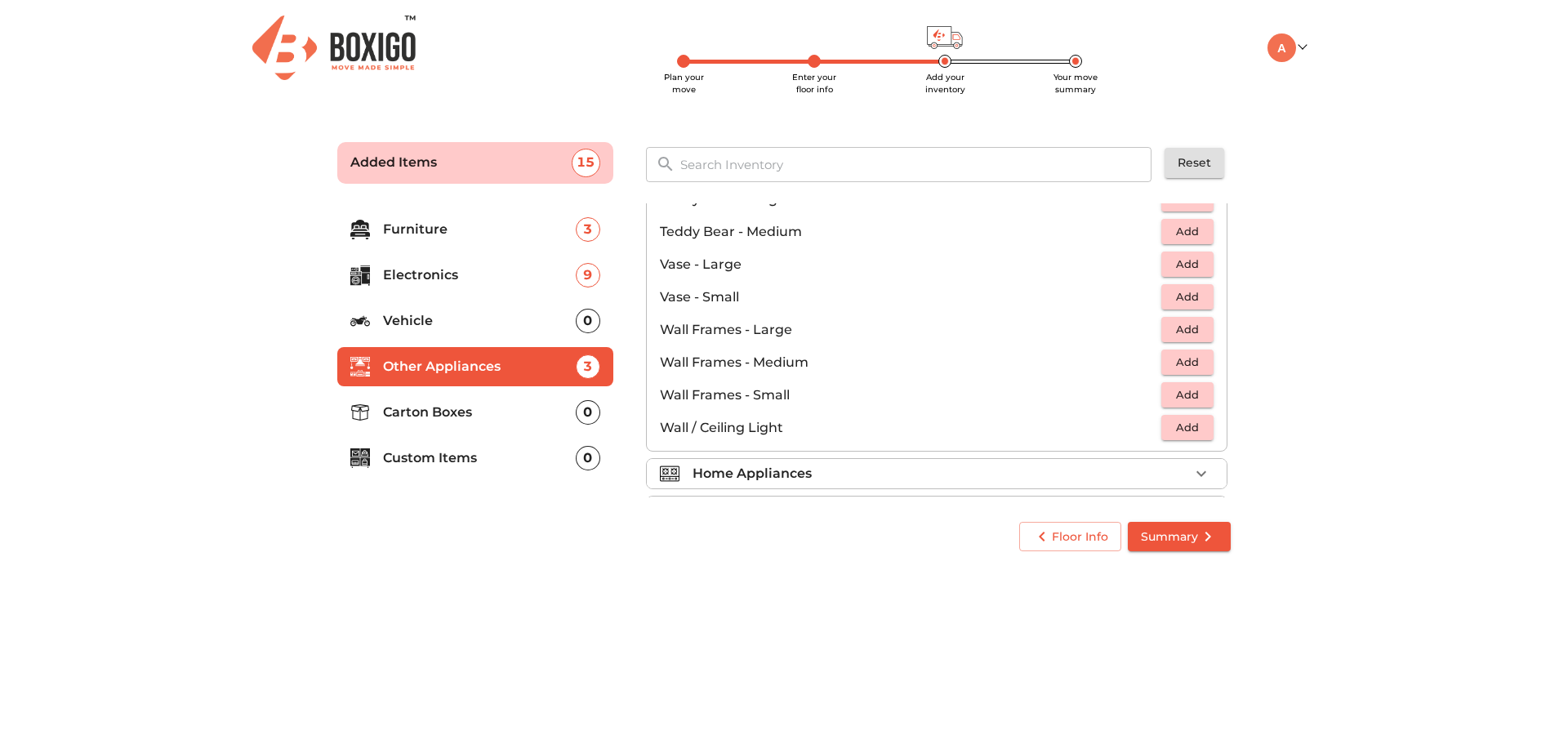
scroll to position [1061, 0]
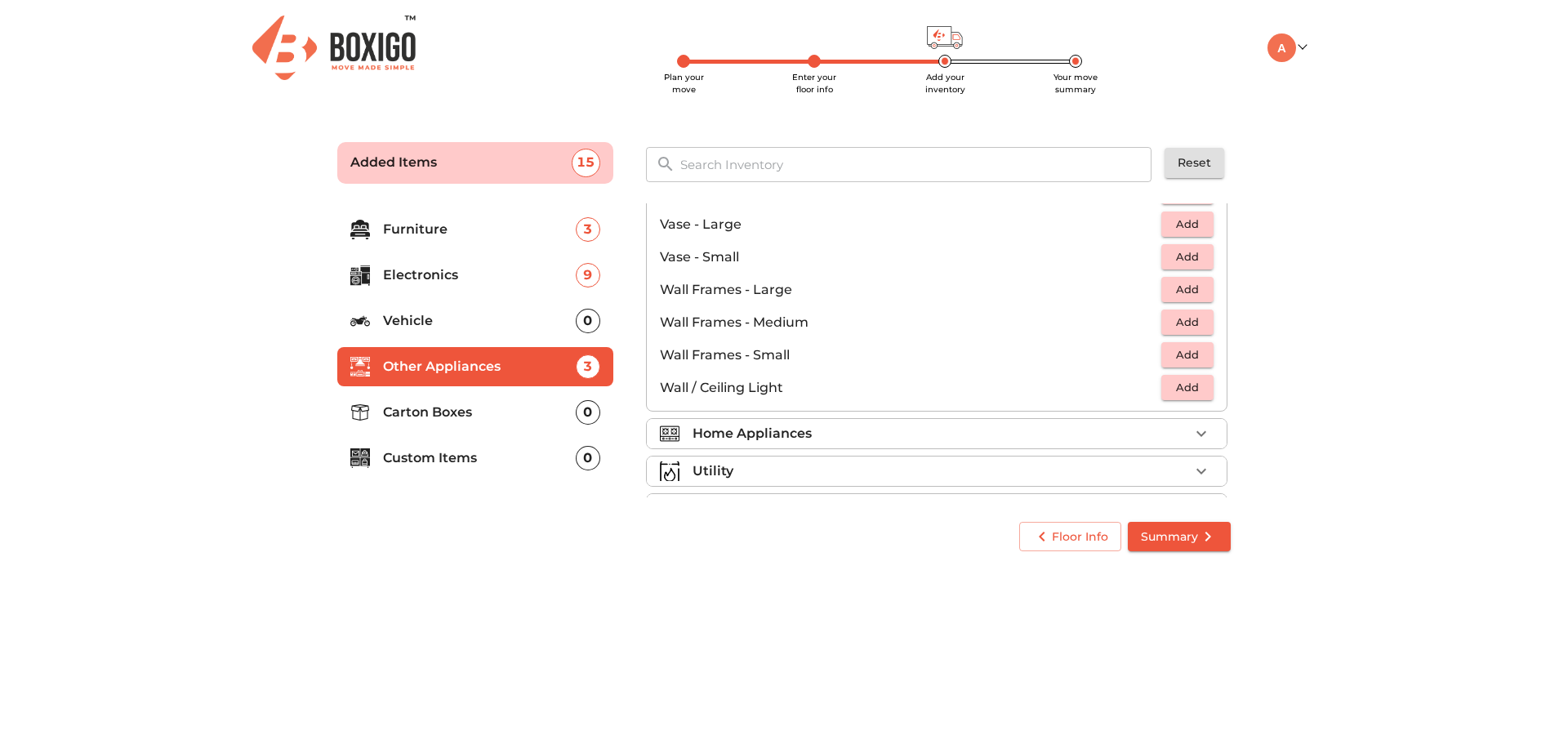
click at [464, 409] on p "Carton Boxes" at bounding box center [479, 412] width 193 height 20
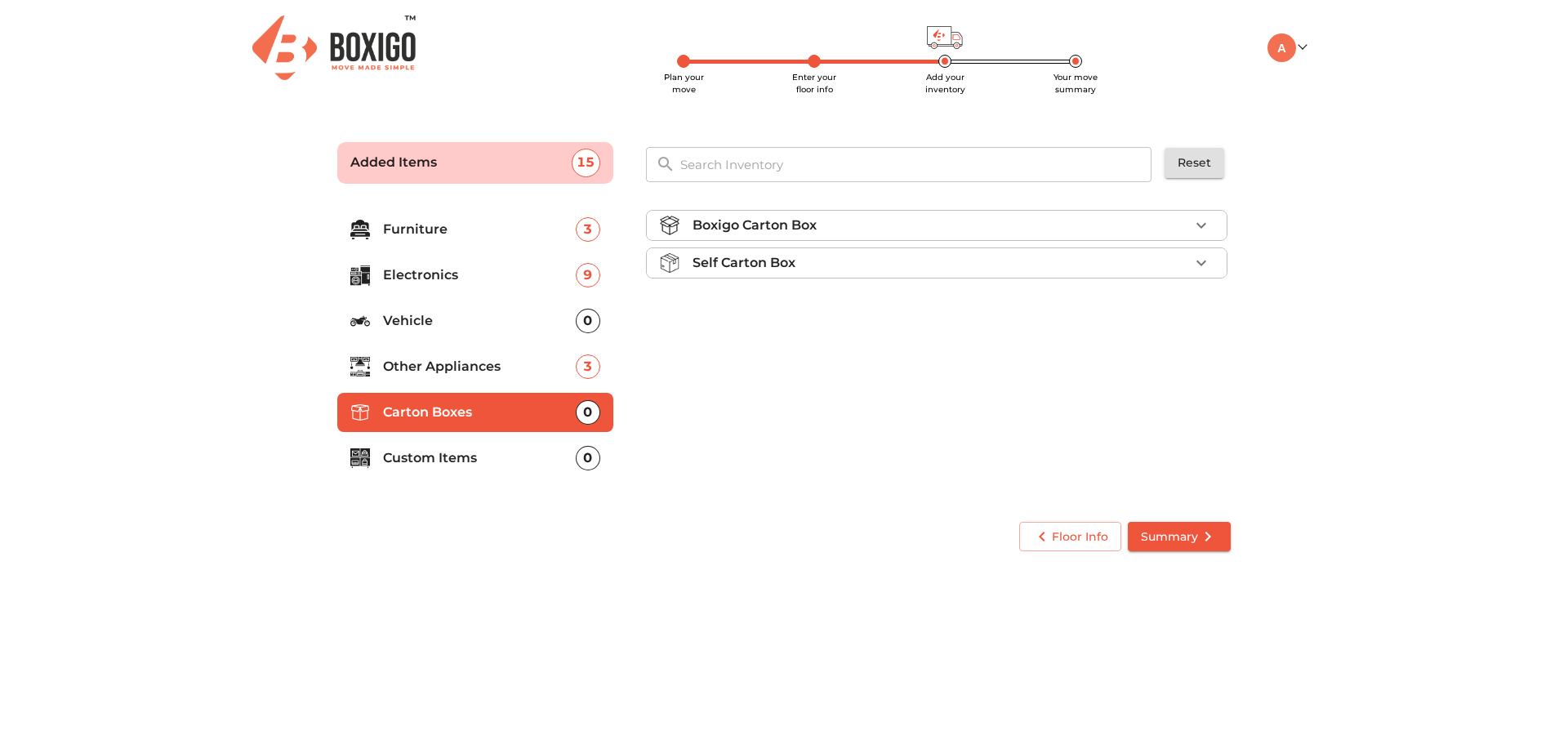
click at [810, 221] on p "Boxigo Carton Box" at bounding box center [754, 226] width 124 height 20
click at [777, 308] on p "Self Carton Box" at bounding box center [744, 309] width 103 height 20
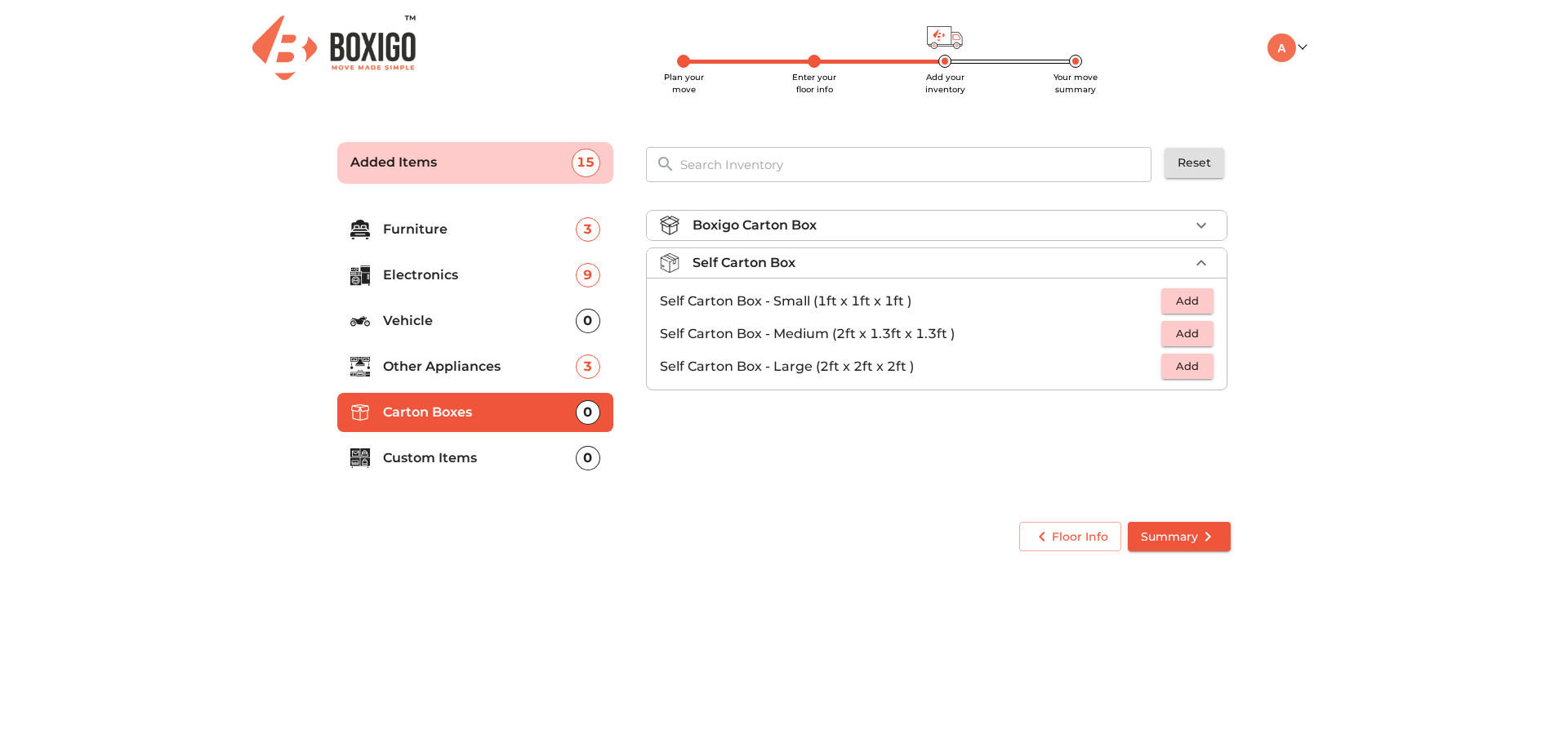
click at [800, 231] on p "Boxigo Carton Box" at bounding box center [754, 226] width 124 height 20
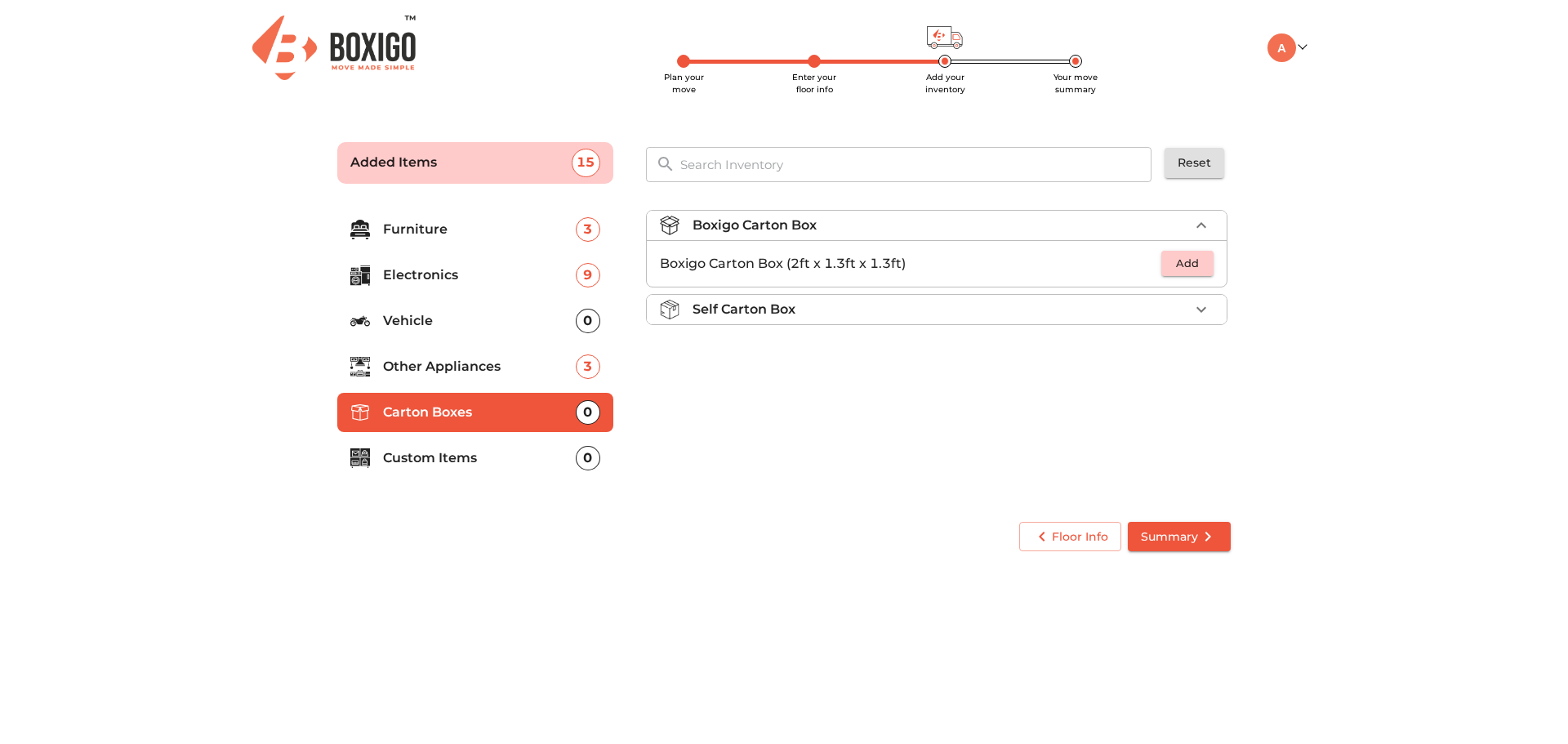
click at [799, 457] on div "Boxigo Carton Box Boxigo Carton Box (2ft x 1.3ft x 1.3ft) Add Self Carton Box" at bounding box center [939, 351] width 598 height 309
click at [468, 462] on p "Custom Items" at bounding box center [479, 458] width 193 height 20
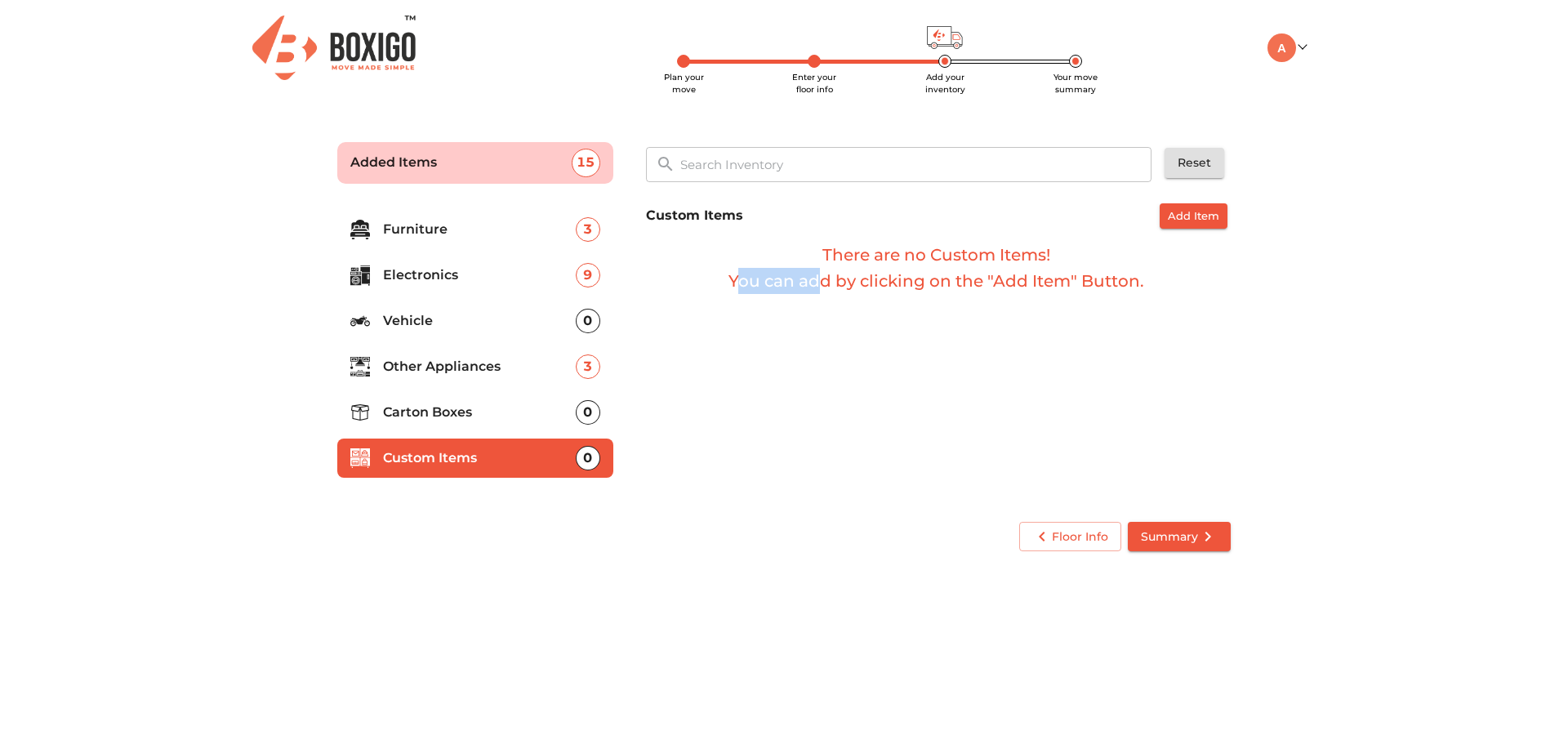
drag, startPoint x: 822, startPoint y: 495, endPoint x: 735, endPoint y: 479, distance: 88.5
click at [735, 479] on div "Custom Items Add Item There are no Custom Items! You can add by clicking on the…" at bounding box center [939, 351] width 598 height 309
click at [797, 486] on div "Custom Items Add Item There are no Custom Items! You can add by clicking on the…" at bounding box center [939, 351] width 598 height 309
click at [512, 541] on div "Floor Info Summary" at bounding box center [784, 537] width 907 height 44
click at [458, 238] on p "Furniture" at bounding box center [479, 230] width 193 height 20
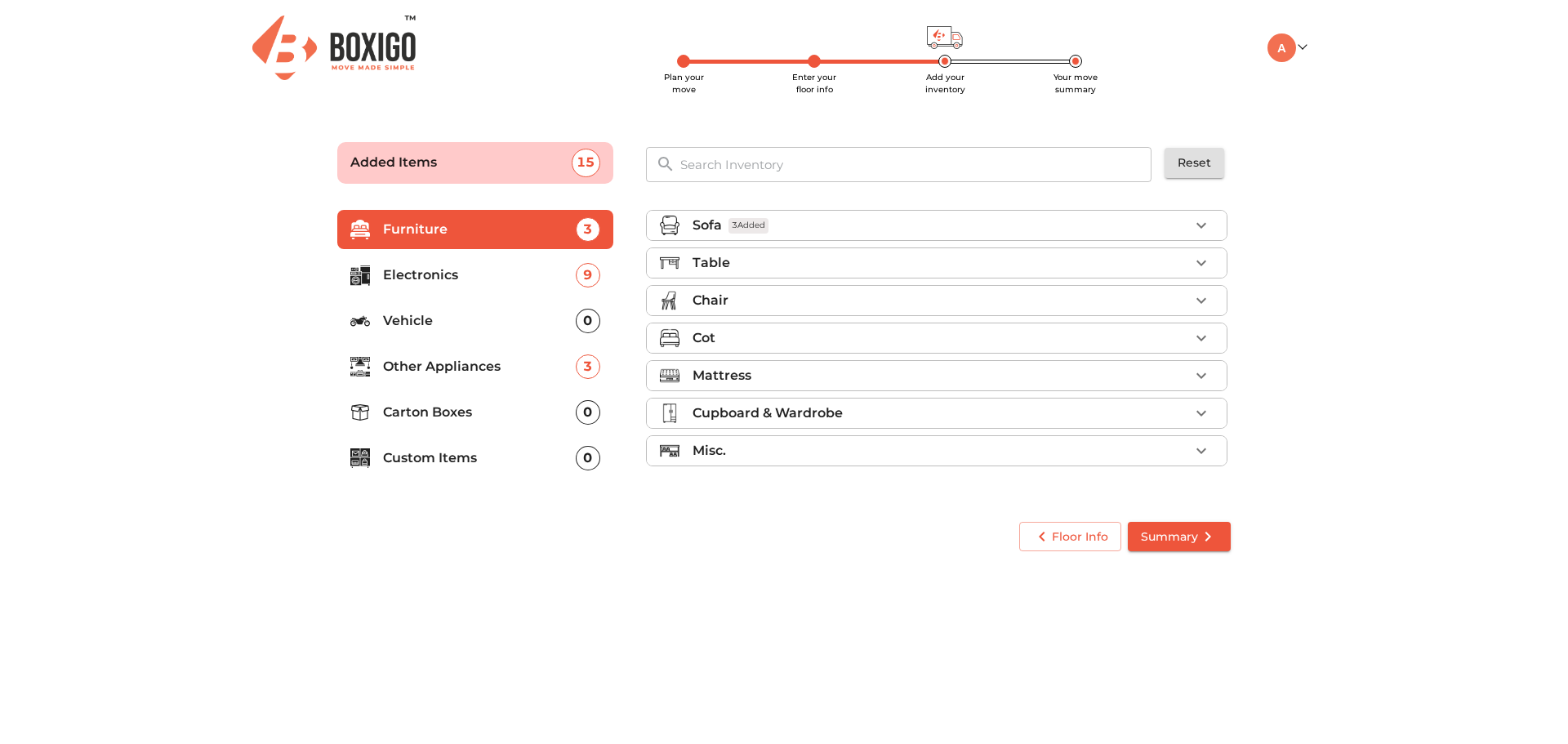
click at [721, 261] on p "Table" at bounding box center [712, 263] width 38 height 20
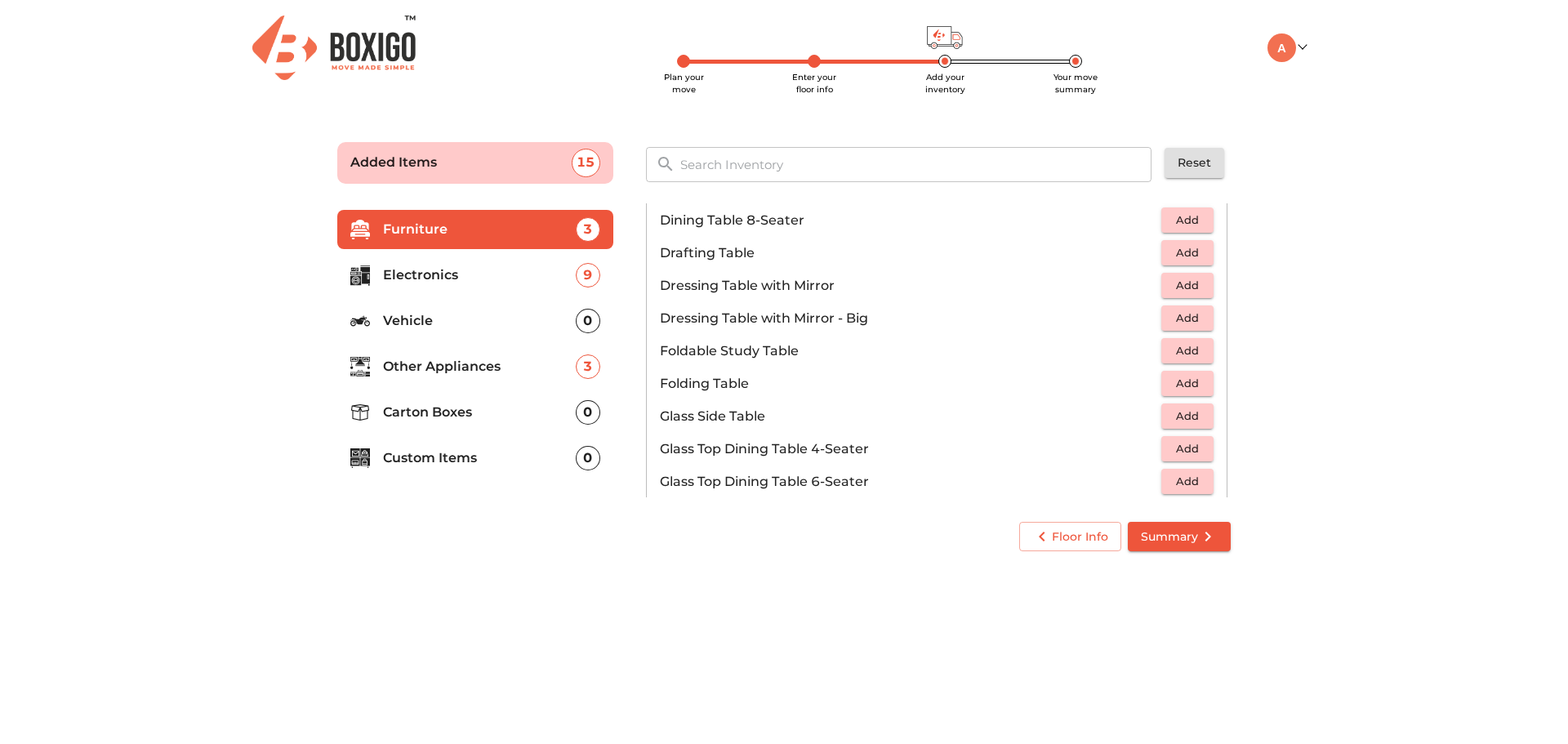
scroll to position [408, 0]
click at [1177, 287] on span "Add" at bounding box center [1188, 284] width 36 height 19
click at [1174, 379] on span "Add" at bounding box center [1188, 382] width 36 height 19
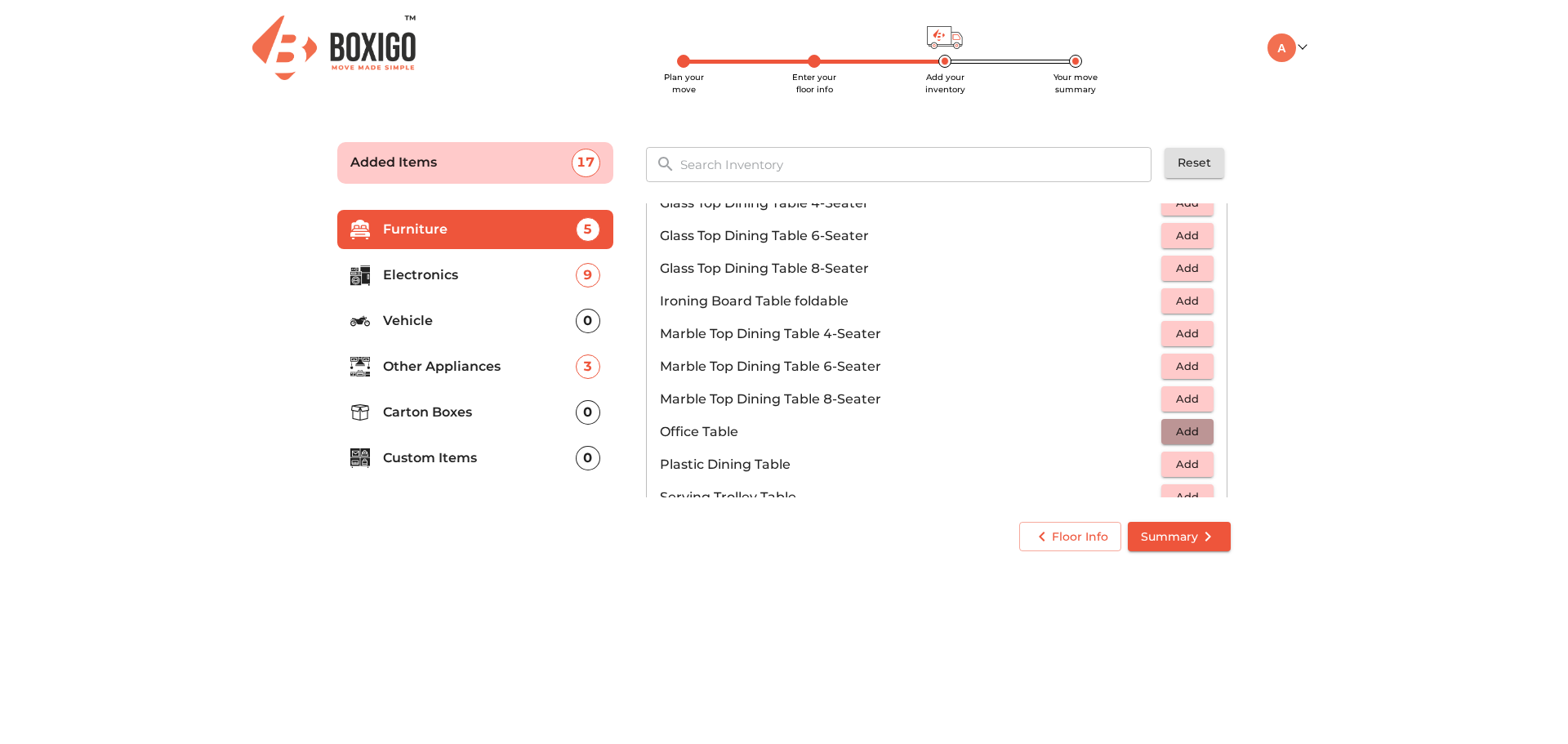
click at [1182, 430] on span "Add" at bounding box center [1188, 431] width 36 height 19
click at [1196, 431] on icon "button" at bounding box center [1202, 432] width 12 height 12
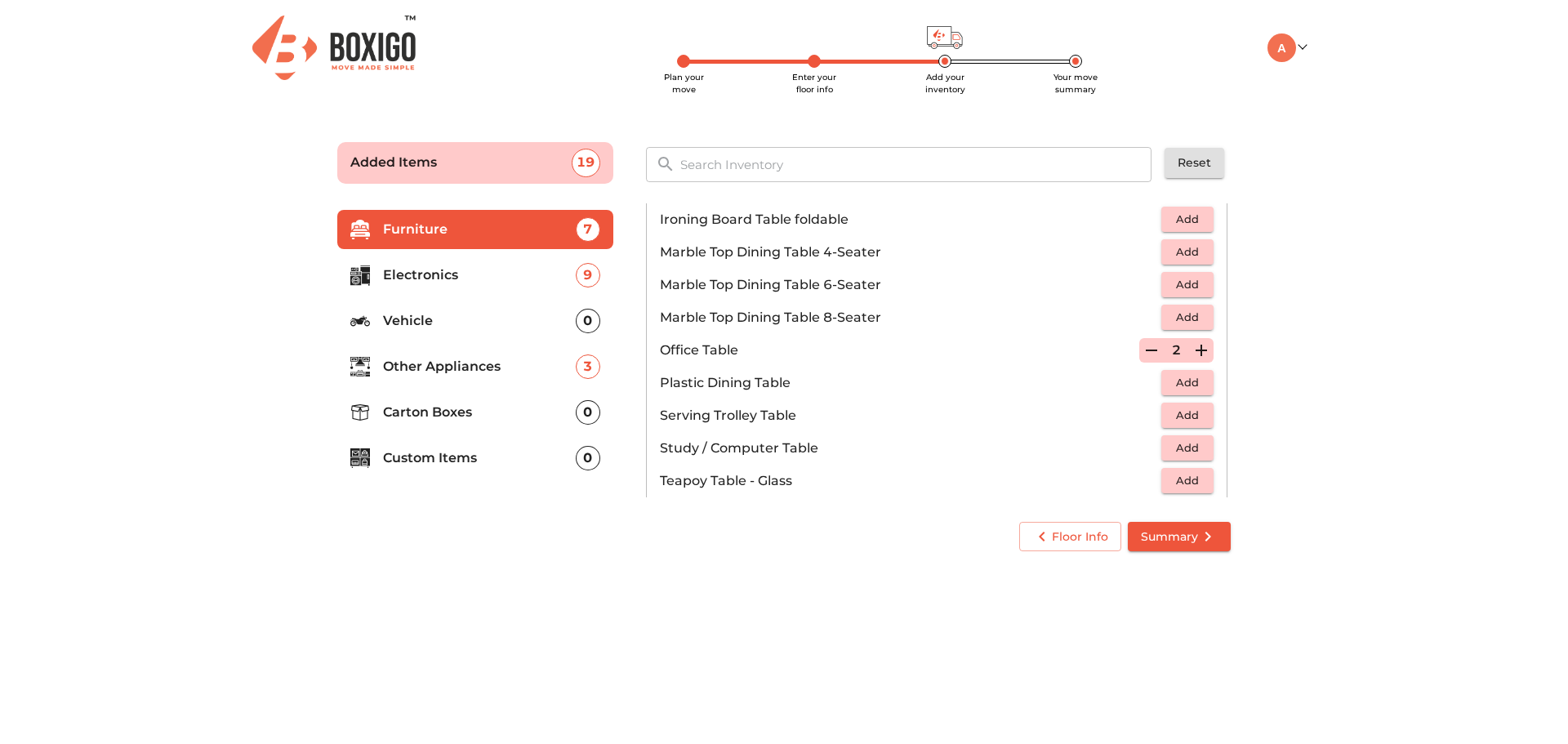
click at [1192, 348] on icon "button" at bounding box center [1202, 351] width 20 height 20
click at [1169, 450] on span "Add" at bounding box center [1188, 448] width 36 height 19
click at [1192, 449] on icon "button" at bounding box center [1202, 449] width 20 height 20
click at [1143, 343] on icon "button" at bounding box center [1152, 351] width 20 height 20
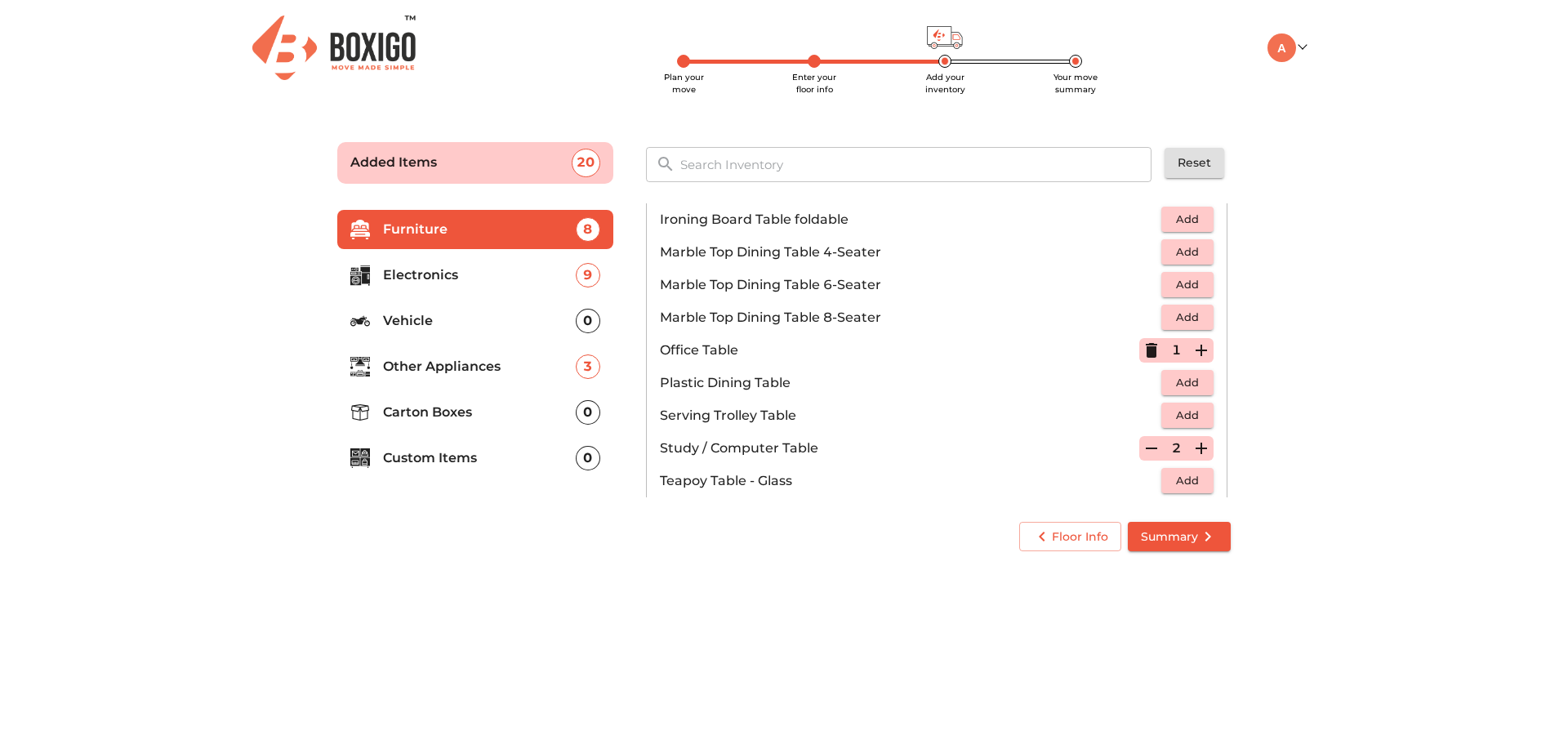
click at [1143, 346] on icon "button" at bounding box center [1152, 351] width 20 height 20
click at [1197, 445] on icon "button" at bounding box center [1202, 449] width 20 height 20
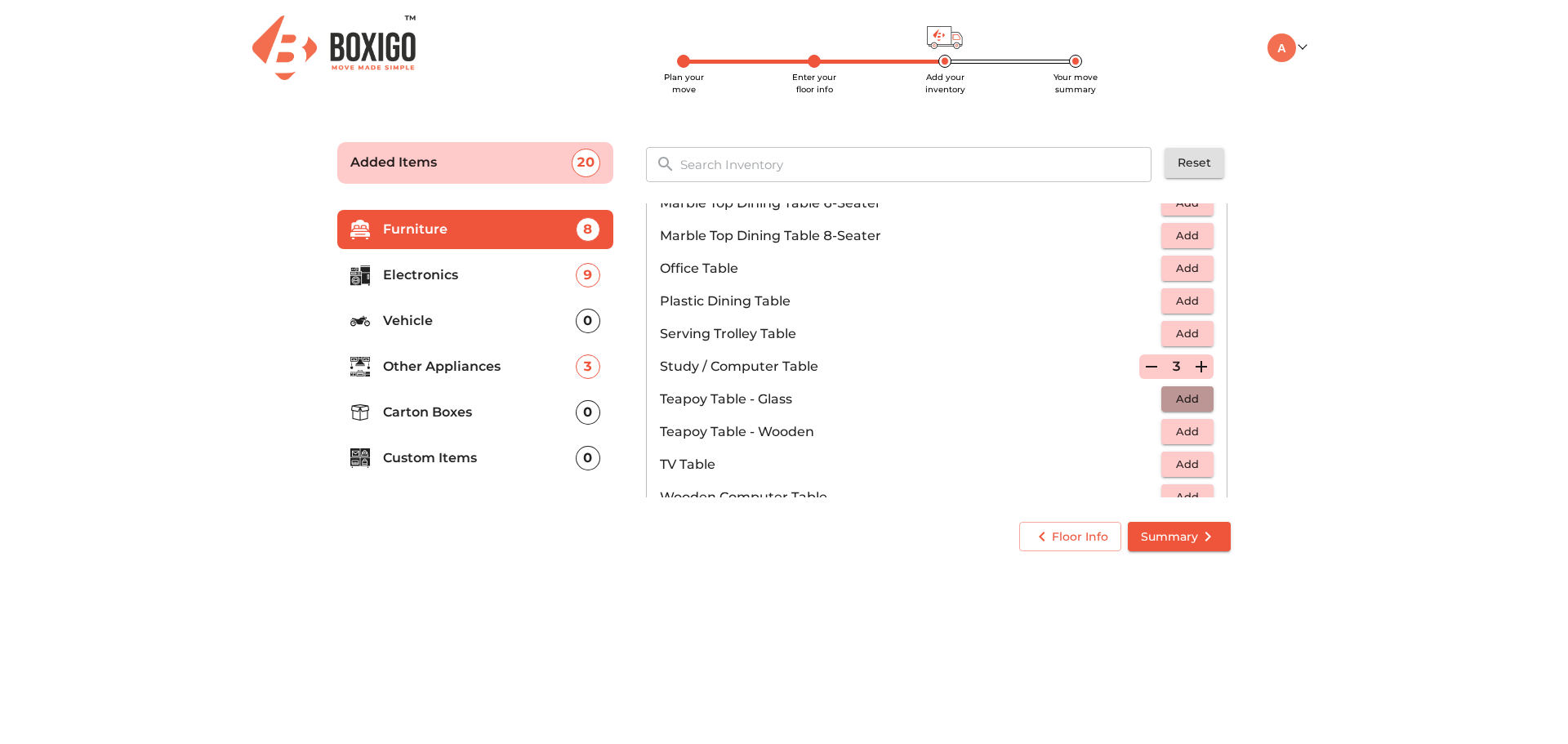
click at [1188, 400] on span "Add" at bounding box center [1188, 398] width 36 height 19
click at [1146, 397] on icon "button" at bounding box center [1152, 399] width 12 height 15
click at [1172, 423] on span "Add" at bounding box center [1188, 431] width 36 height 19
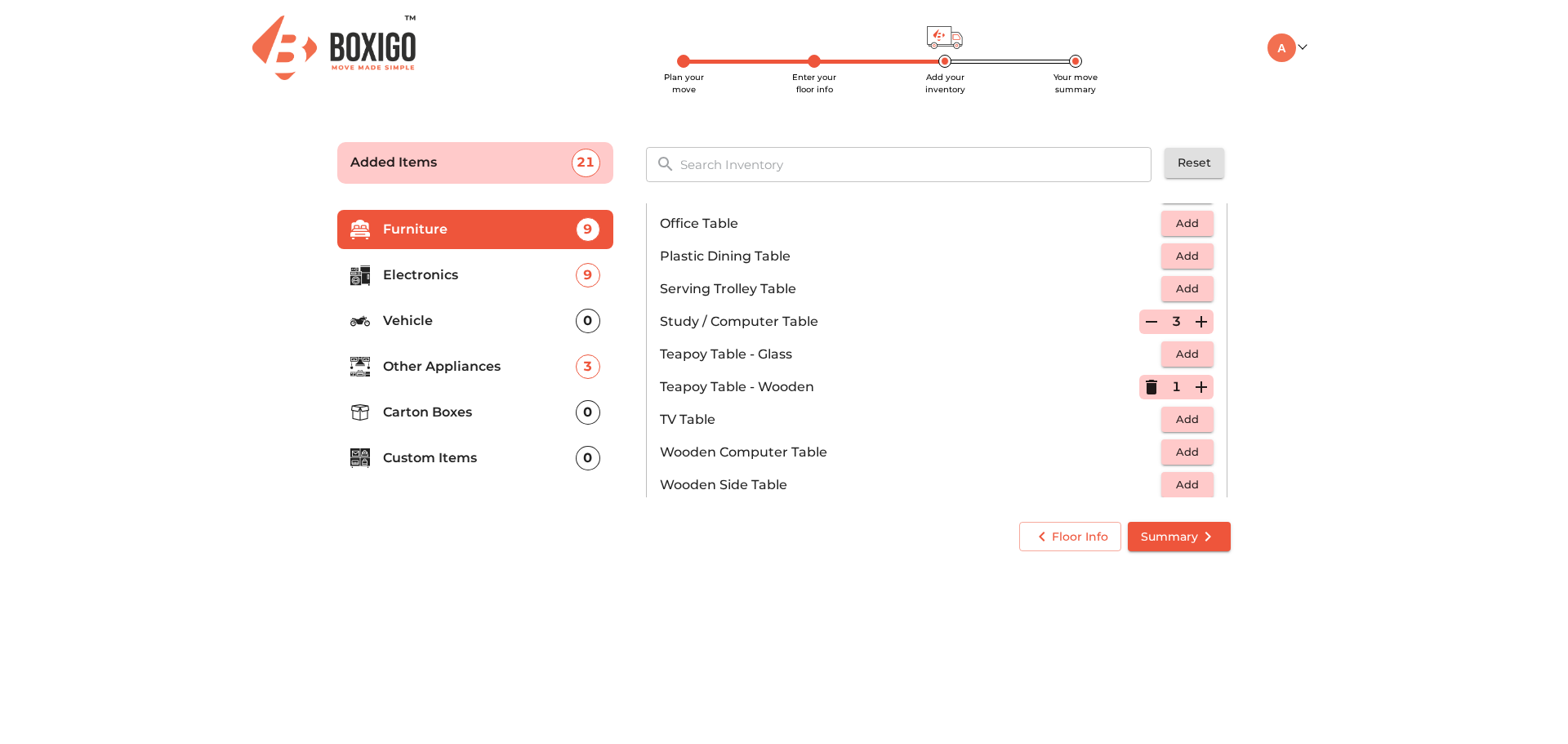
scroll to position [898, 0]
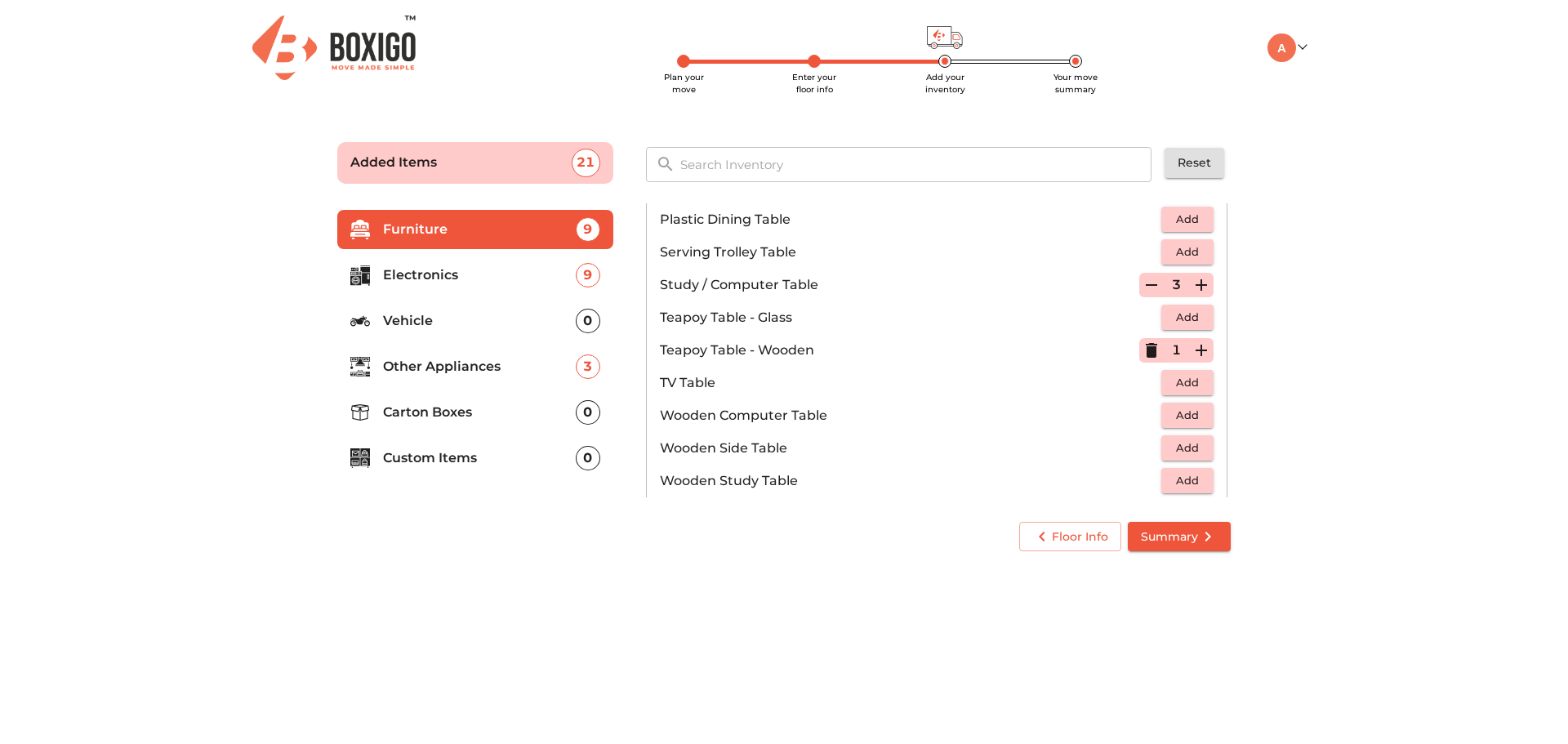
click at [1183, 390] on span "Add" at bounding box center [1188, 382] width 36 height 19
click at [1173, 446] on span "Add" at bounding box center [1188, 448] width 36 height 19
click at [1192, 446] on icon "button" at bounding box center [1202, 449] width 20 height 20
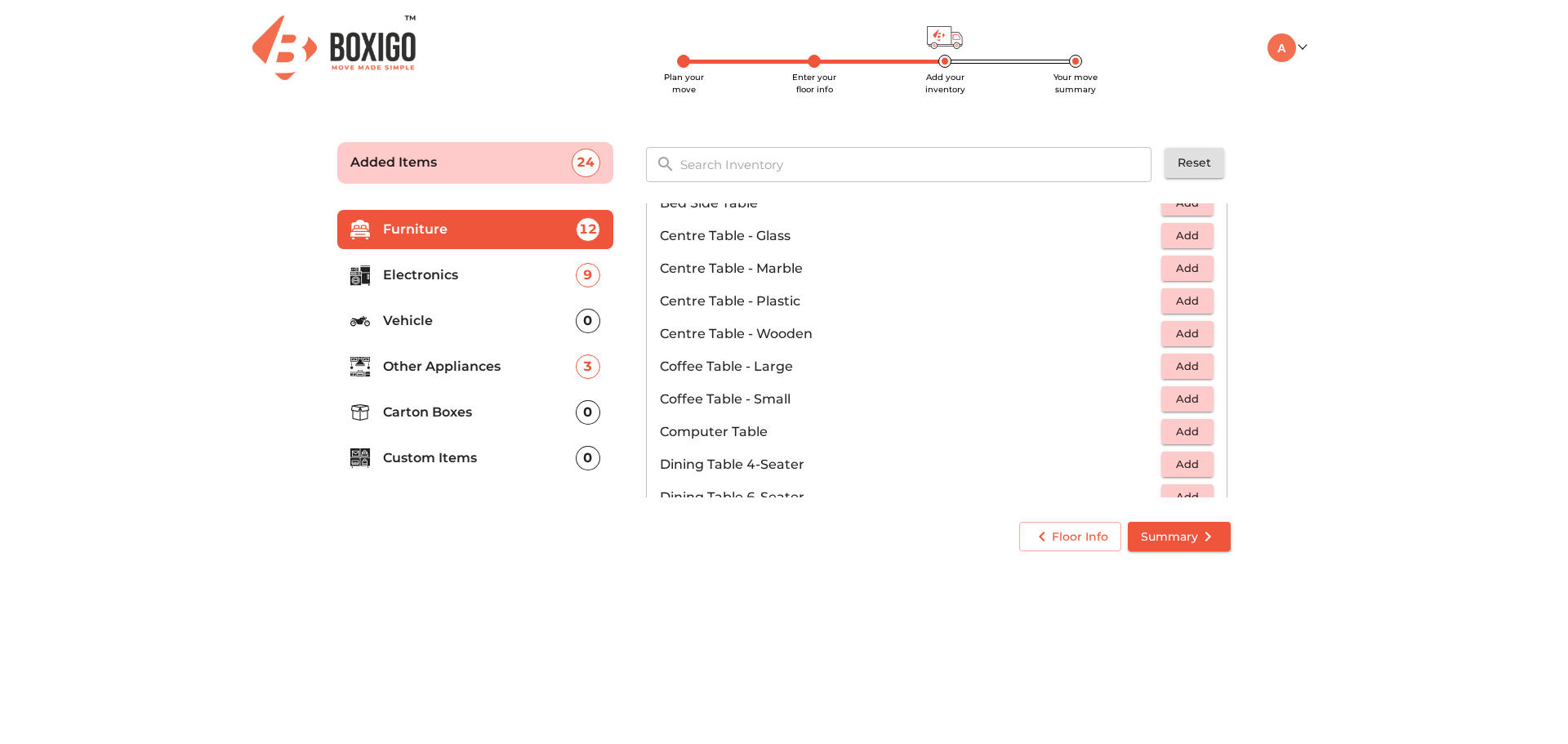
scroll to position [0, 0]
click at [970, 274] on li "Table 9 Added" at bounding box center [937, 263] width 580 height 30
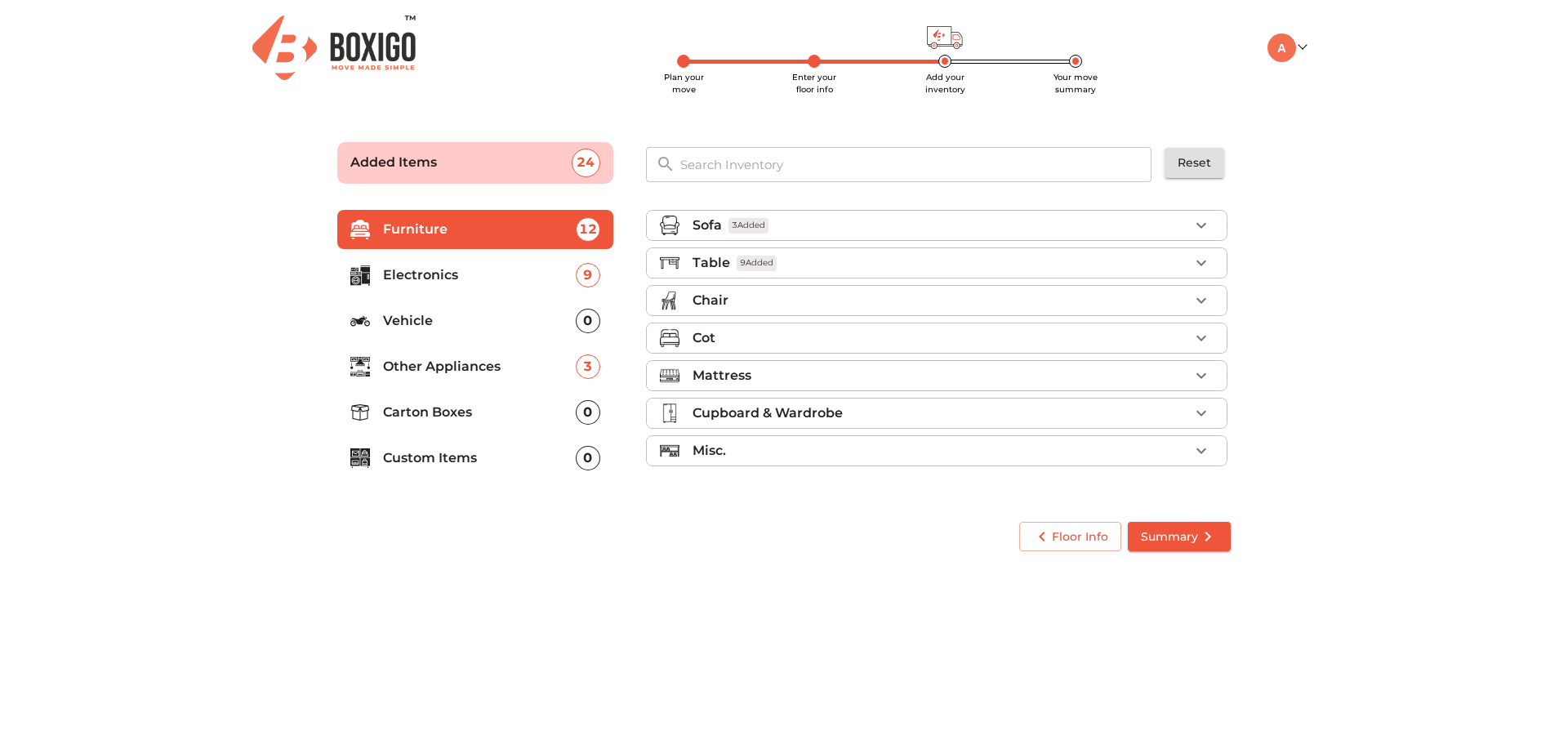
click at [836, 293] on div "Chair" at bounding box center [940, 300] width 497 height 20
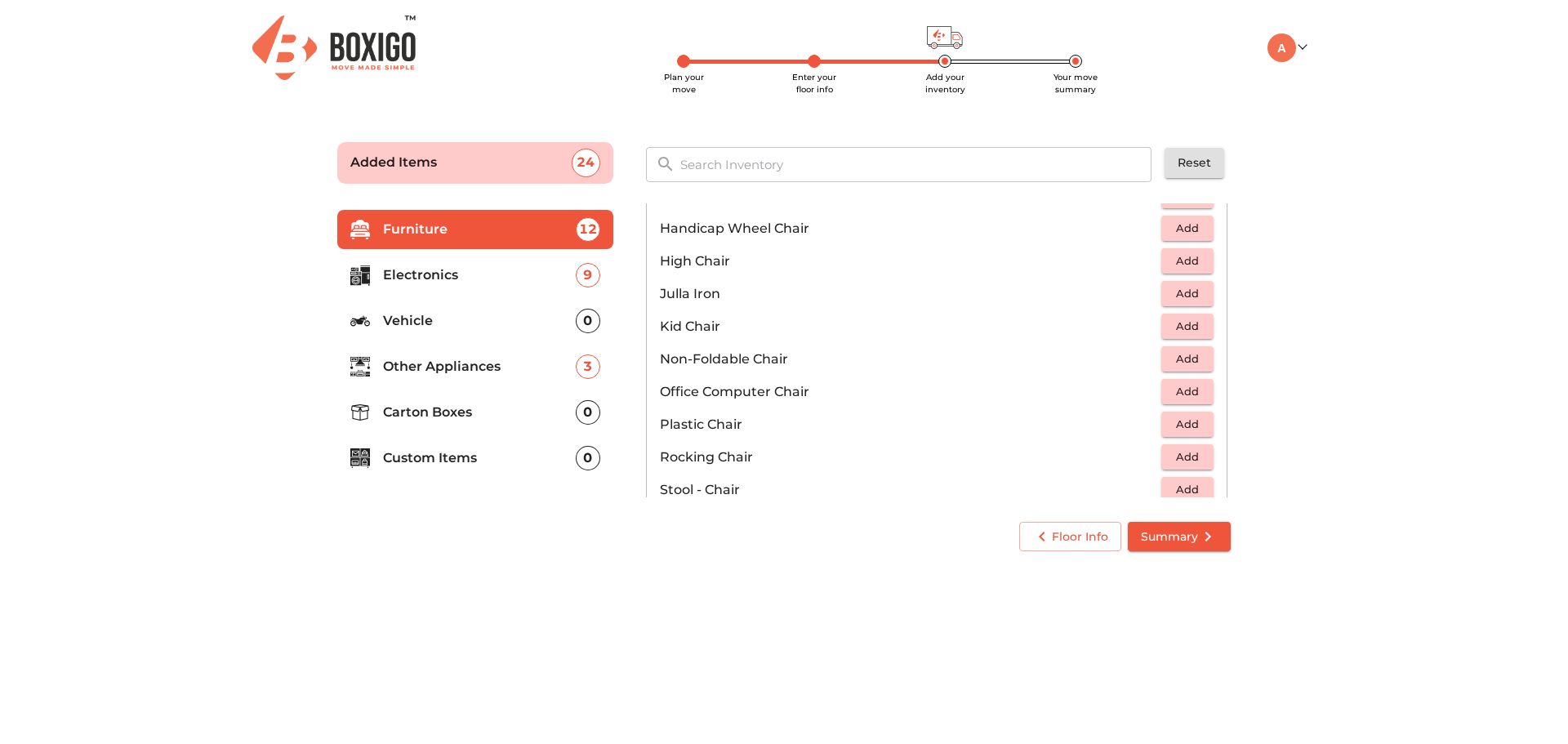
scroll to position [408, 0]
click at [1185, 416] on span "Add" at bounding box center [1188, 420] width 36 height 19
click at [1198, 417] on icon "button" at bounding box center [1202, 421] width 20 height 20
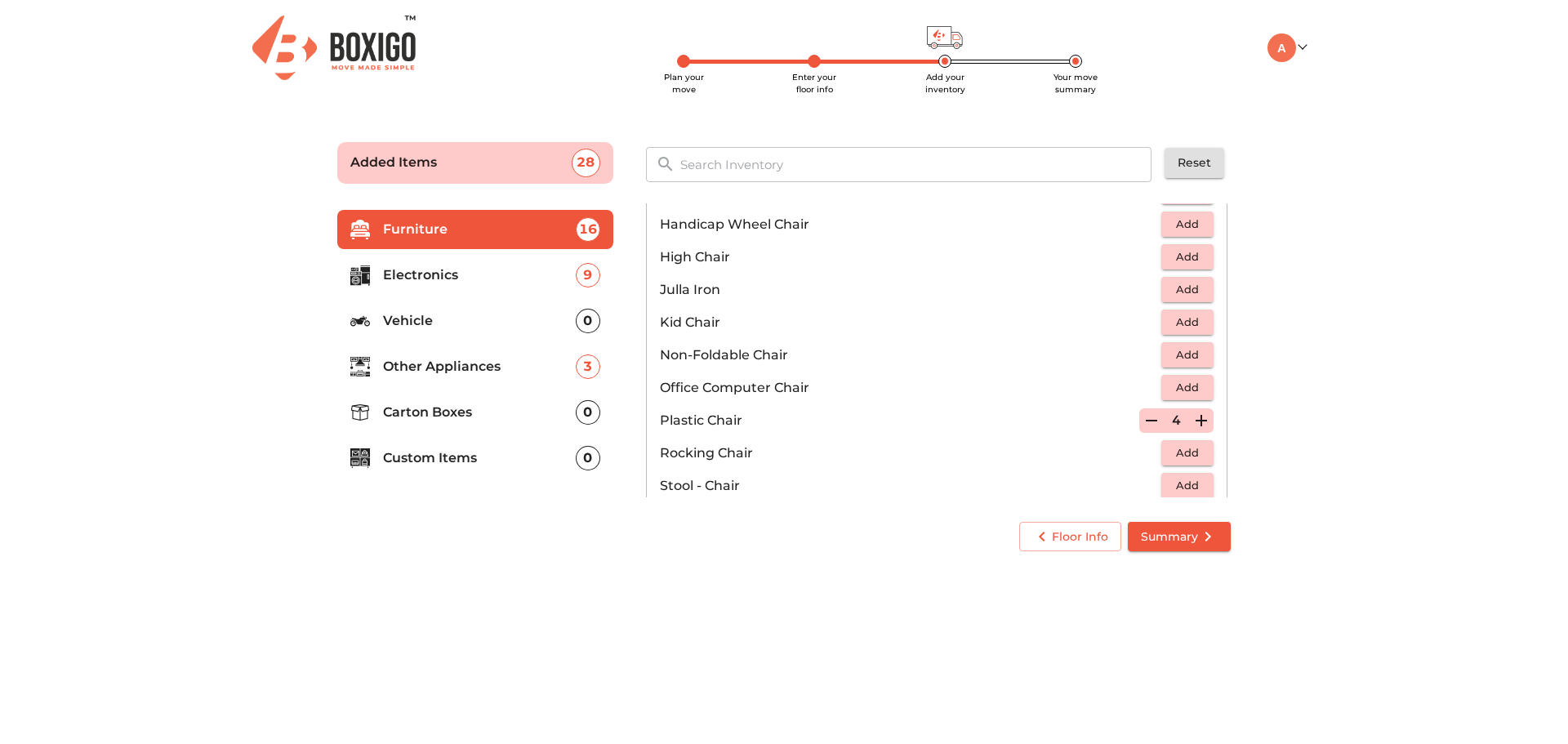
scroll to position [571, 0]
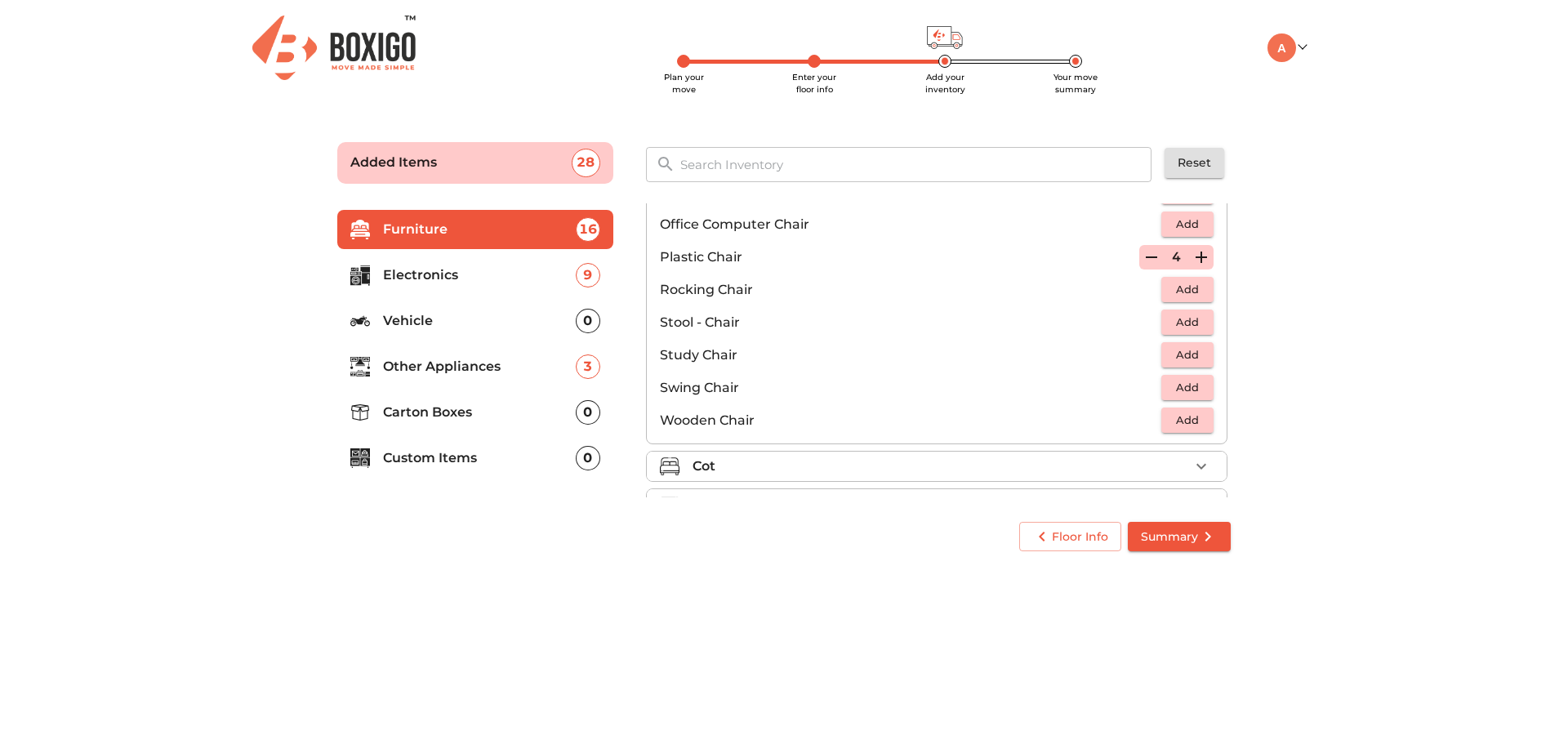
click at [1169, 319] on span "Add" at bounding box center [1188, 322] width 36 height 19
click at [1173, 416] on span "Add" at bounding box center [1188, 420] width 36 height 19
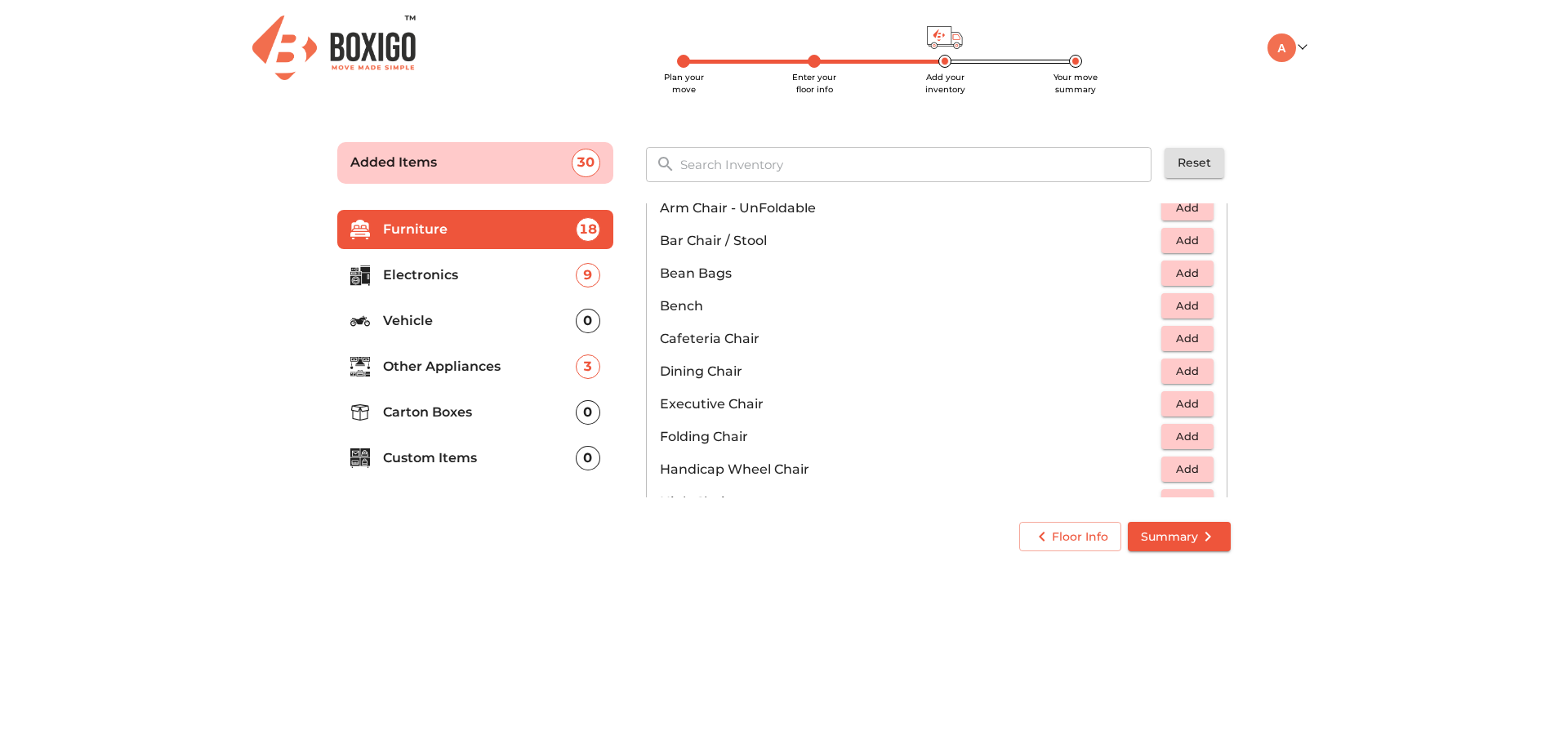
scroll to position [245, 0]
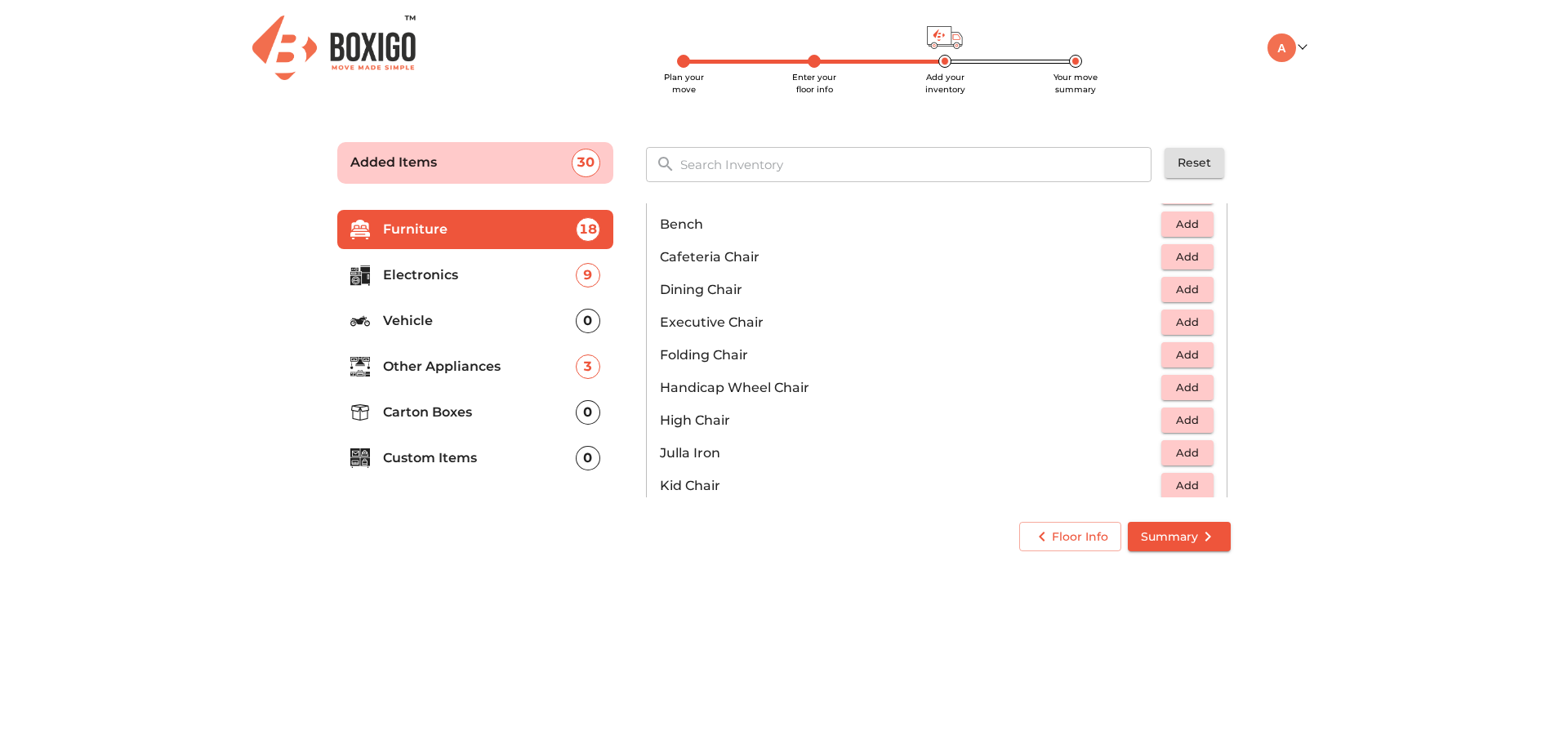
click at [1184, 319] on span "Add" at bounding box center [1188, 322] width 36 height 19
click at [1192, 321] on icon "button" at bounding box center [1202, 323] width 20 height 20
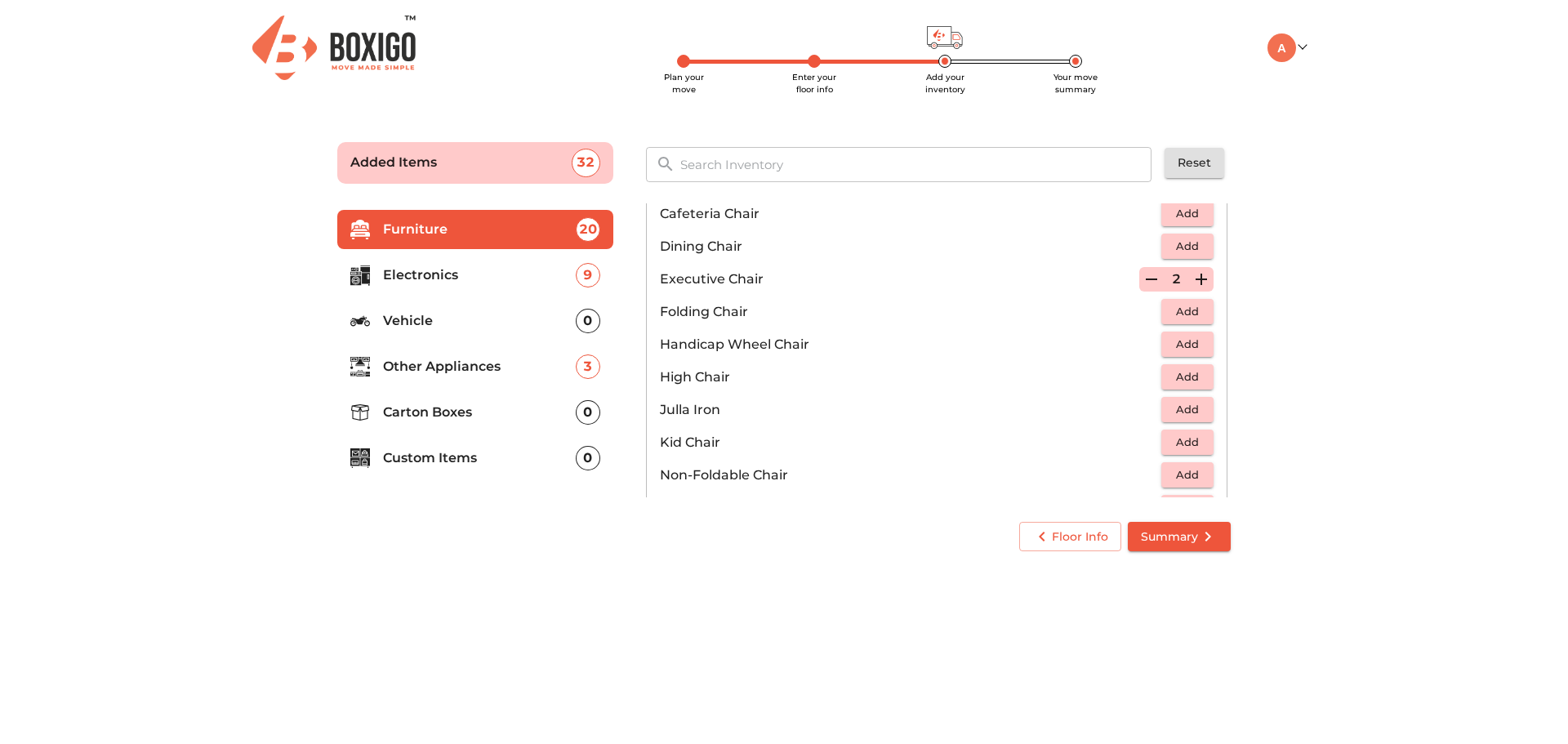
scroll to position [327, 0]
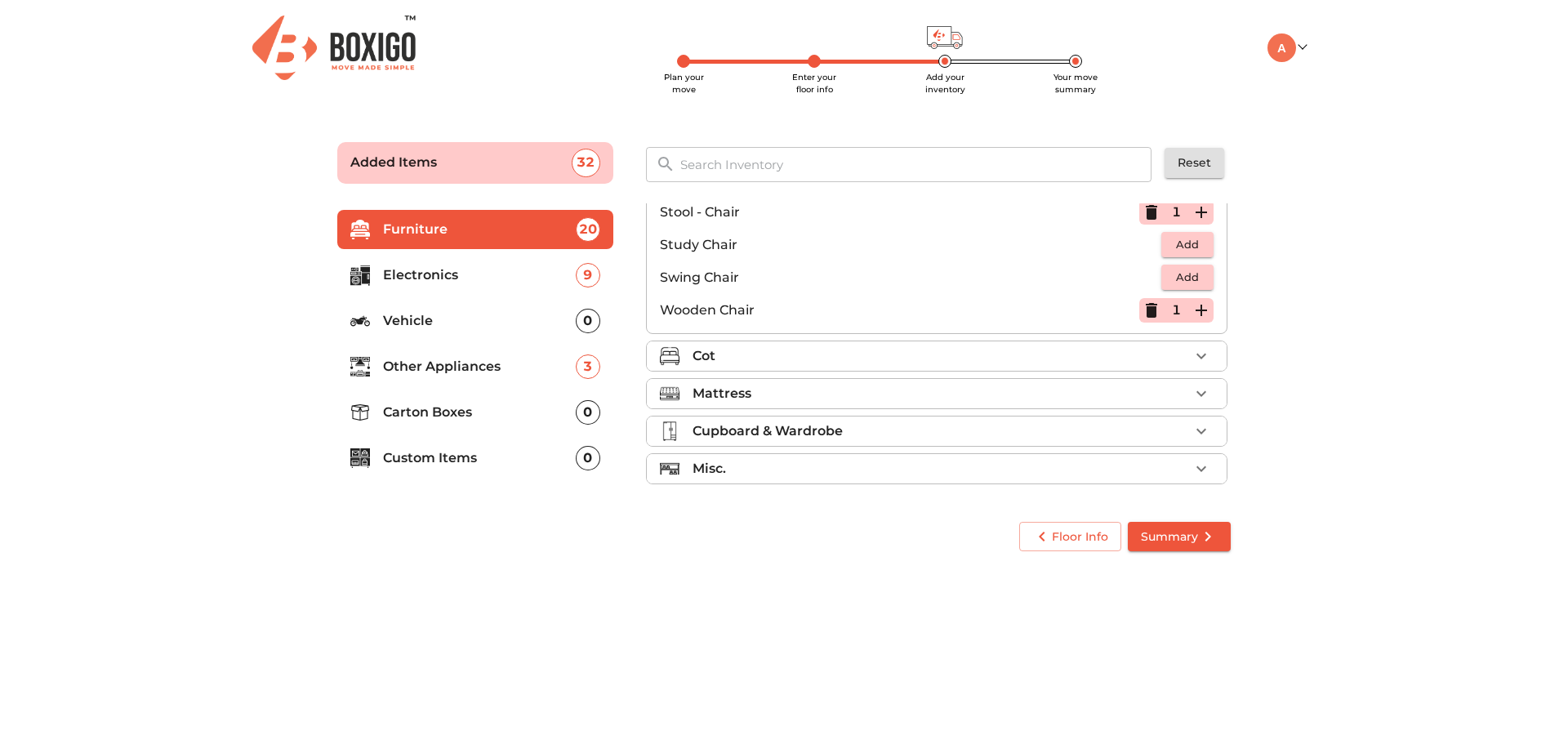
click at [850, 367] on li "Cot" at bounding box center [937, 356] width 580 height 30
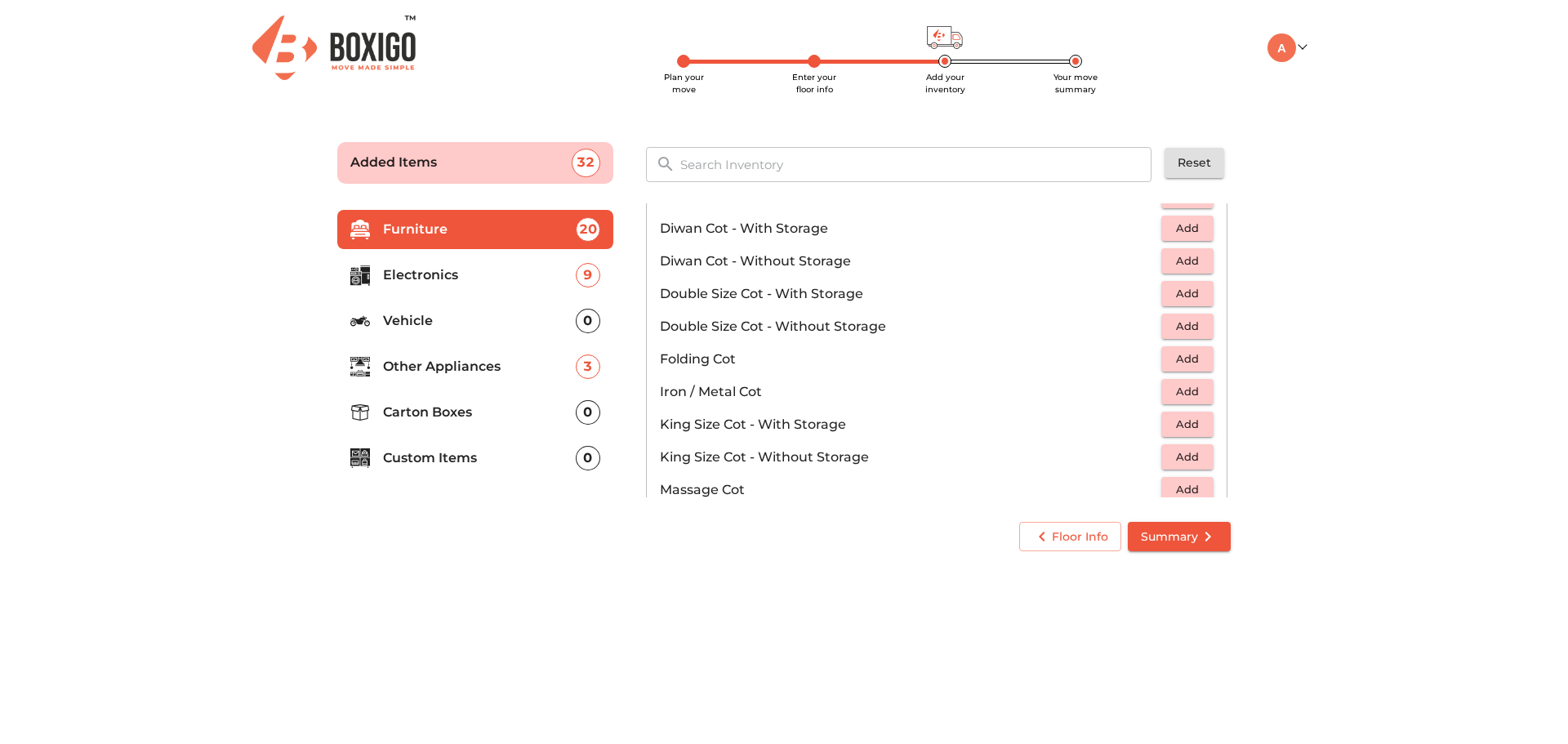
scroll to position [282, 0]
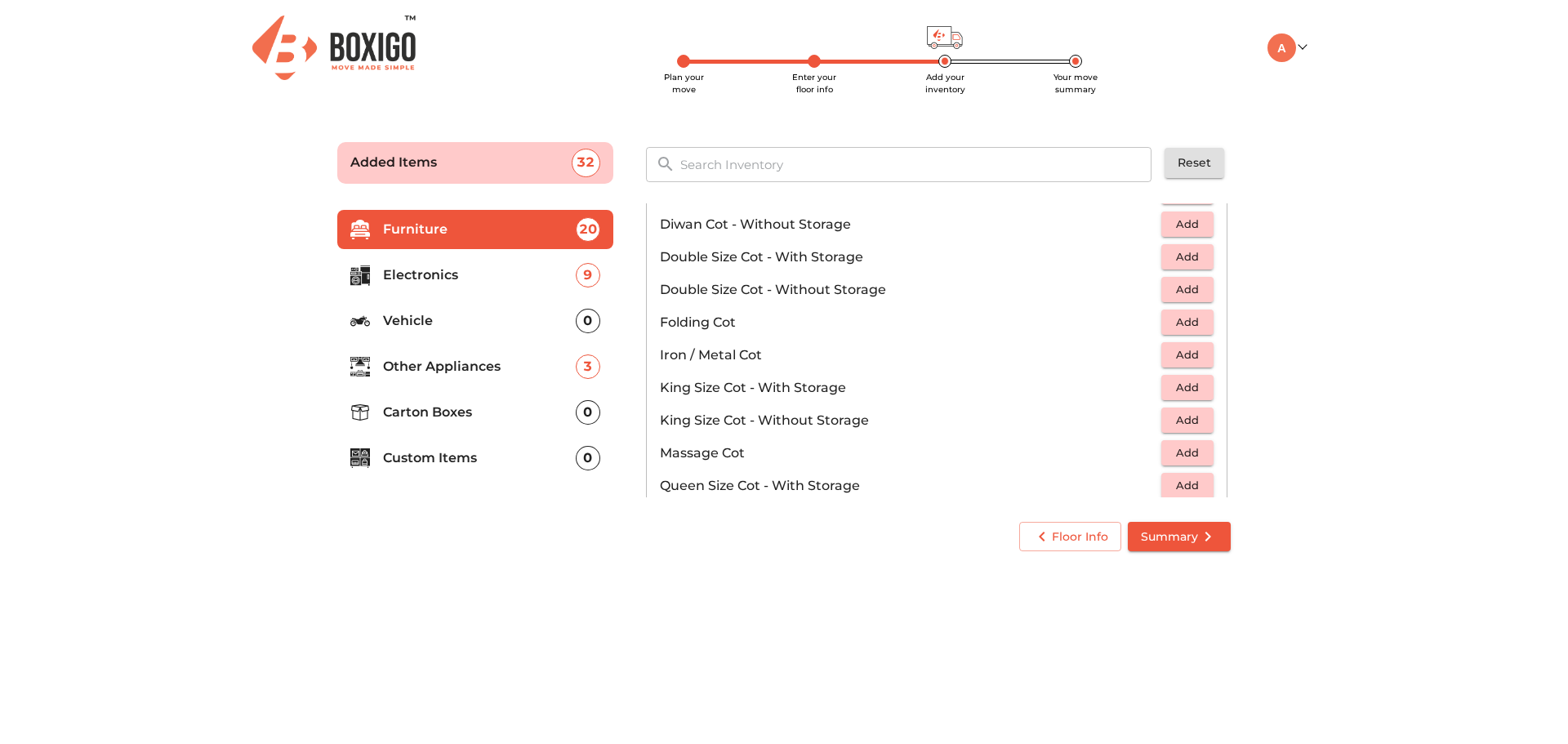
click at [1179, 355] on span "Add" at bounding box center [1188, 355] width 36 height 19
click at [1182, 391] on span "Add" at bounding box center [1188, 387] width 36 height 19
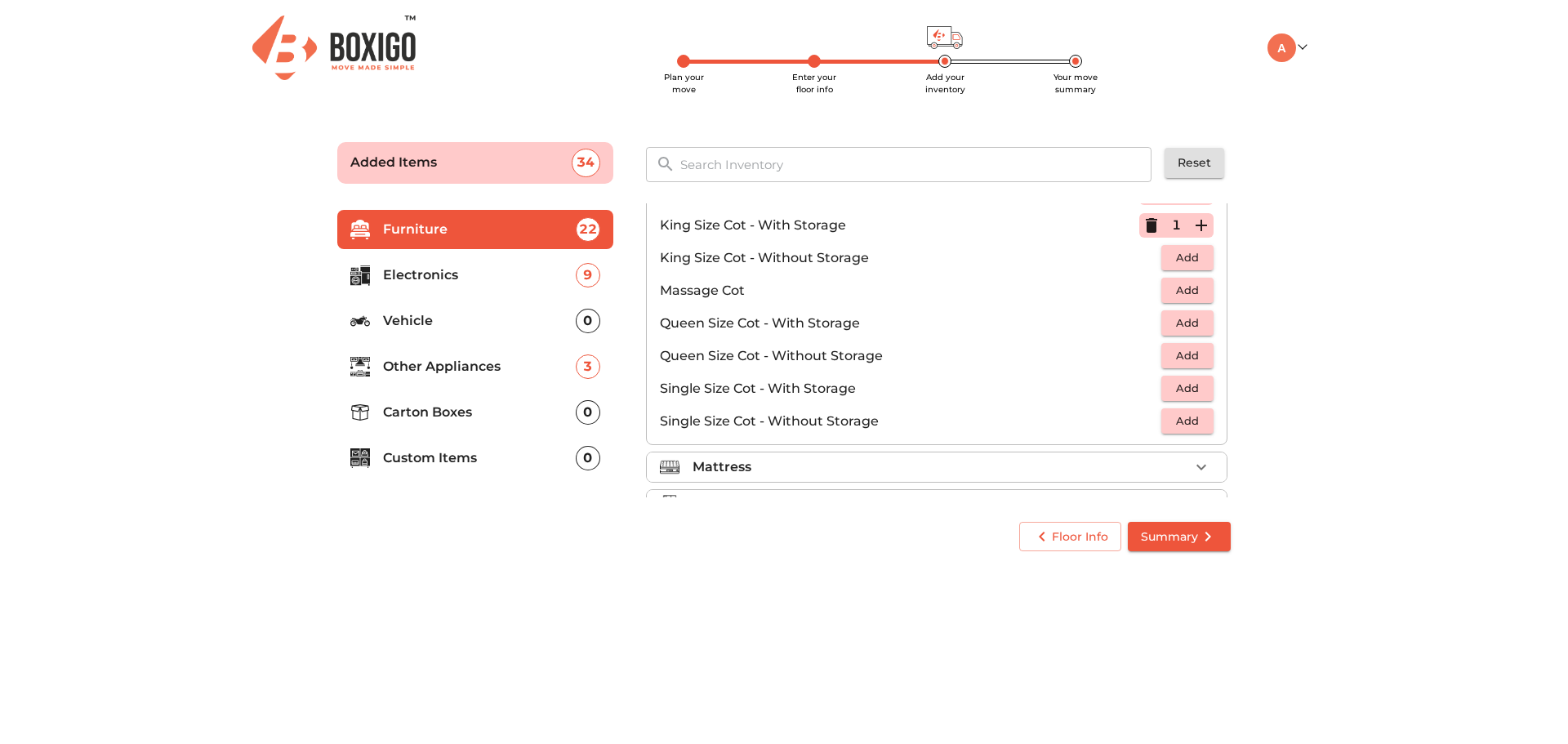
scroll to position [446, 0]
click at [1179, 319] on span "Add" at bounding box center [1188, 322] width 36 height 19
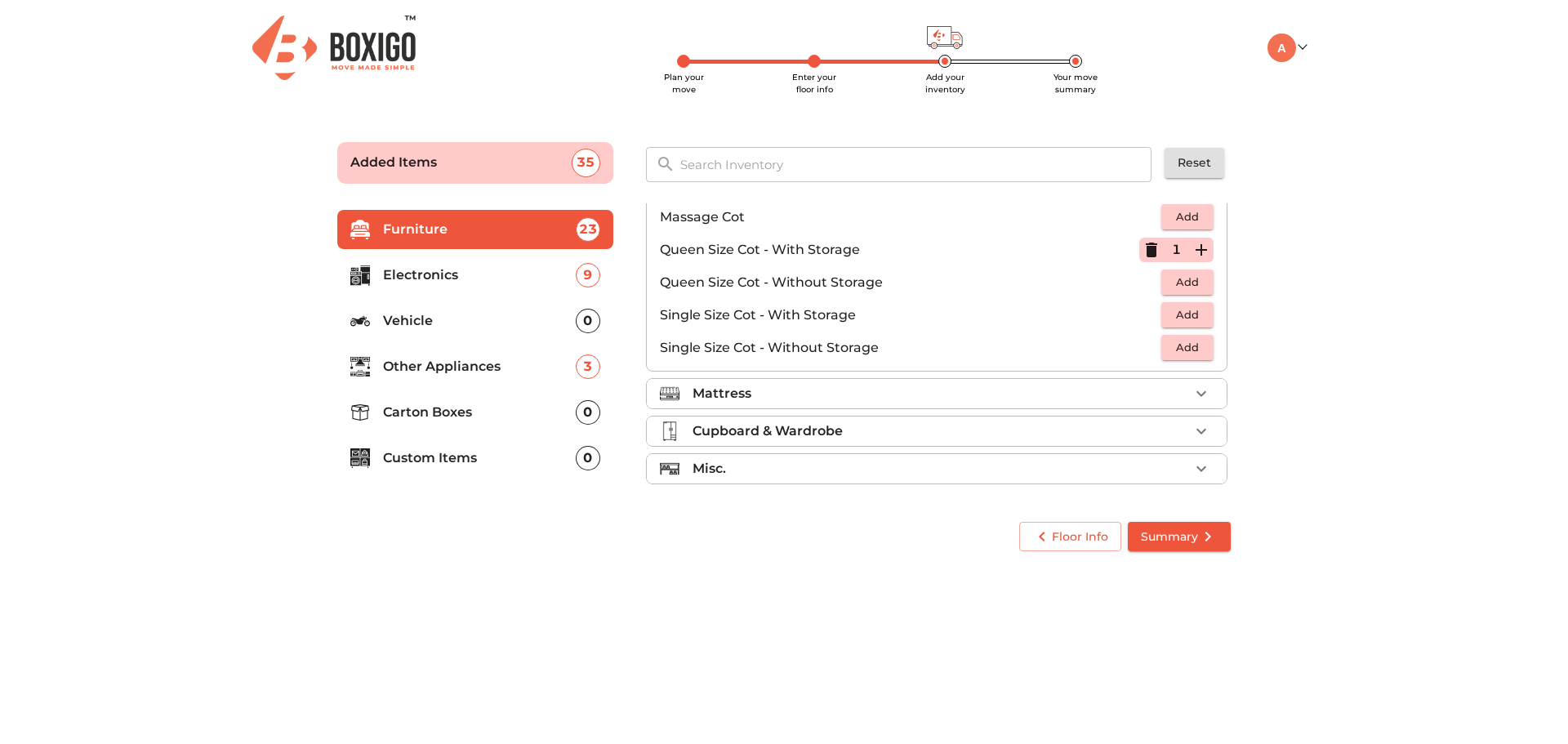
click at [791, 393] on div "Mattress" at bounding box center [940, 393] width 497 height 20
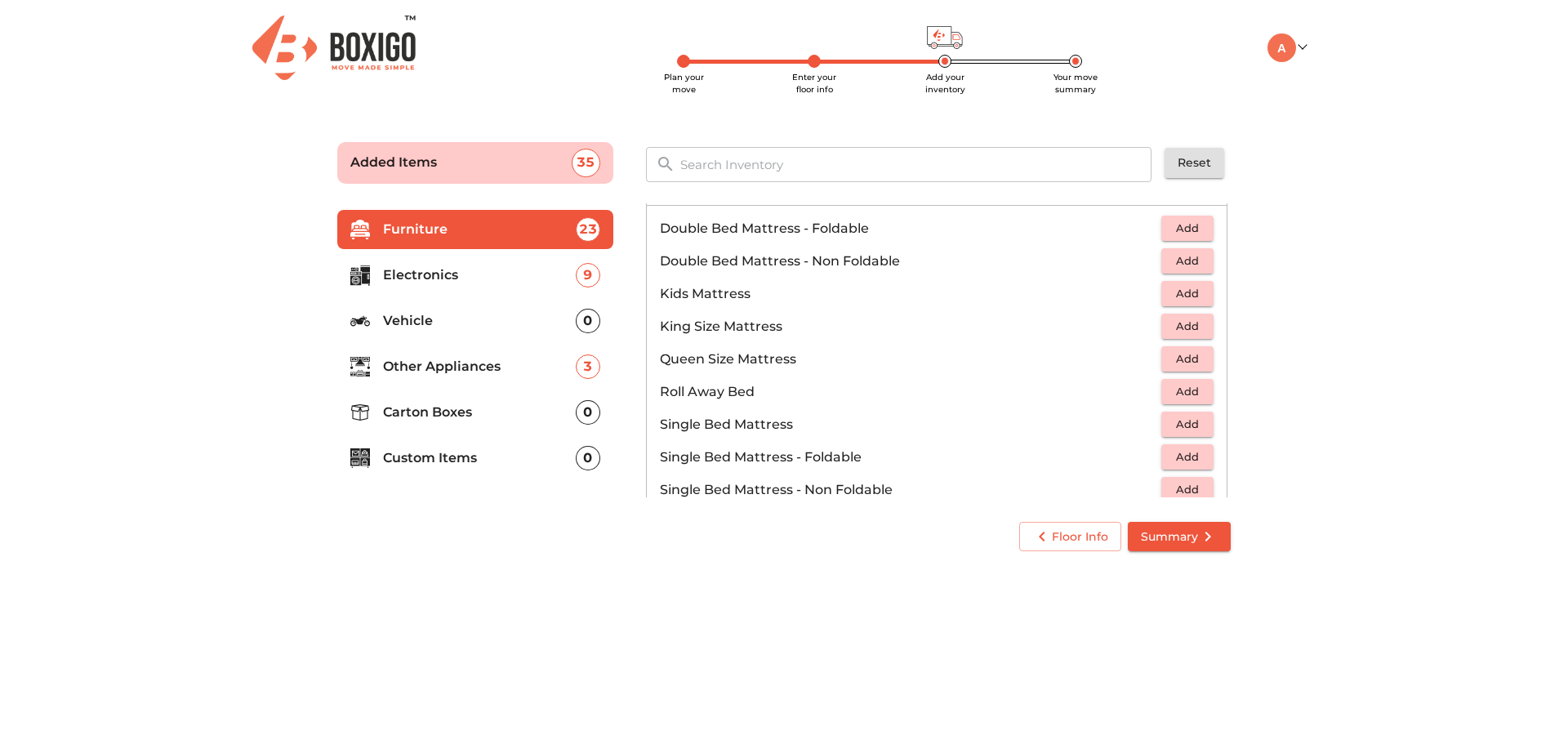
scroll to position [185, 0]
click at [1190, 320] on span "Add" at bounding box center [1188, 326] width 36 height 19
click at [1180, 356] on span "Add" at bounding box center [1188, 358] width 36 height 19
drag, startPoint x: 1177, startPoint y: 231, endPoint x: 1176, endPoint y: 250, distance: 19.0
click at [1176, 250] on ul "Double Bed Mattress - Foldable Add Double Bed Mattress - Non Foldable Add Kids …" at bounding box center [937, 375] width 580 height 341
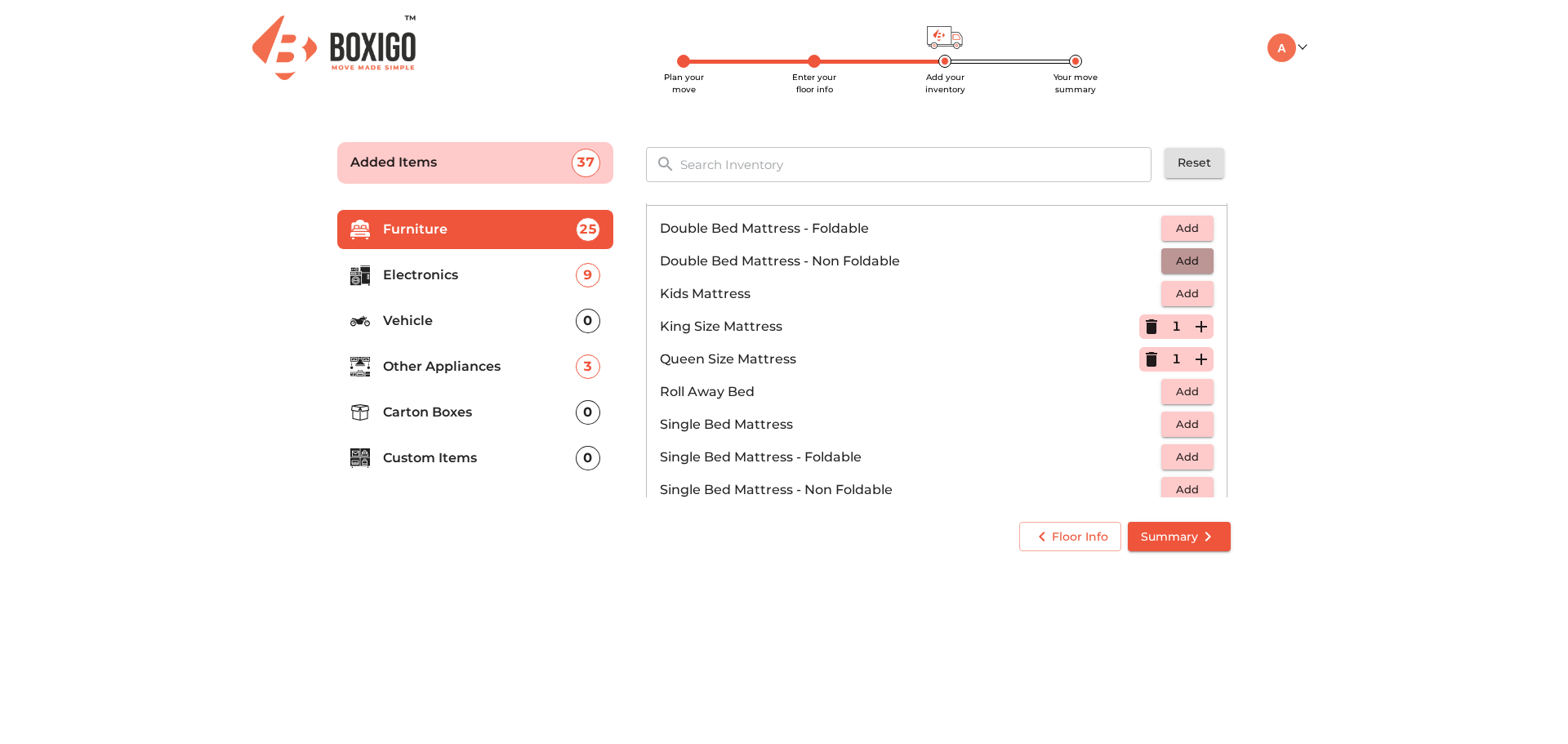
click at [1179, 259] on span "Add" at bounding box center [1188, 260] width 36 height 19
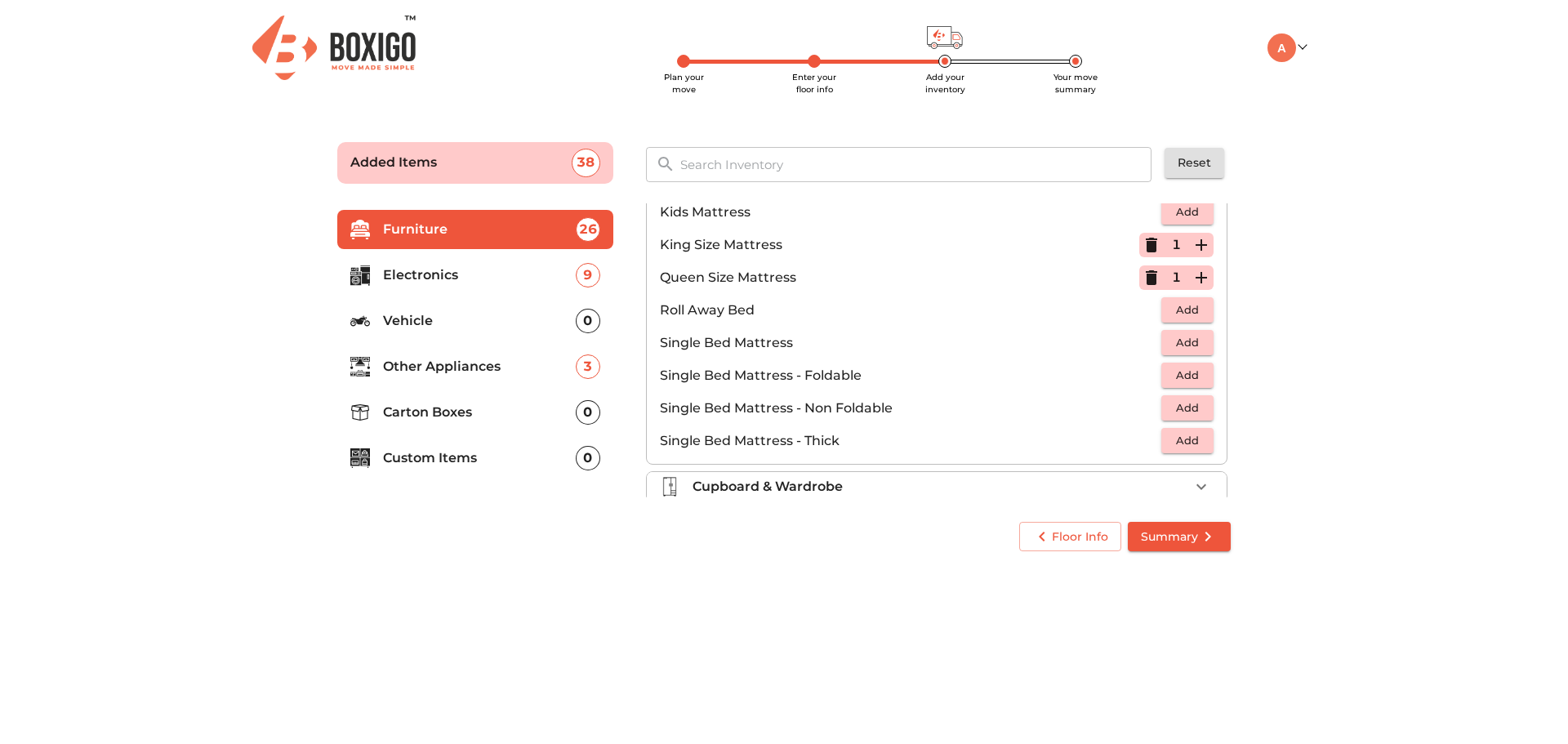
scroll to position [323, 0]
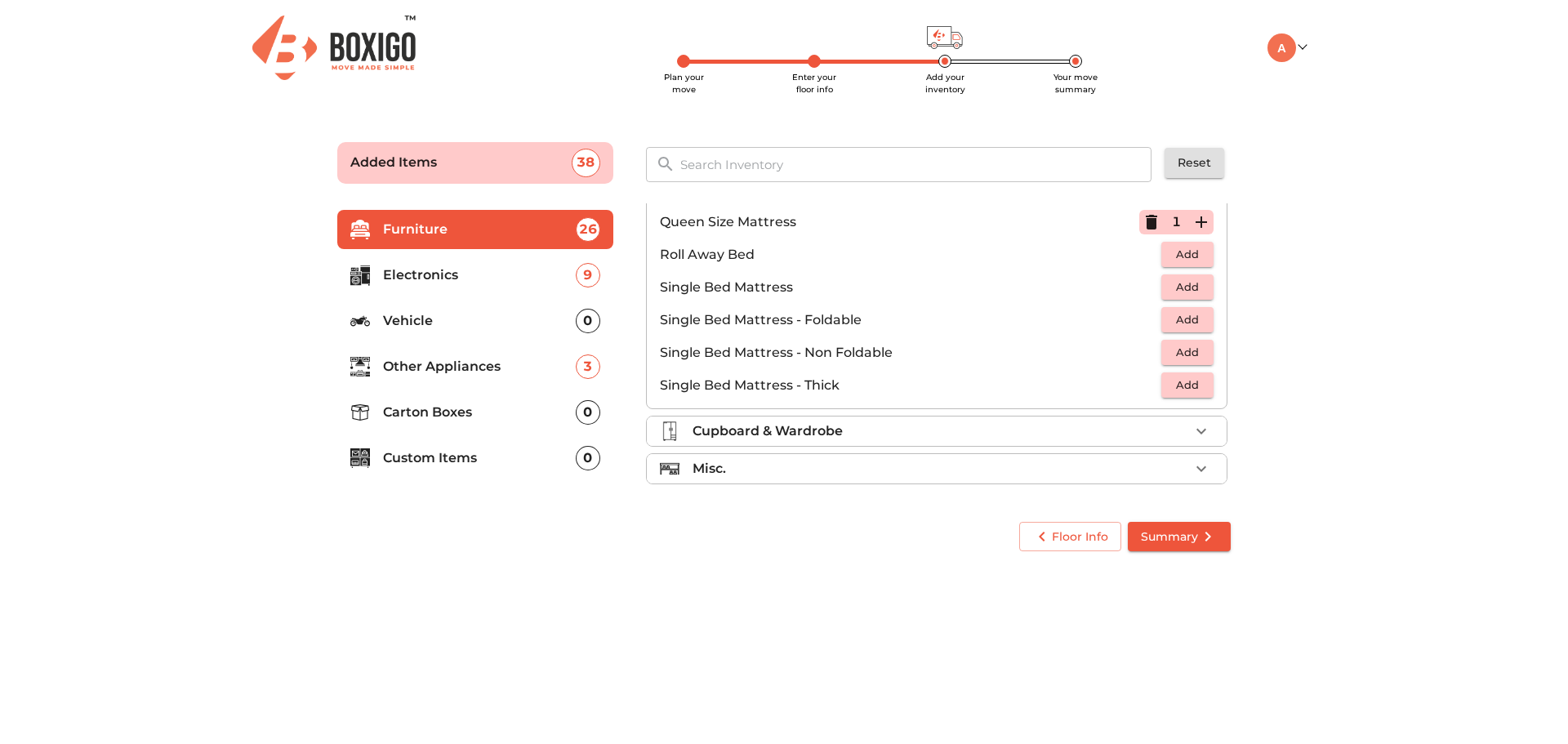
click at [956, 427] on div "Cupboard & Wardrobe" at bounding box center [940, 431] width 497 height 20
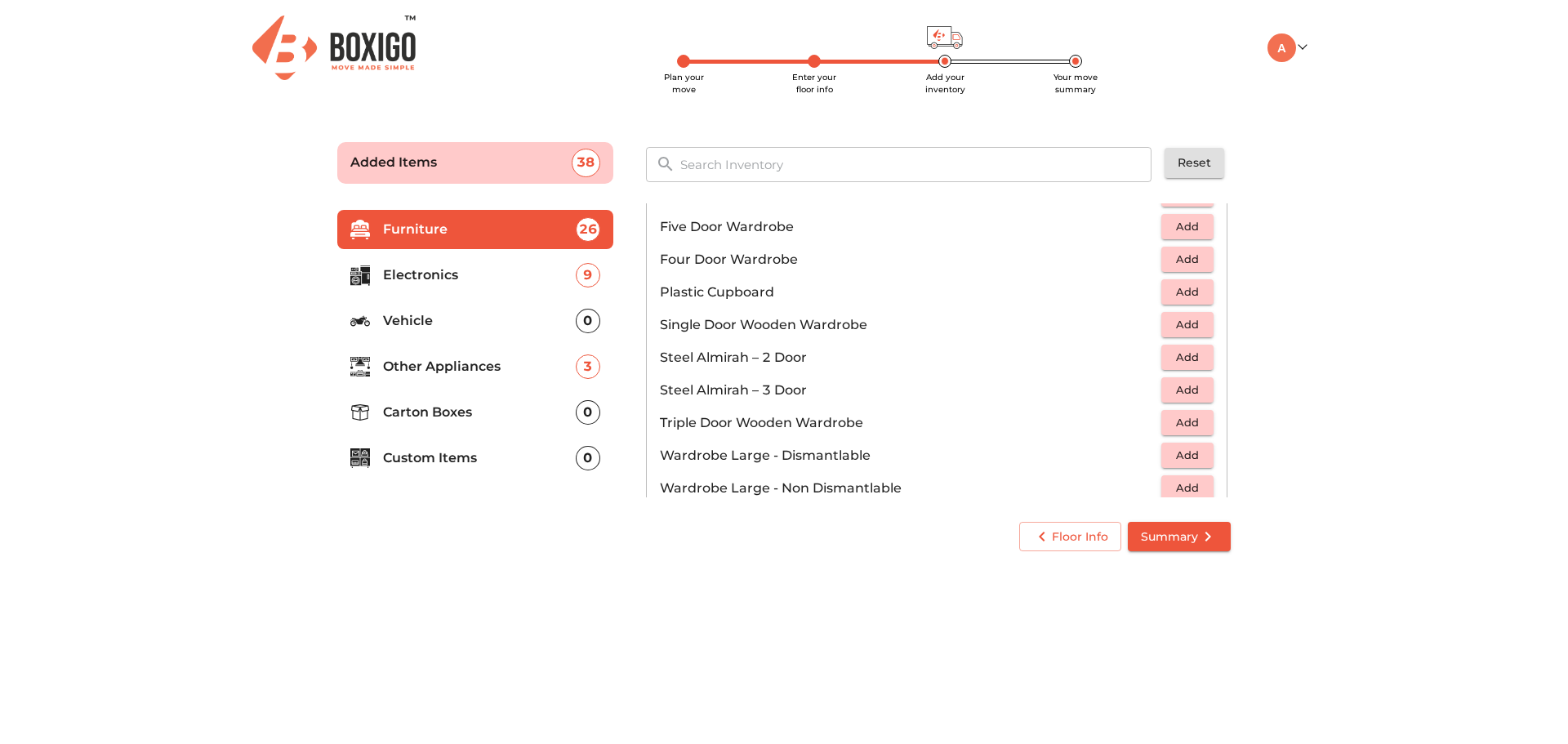
scroll to position [306, 0]
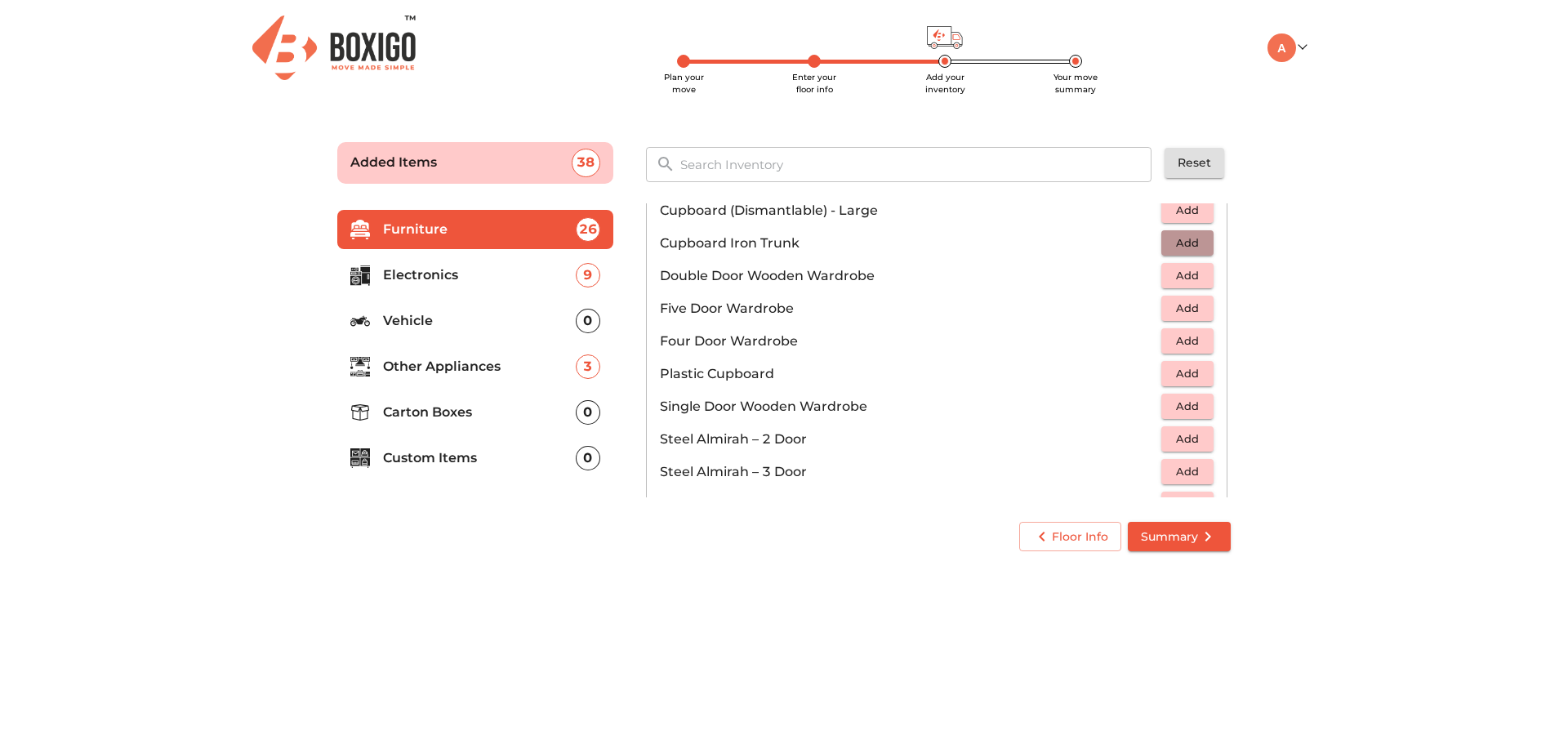
click at [1175, 245] on span "Add" at bounding box center [1188, 243] width 36 height 19
click at [1196, 242] on icon "button" at bounding box center [1202, 244] width 12 height 12
click at [1150, 248] on icon "button" at bounding box center [1152, 244] width 20 height 20
click at [1198, 433] on button "Add" at bounding box center [1187, 439] width 52 height 26
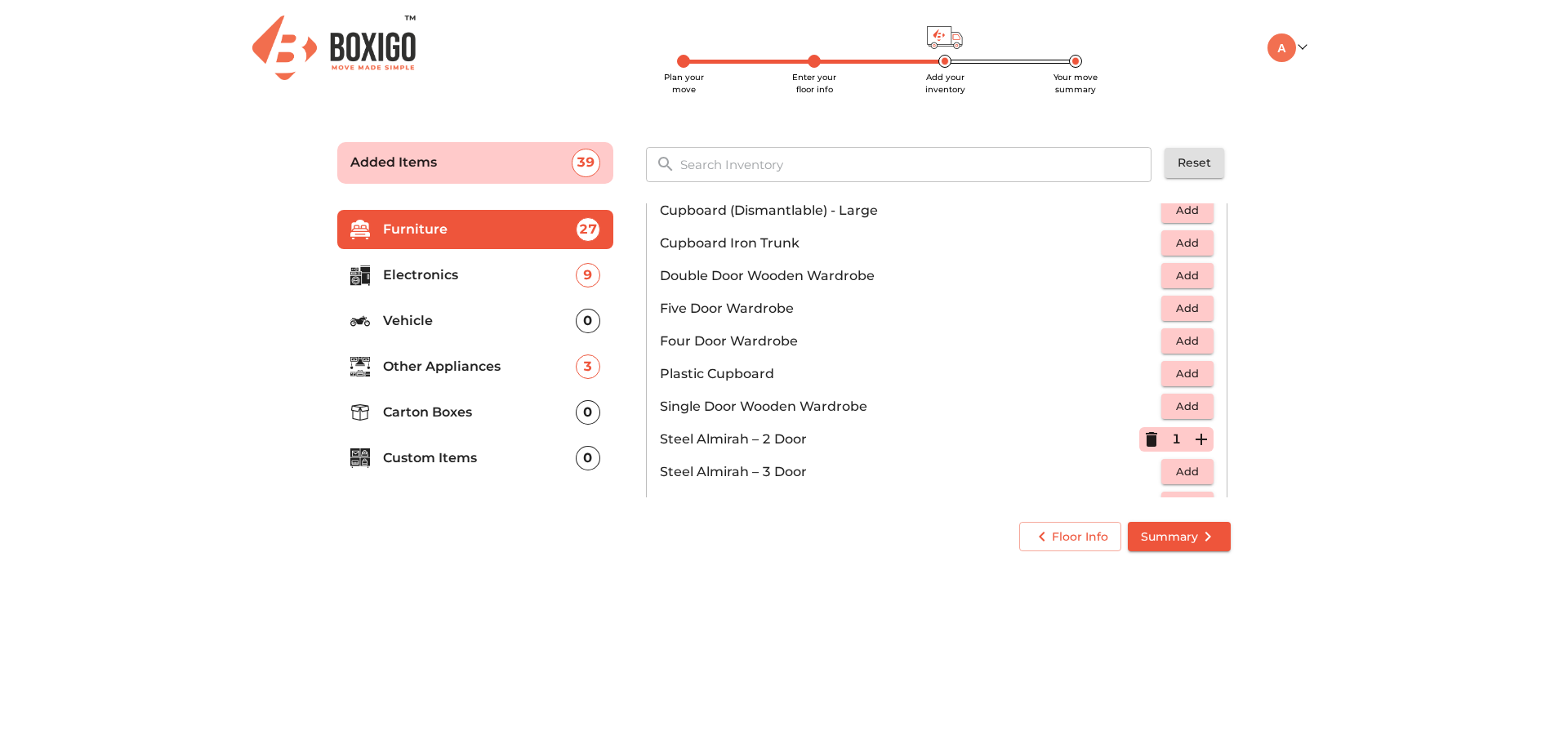
click at [1195, 434] on icon "button" at bounding box center [1202, 439] width 20 height 20
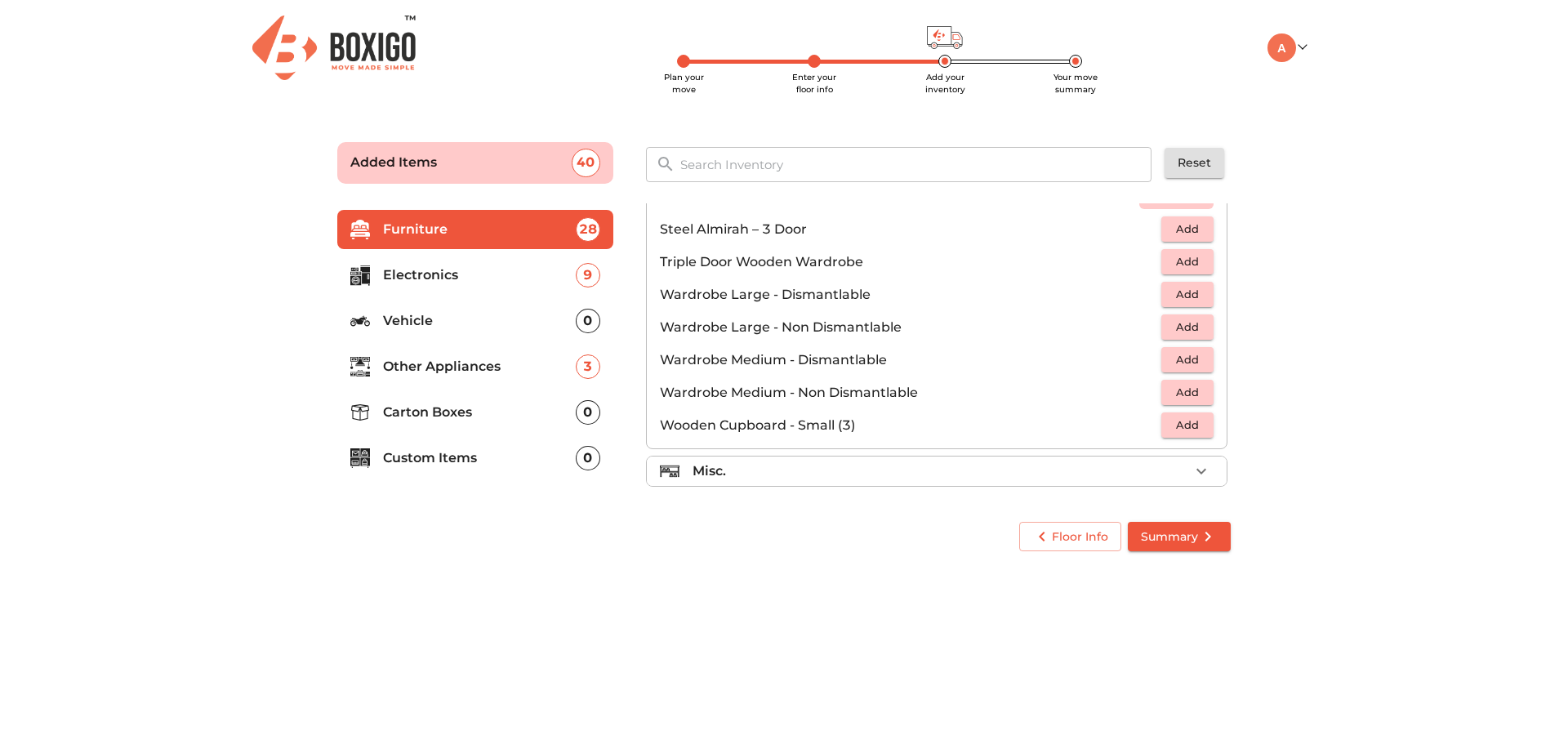
scroll to position [551, 0]
click at [951, 462] on div "Misc." at bounding box center [940, 468] width 497 height 20
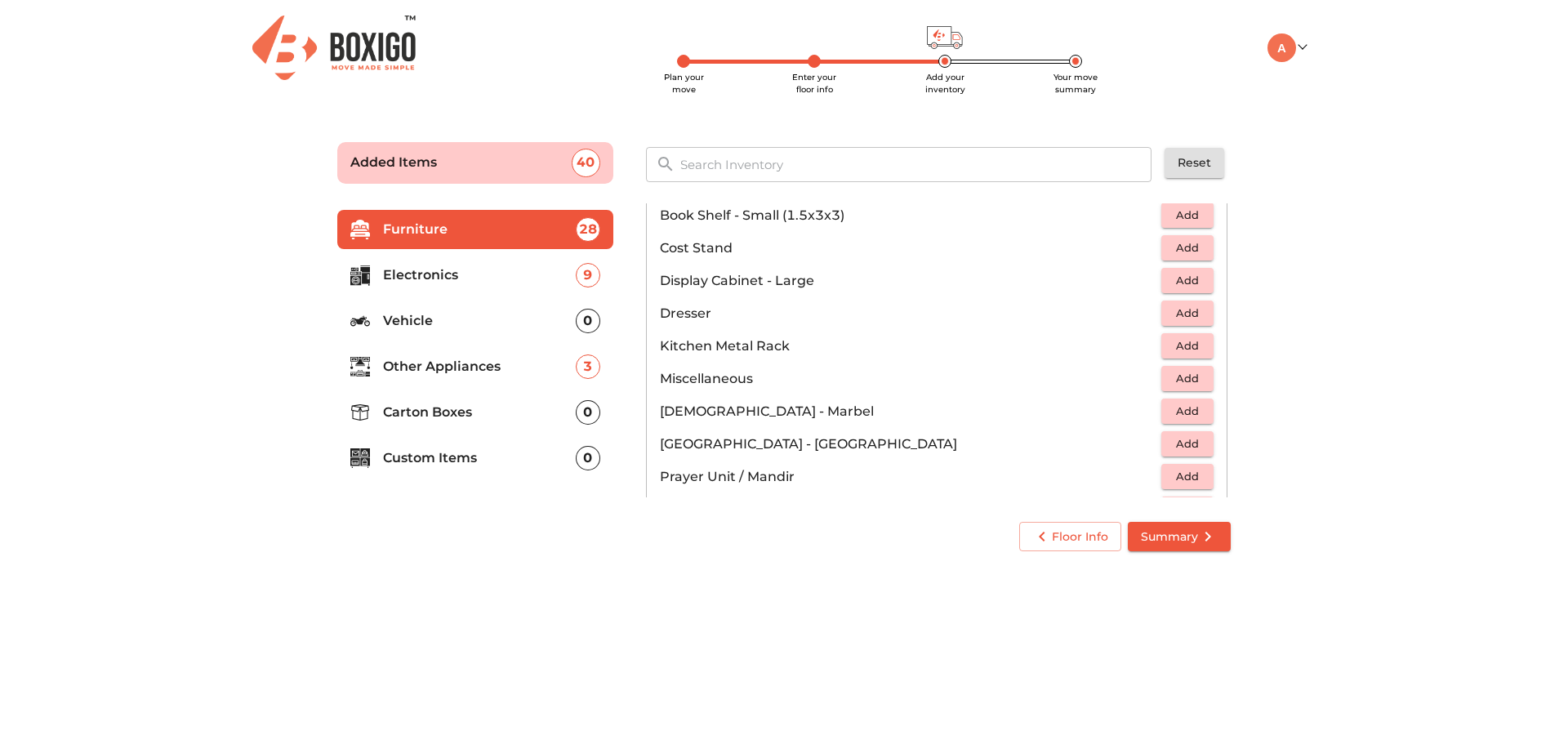
scroll to position [388, 0]
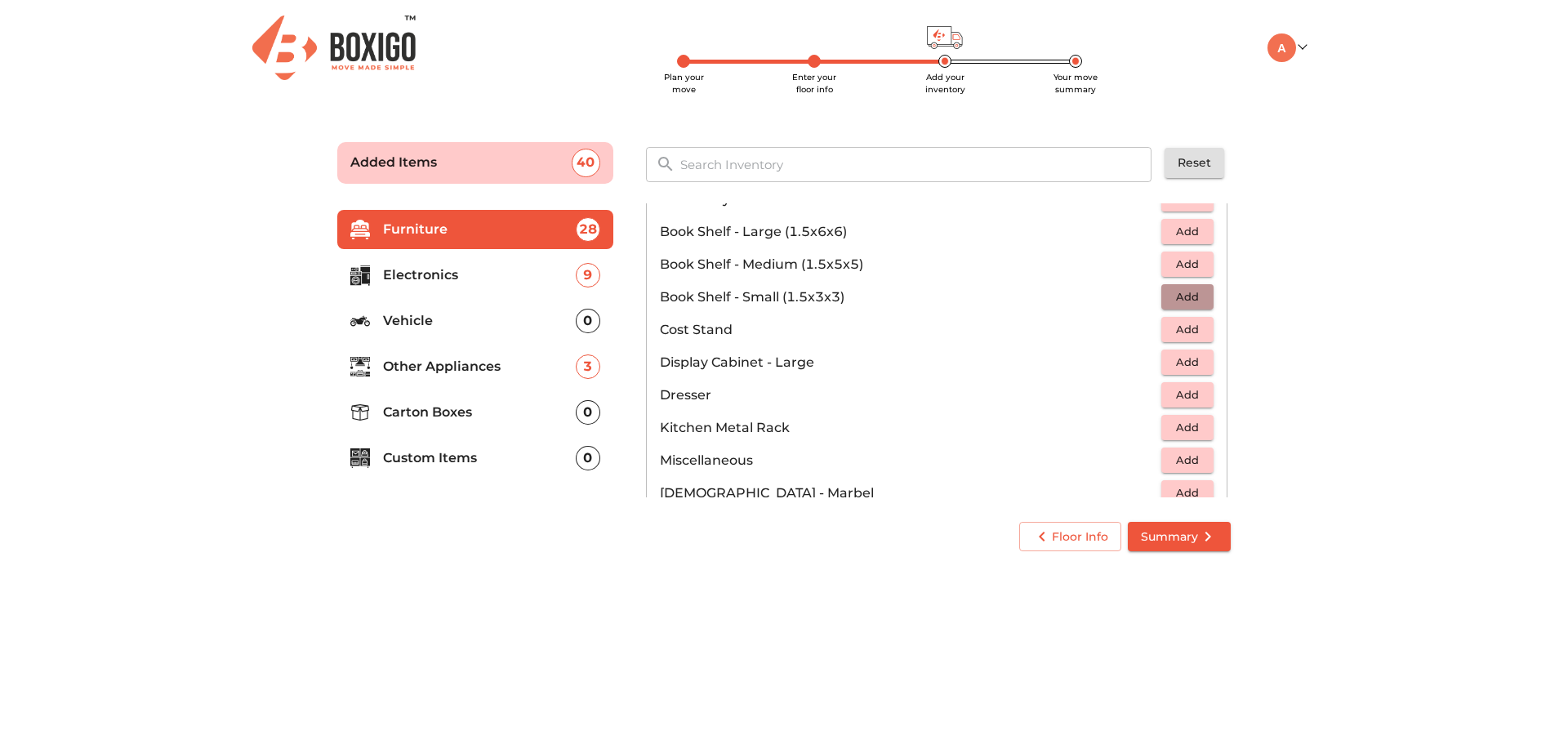
click at [1181, 293] on span "Add" at bounding box center [1188, 296] width 36 height 19
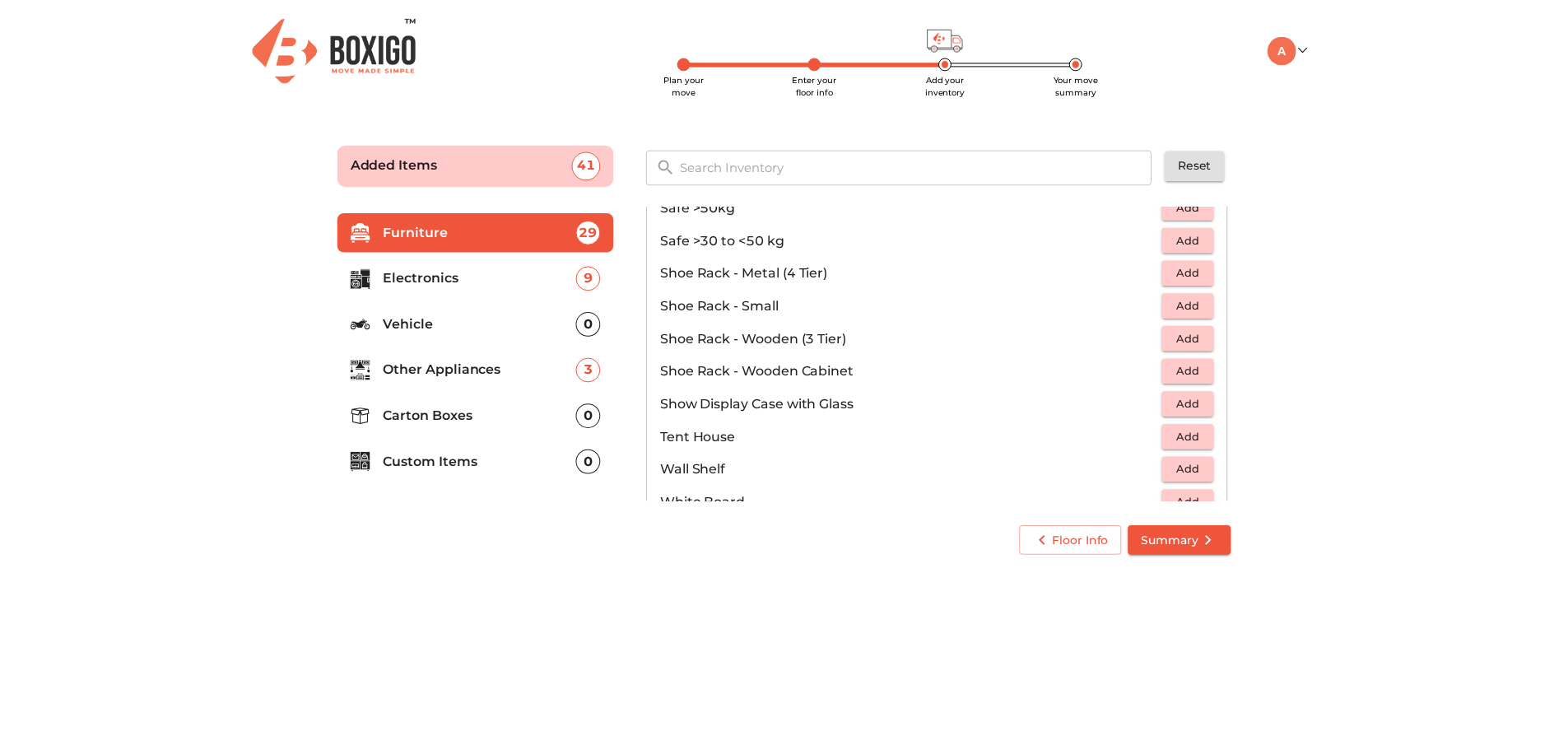
scroll to position [884, 0]
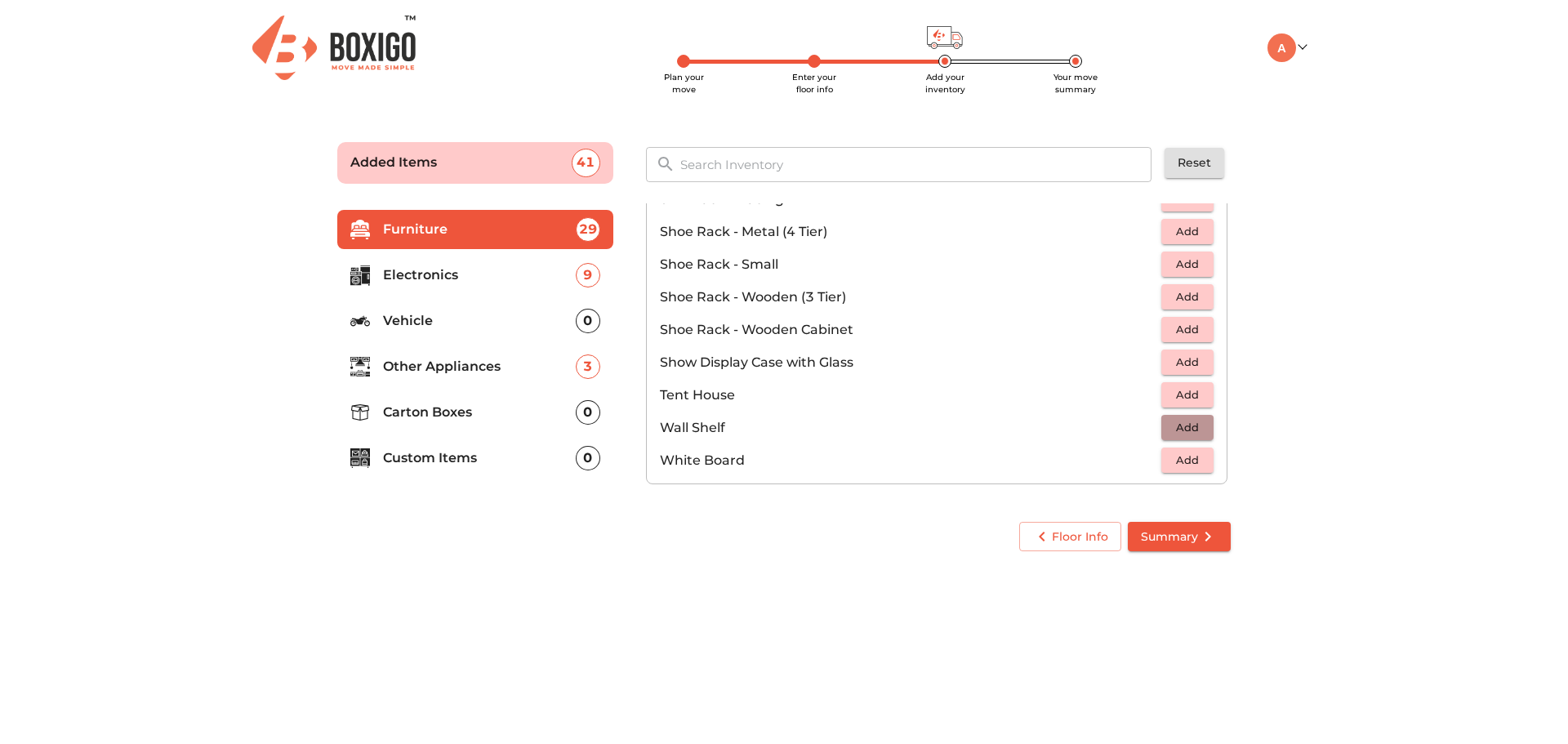
click at [1178, 424] on span "Add" at bounding box center [1188, 427] width 36 height 19
click at [1196, 424] on icon "button" at bounding box center [1202, 428] width 12 height 12
click at [1169, 531] on span "Summary" at bounding box center [1179, 537] width 77 height 21
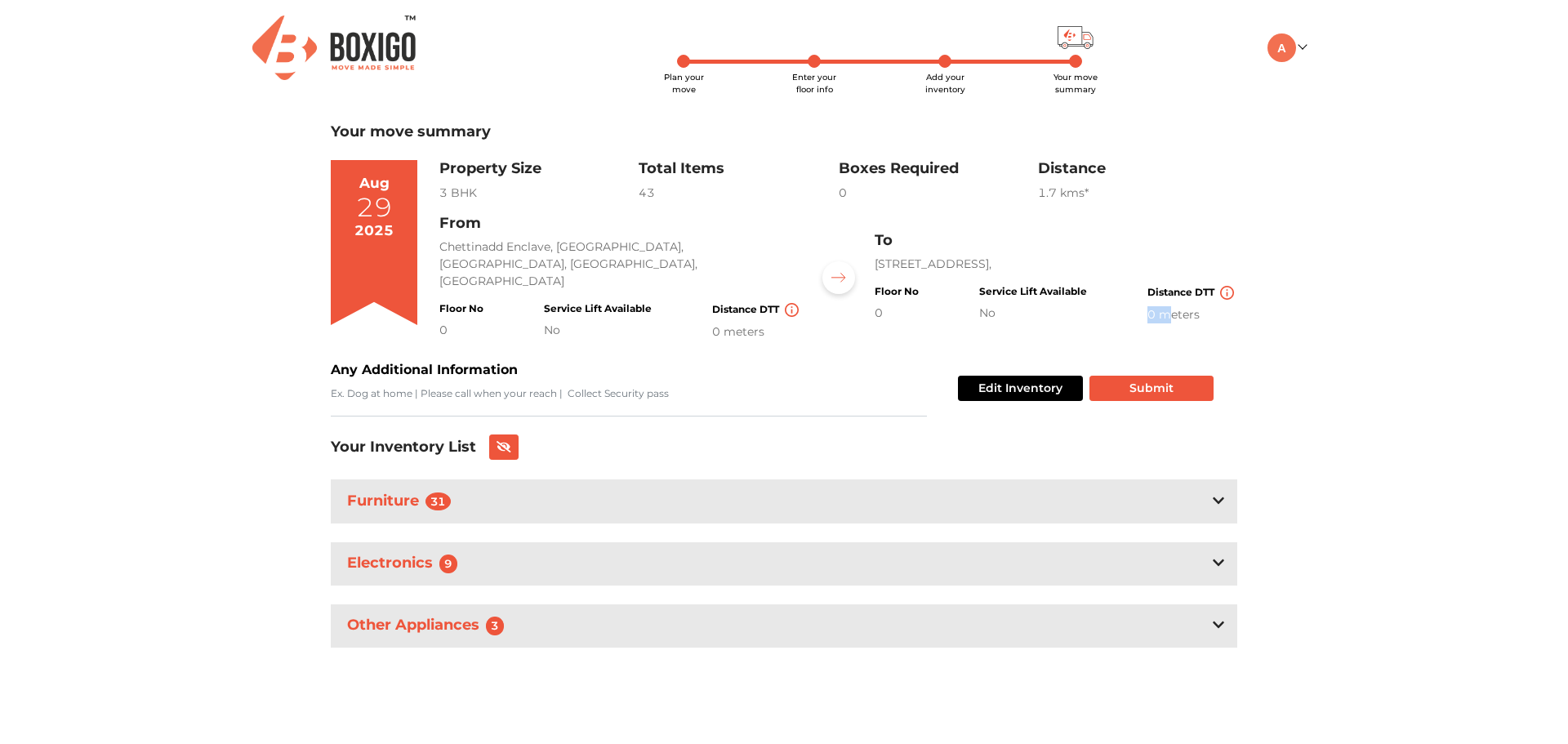
drag, startPoint x: 1169, startPoint y: 323, endPoint x: 1146, endPoint y: 321, distance: 23.1
click at [1148, 321] on div "0 meters" at bounding box center [1192, 314] width 90 height 17
click at [1274, 365] on div "Plan your move Enter your floor info Add your inventory Your move summary My Mo…" at bounding box center [784, 352] width 1568 height 705
drag, startPoint x: 1026, startPoint y: 192, endPoint x: 1102, endPoint y: 199, distance: 76.3
click at [1102, 199] on div "Property Size 3 BHK Total Items 43 Boxes Required 0 Distance 1.7 km s* Edit Inv…" at bounding box center [838, 180] width 798 height 42
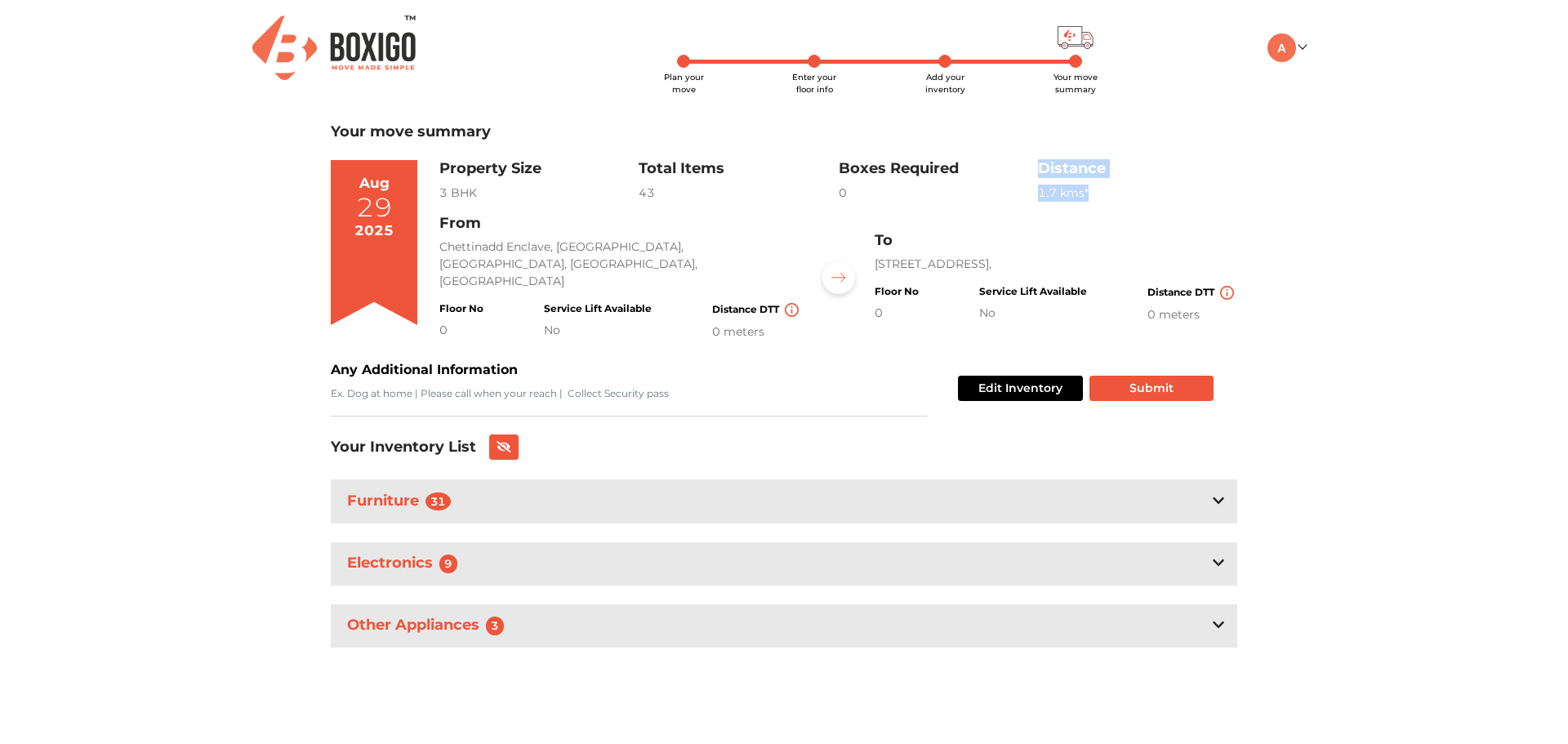
drag, startPoint x: 1094, startPoint y: 195, endPoint x: 1074, endPoint y: 184, distance: 22.8
click at [1094, 195] on div "1.7 km s*" at bounding box center [1138, 193] width 199 height 17
click at [1068, 184] on div "1.7 km s*" at bounding box center [1138, 193] width 199 height 17
click at [828, 201] on div "43" at bounding box center [739, 193] width 199 height 17
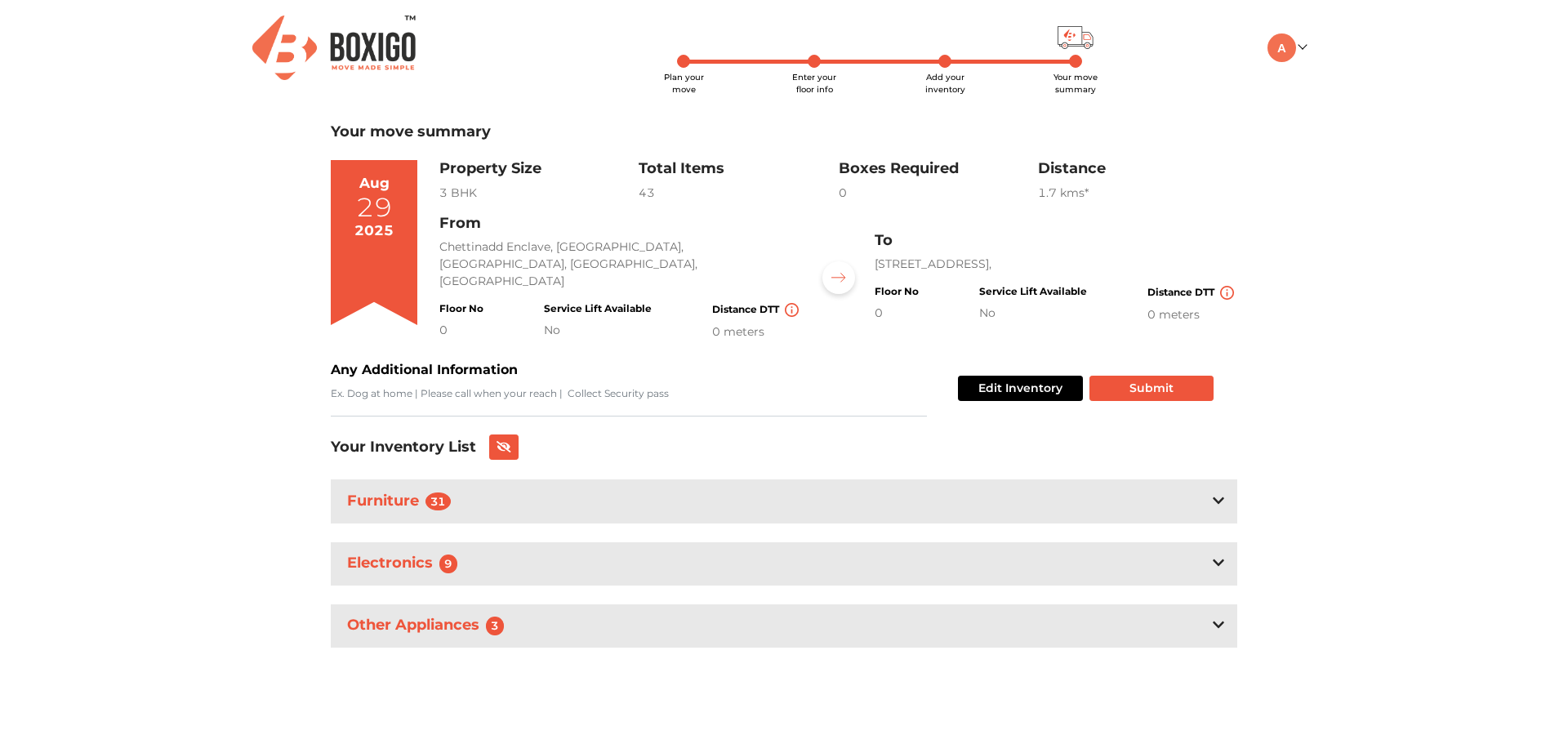
click at [1133, 370] on div "Edit Inventory Submit" at bounding box center [1082, 388] width 262 height 56
click at [1136, 379] on button "Submit" at bounding box center [1151, 388] width 124 height 26
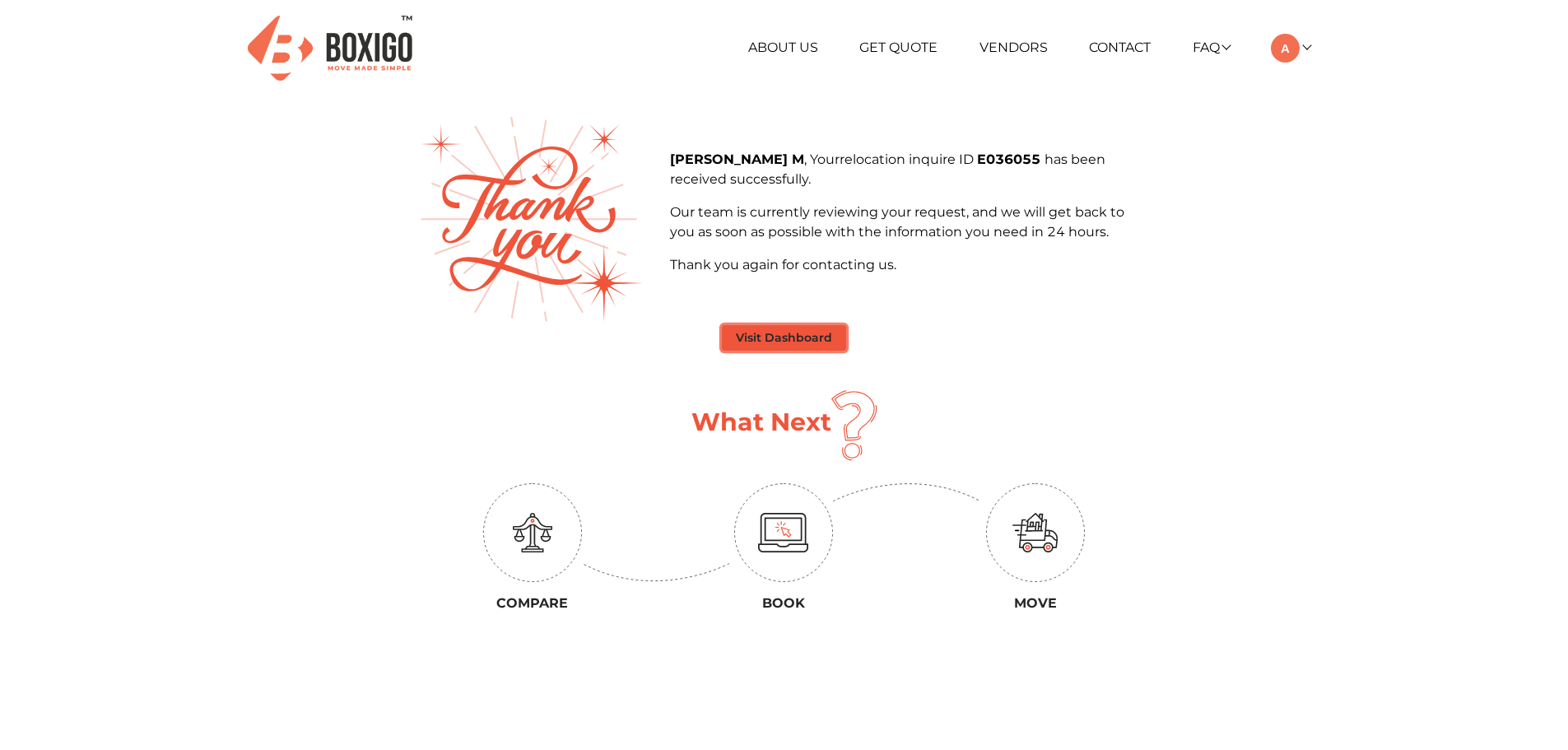
click at [814, 328] on button "Visit Dashboard" at bounding box center [784, 338] width 125 height 26
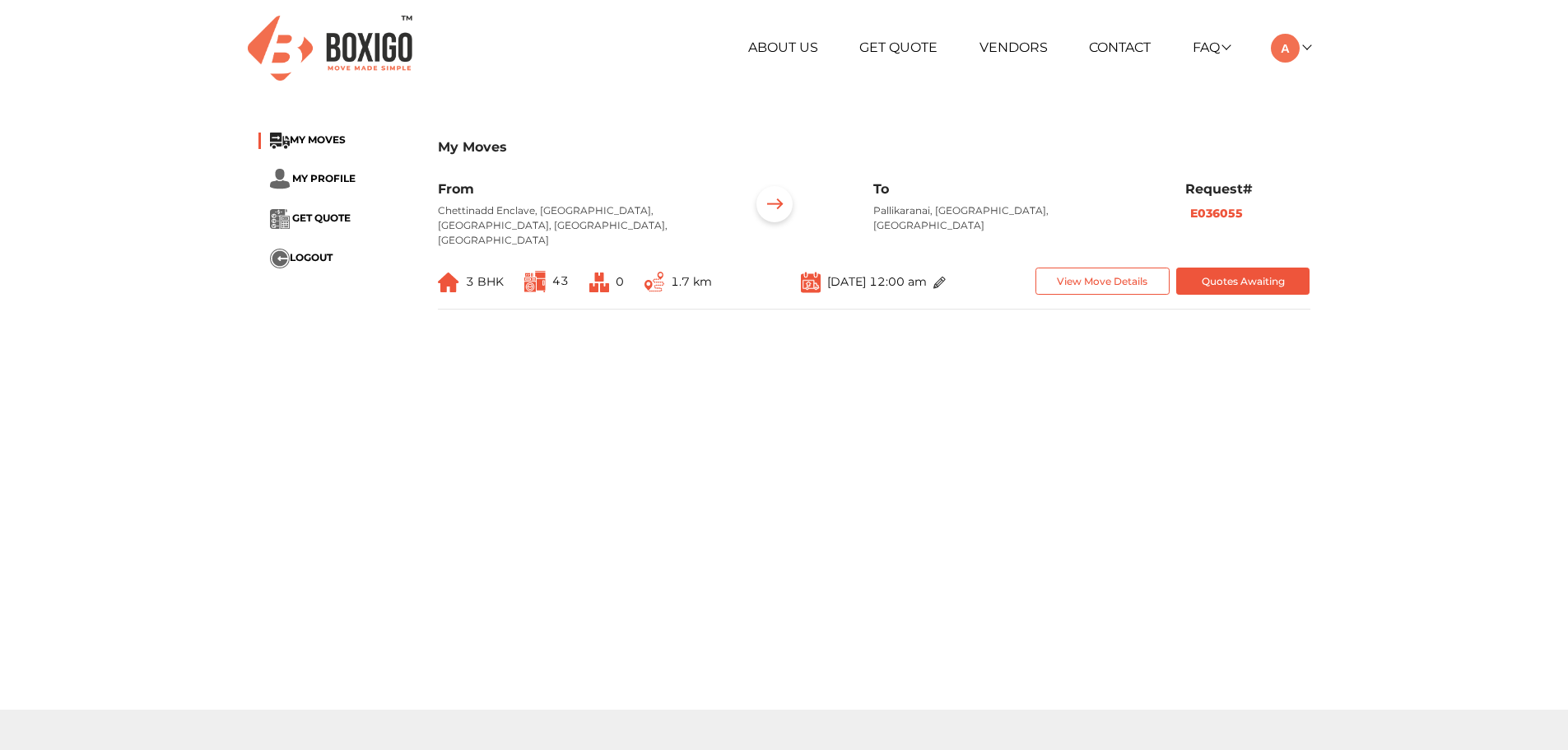
click at [946, 276] on img at bounding box center [940, 282] width 12 height 12
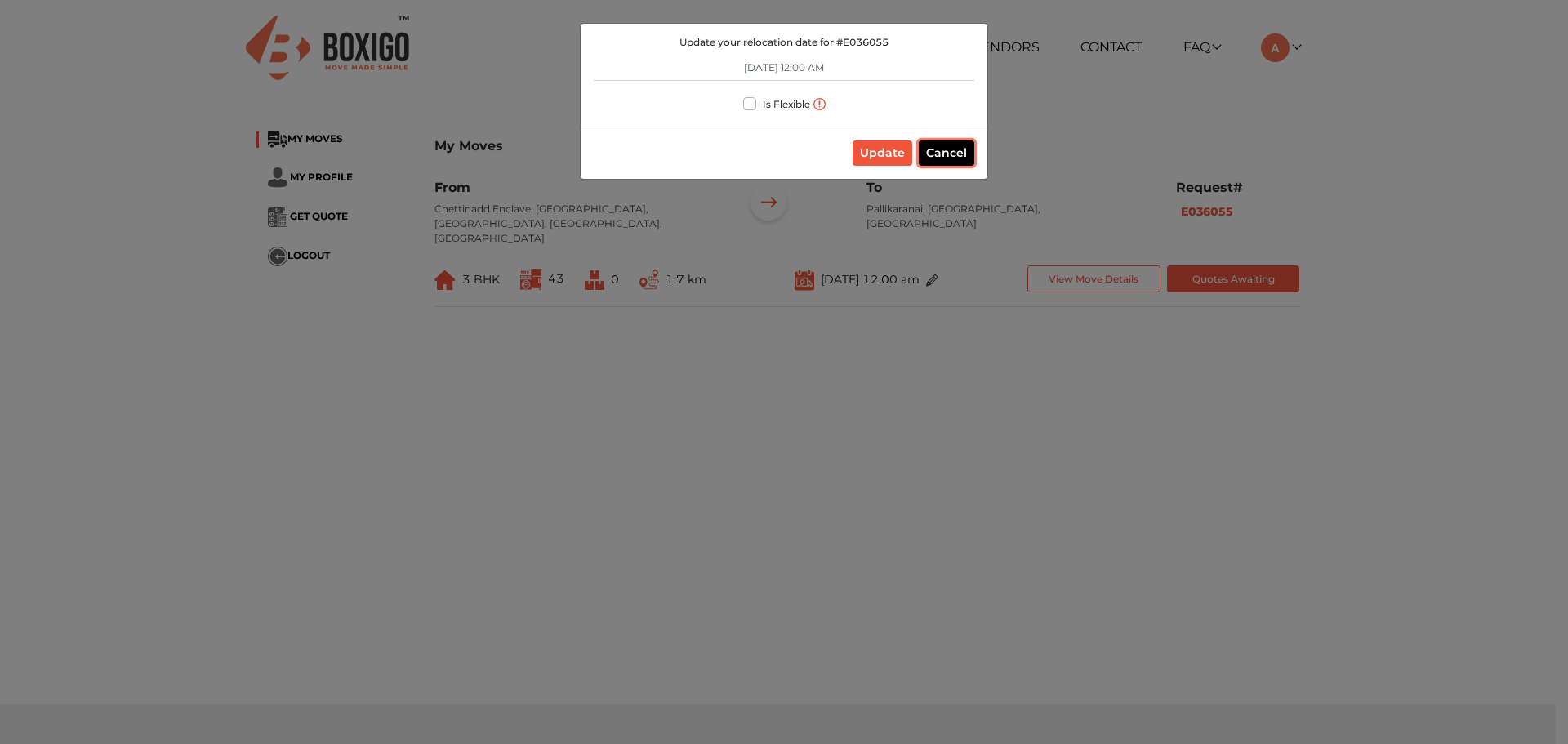
click at [954, 155] on button "Cancel" at bounding box center [946, 153] width 55 height 26
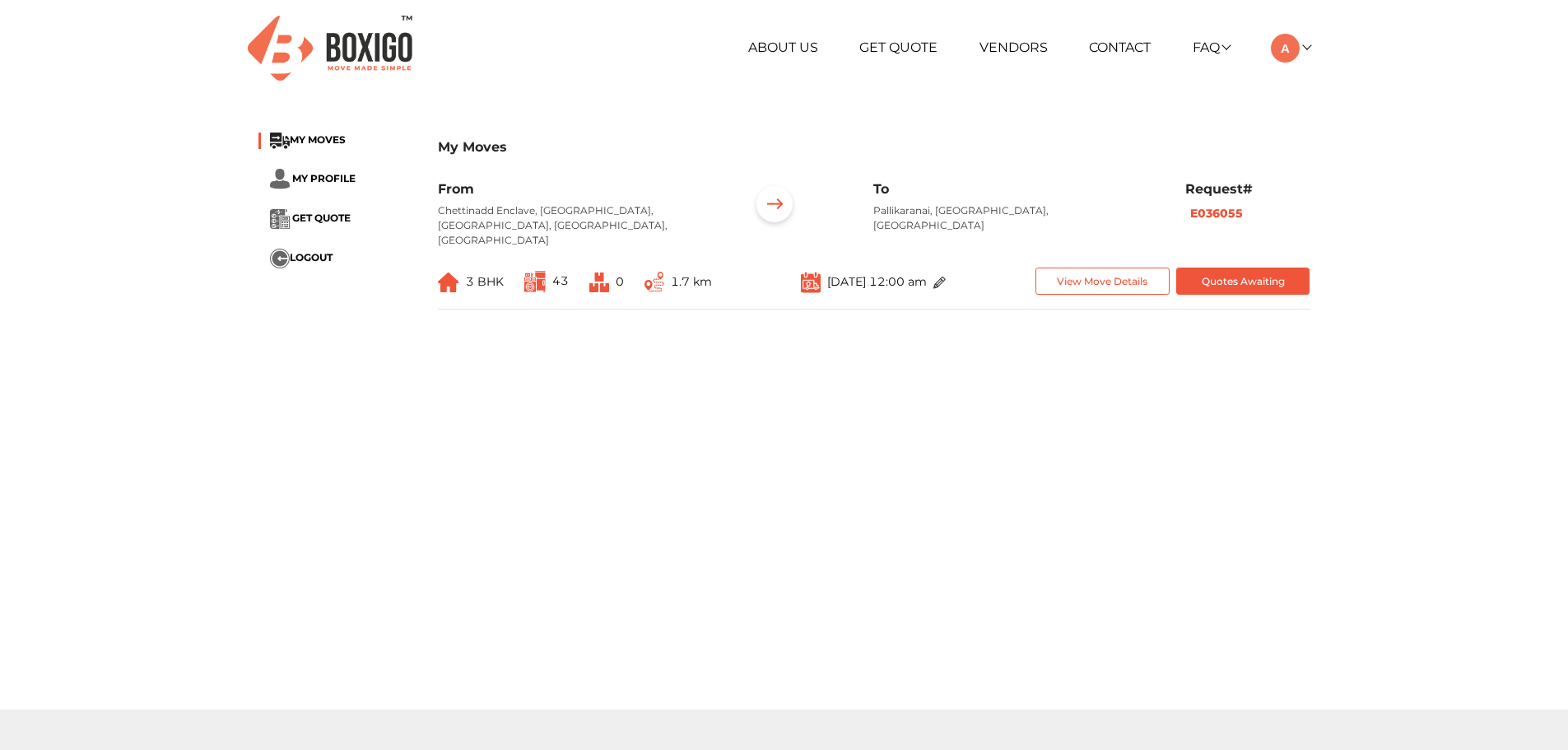
click at [697, 288] on div "From Chettinadd Enclave, Narayanapuram, Pallikaranai, Chennai, Tamil Nadu To Pa…" at bounding box center [874, 245] width 872 height 129
click at [687, 275] on span "1.7 km" at bounding box center [678, 281] width 67 height 27
click at [315, 184] on li "MY PROFILE" at bounding box center [335, 178] width 154 height 21
click at [316, 218] on span "GET QUOTE" at bounding box center [321, 217] width 58 height 12
